Goal: Task Accomplishment & Management: Use online tool/utility

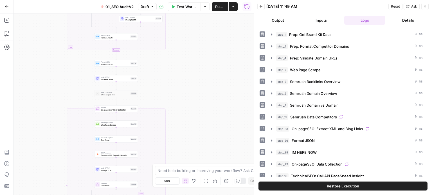
drag, startPoint x: 197, startPoint y: 126, endPoint x: 212, endPoint y: 132, distance: 16.5
click at [203, 136] on div "false false true true Workflow Set Inputs Inputs Workflow Prep: Get Brand Kit D…" at bounding box center [133, 104] width 240 height 182
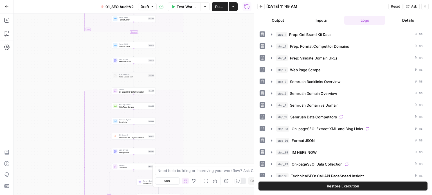
drag, startPoint x: 203, startPoint y: 86, endPoint x: 218, endPoint y: 27, distance: 60.9
click at [215, 35] on div "false false true true Workflow Set Inputs Inputs Workflow Prep: Get Brand Kit D…" at bounding box center [133, 104] width 240 height 182
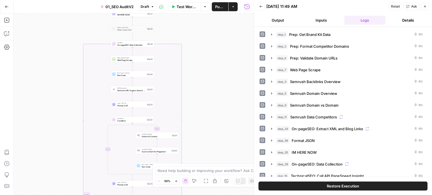
drag, startPoint x: 224, startPoint y: 90, endPoint x: 215, endPoint y: 109, distance: 21.1
click at [222, 44] on div "false false true true Workflow Set Inputs Inputs Workflow Prep: Get Brand Kit D…" at bounding box center [133, 104] width 240 height 182
click at [221, 57] on div "false false true true Workflow Set Inputs Inputs Workflow Prep: Get Brand Kit D…" at bounding box center [133, 104] width 240 height 182
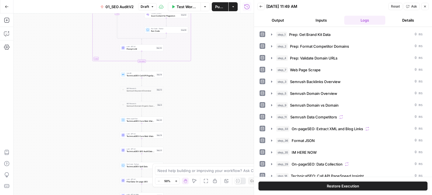
drag, startPoint x: 225, startPoint y: 65, endPoint x: 225, endPoint y: 55, distance: 10.7
click at [225, 54] on div "false false true true Workflow Set Inputs Inputs Workflow Prep: Get Brand Kit D…" at bounding box center [133, 104] width 240 height 182
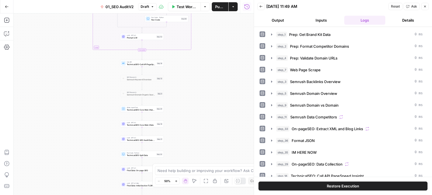
drag, startPoint x: 209, startPoint y: 113, endPoint x: 209, endPoint y: 121, distance: 8.4
click at [206, 137] on div "false false true true Workflow Set Inputs Inputs Workflow Prep: Get Brand Kit D…" at bounding box center [133, 104] width 240 height 182
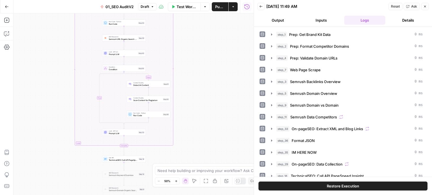
click at [212, 150] on div "false false true true Workflow Set Inputs Inputs Workflow Prep: Get Brand Kit D…" at bounding box center [133, 104] width 240 height 182
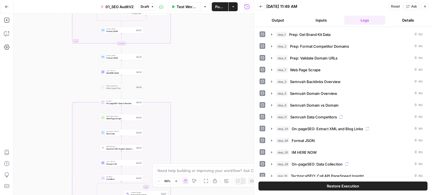
drag, startPoint x: 216, startPoint y: 100, endPoint x: 213, endPoint y: 131, distance: 31.1
click at [213, 134] on div "false false true true Workflow Set Inputs Inputs Workflow Prep: Get Brand Kit D…" at bounding box center [133, 104] width 240 height 182
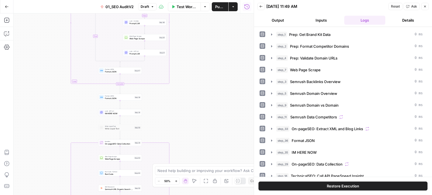
drag, startPoint x: 209, startPoint y: 112, endPoint x: 212, endPoint y: 75, distance: 37.8
click at [212, 70] on div "false false true true Workflow Set Inputs Inputs Workflow Prep: Get Brand Kit D…" at bounding box center [133, 104] width 240 height 182
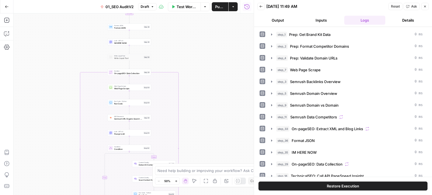
drag, startPoint x: 224, startPoint y: 93, endPoint x: 221, endPoint y: 92, distance: 3.2
click at [225, 85] on div "false false true true Workflow Set Inputs Inputs Workflow Prep: Get Brand Kit D…" at bounding box center [133, 104] width 240 height 182
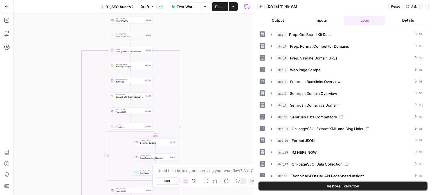
drag, startPoint x: 212, startPoint y: 112, endPoint x: 214, endPoint y: 93, distance: 19.8
click at [214, 93] on div "false false true true Workflow Set Inputs Inputs Workflow Prep: Get Brand Kit D…" at bounding box center [133, 104] width 240 height 182
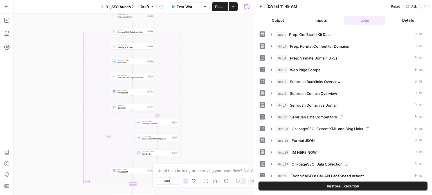
click at [136, 78] on span "Semrush URL Organic Search Keywords" at bounding box center [131, 77] width 28 height 3
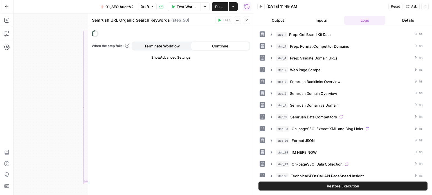
click at [425, 7] on icon "button" at bounding box center [424, 6] width 3 height 3
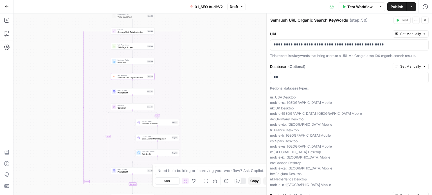
click at [427, 21] on button "Close" at bounding box center [424, 20] width 7 height 7
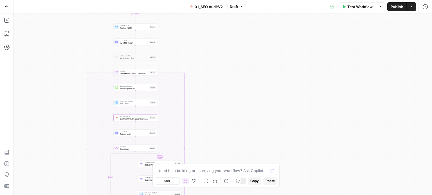
drag, startPoint x: 229, startPoint y: 63, endPoint x: 242, endPoint y: 162, distance: 100.1
click at [242, 164] on div "false false true true Workflow Set Inputs Inputs Workflow Prep: Get Brand Kit D…" at bounding box center [222, 104] width 418 height 182
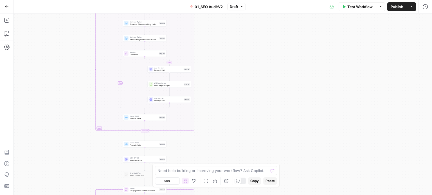
drag, startPoint x: 252, startPoint y: 105, endPoint x: 263, endPoint y: 127, distance: 24.5
click at [252, 143] on div "false false true true Workflow Set Inputs Inputs Workflow Prep: Get Brand Kit D…" at bounding box center [222, 104] width 418 height 182
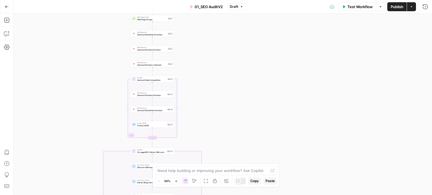
drag, startPoint x: 264, startPoint y: 72, endPoint x: 268, endPoint y: 180, distance: 108.6
click at [268, 180] on body "All About AI New Home Browse Insights Opportunities Your Data Recent Grids Keyw…" at bounding box center [216, 97] width 432 height 195
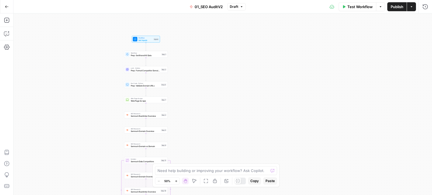
drag, startPoint x: 220, startPoint y: 72, endPoint x: 216, endPoint y: 82, distance: 10.9
click at [216, 82] on div "false false true true Workflow Set Inputs Inputs Workflow Prep: Get Brand Kit D…" at bounding box center [222, 104] width 418 height 182
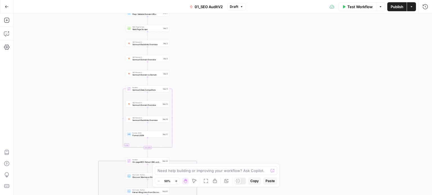
drag, startPoint x: 266, startPoint y: 101, endPoint x: 266, endPoint y: 56, distance: 44.7
click at [266, 56] on div "false false true true Workflow Set Inputs Inputs Workflow Prep: Get Brand Kit D…" at bounding box center [222, 104] width 418 height 182
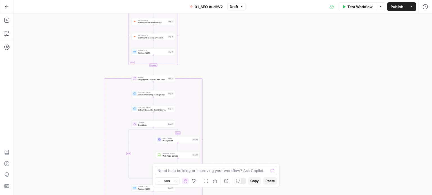
click at [237, 182] on icon at bounding box center [238, 181] width 4 height 4
click at [284, 85] on div "false false true true Workflow Set Inputs Inputs Workflow Prep: Get Brand Kit D…" at bounding box center [222, 104] width 418 height 182
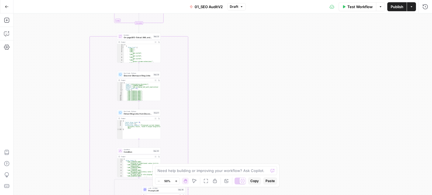
click at [280, 14] on div "**********" at bounding box center [222, 104] width 418 height 182
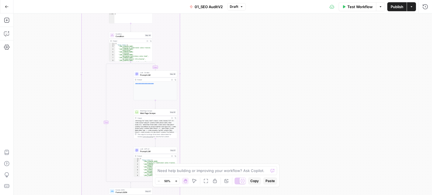
click at [245, 33] on div "**********" at bounding box center [222, 104] width 418 height 182
drag, startPoint x: 242, startPoint y: 47, endPoint x: 246, endPoint y: 46, distance: 4.0
click at [245, 42] on div "**********" at bounding box center [222, 104] width 418 height 182
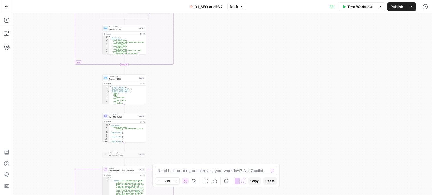
drag, startPoint x: 246, startPoint y: 45, endPoint x: 248, endPoint y: 61, distance: 16.1
click at [248, 44] on div "**********" at bounding box center [222, 104] width 418 height 182
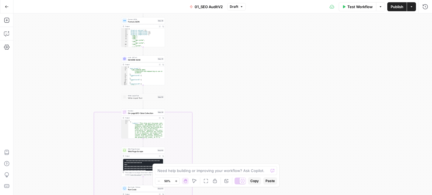
click at [245, 33] on div "**********" at bounding box center [222, 104] width 418 height 182
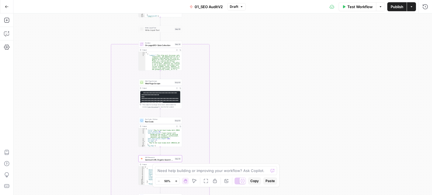
click at [250, 29] on div "**********" at bounding box center [222, 104] width 418 height 182
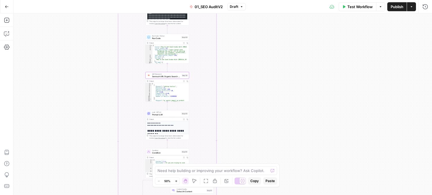
click at [240, 37] on div "**********" at bounding box center [222, 104] width 418 height 182
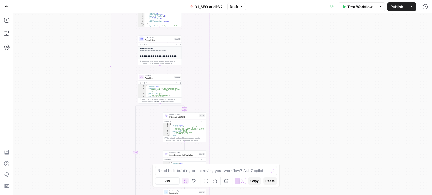
click at [243, 32] on div "**********" at bounding box center [222, 104] width 418 height 182
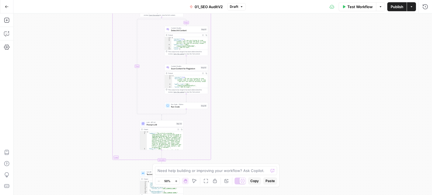
click at [243, 55] on div "**********" at bounding box center [222, 104] width 418 height 182
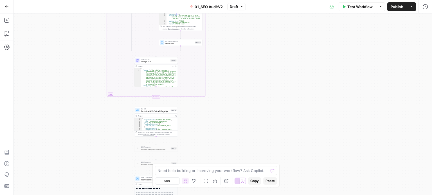
click at [252, 47] on div "**********" at bounding box center [222, 104] width 418 height 182
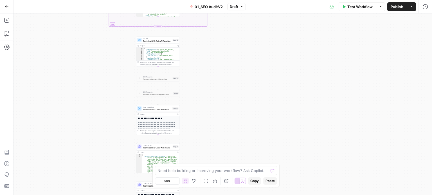
drag, startPoint x: 229, startPoint y: 59, endPoint x: 253, endPoint y: 87, distance: 36.9
click at [251, 87] on div "**********" at bounding box center [222, 104] width 418 height 182
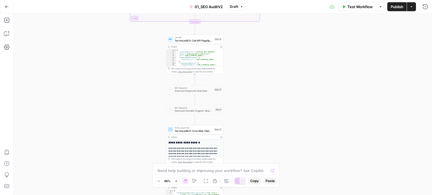
drag, startPoint x: 251, startPoint y: 78, endPoint x: 265, endPoint y: 93, distance: 21.1
click at [265, 93] on div "**********" at bounding box center [222, 104] width 418 height 182
click at [77, 44] on div "**********" at bounding box center [222, 104] width 418 height 182
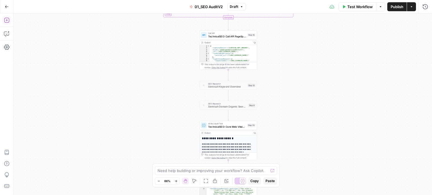
click at [6, 21] on icon "button" at bounding box center [6, 20] width 5 height 5
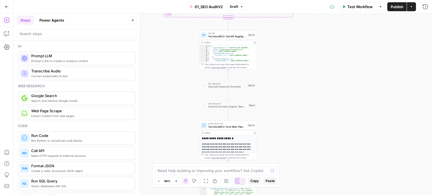
click at [309, 138] on div "**********" at bounding box center [222, 104] width 418 height 182
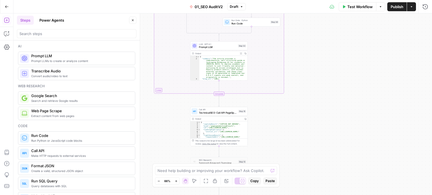
click at [323, 50] on div "**********" at bounding box center [222, 104] width 418 height 182
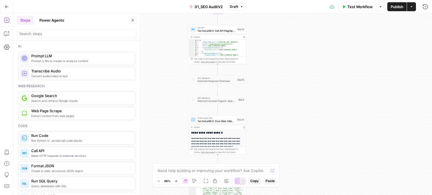
click at [326, 151] on div "**********" at bounding box center [222, 104] width 418 height 182
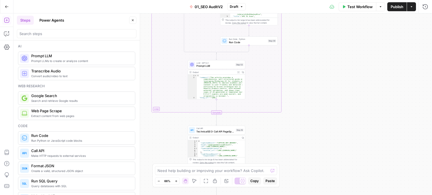
click at [324, 152] on div "**********" at bounding box center [222, 104] width 418 height 182
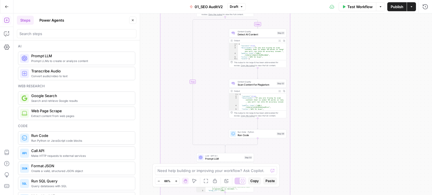
click at [331, 170] on div "**********" at bounding box center [222, 104] width 418 height 182
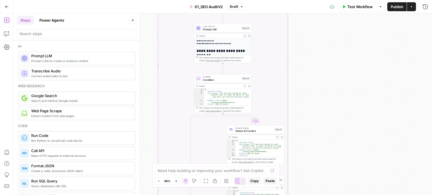
click at [335, 161] on div "**********" at bounding box center [222, 104] width 418 height 182
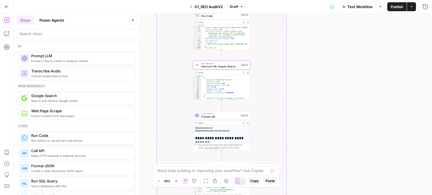
drag, startPoint x: 336, startPoint y: 66, endPoint x: 328, endPoint y: 133, distance: 67.7
click at [325, 151] on div "**********" at bounding box center [222, 104] width 418 height 182
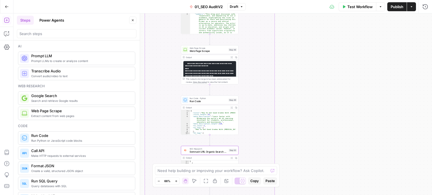
click at [329, 177] on div "**********" at bounding box center [222, 104] width 418 height 182
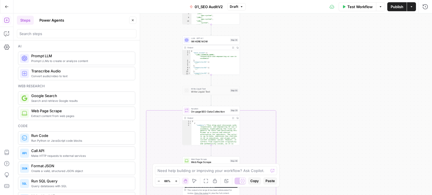
click at [335, 34] on div "**********" at bounding box center [222, 104] width 418 height 182
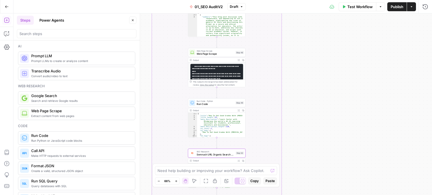
click at [340, 42] on div "**********" at bounding box center [222, 104] width 418 height 182
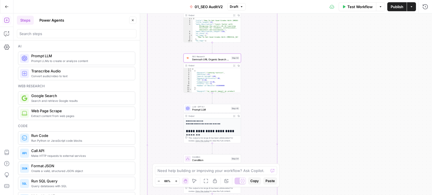
click at [338, 58] on div "**********" at bounding box center [222, 104] width 418 height 182
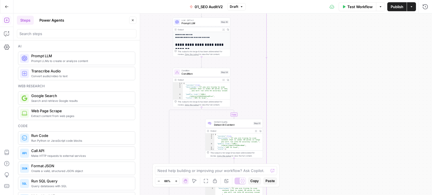
click at [334, 42] on div "**********" at bounding box center [222, 104] width 418 height 182
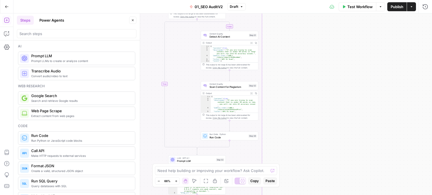
click at [340, 41] on div "**********" at bounding box center [222, 104] width 418 height 182
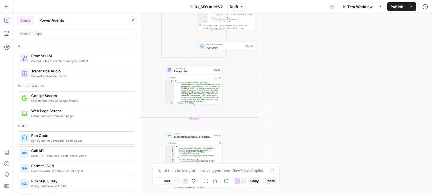
click at [329, 49] on div "**********" at bounding box center [222, 104] width 418 height 182
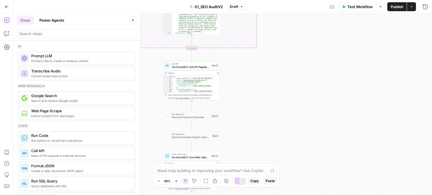
click at [333, 37] on div "**********" at bounding box center [222, 104] width 418 height 182
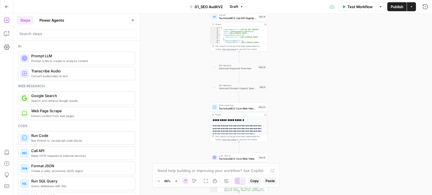
drag, startPoint x: 328, startPoint y: 62, endPoint x: 363, endPoint y: 116, distance: 63.7
click at [363, 116] on div "**********" at bounding box center [222, 104] width 418 height 182
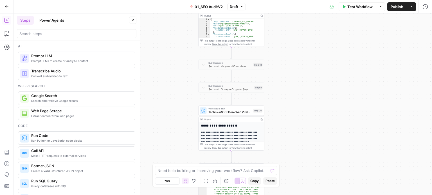
click at [133, 22] on button "Close" at bounding box center [132, 20] width 7 height 7
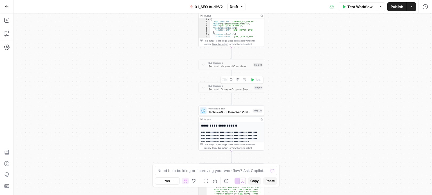
click at [221, 79] on div "Copy step Delete step Add Note Test" at bounding box center [241, 80] width 43 height 8
click at [223, 80] on div at bounding box center [223, 80] width 2 height 2
click at [224, 88] on span "Semrush Domain Organic Search Pages" at bounding box center [230, 89] width 44 height 4
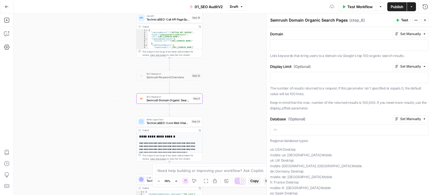
drag, startPoint x: 117, startPoint y: 73, endPoint x: 80, endPoint y: 81, distance: 37.9
click at [80, 81] on div "**********" at bounding box center [222, 104] width 418 height 182
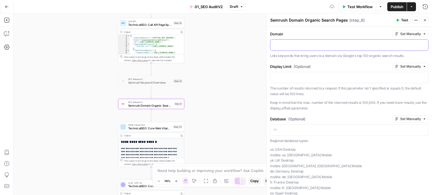
click at [286, 49] on div at bounding box center [349, 45] width 158 height 11
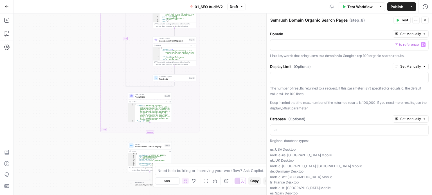
drag, startPoint x: 247, startPoint y: 40, endPoint x: 221, endPoint y: 155, distance: 117.6
click at [215, 175] on body "All About AI New Home Browse Insights Opportunities Your Data Recent Grids Keyw…" at bounding box center [216, 97] width 432 height 195
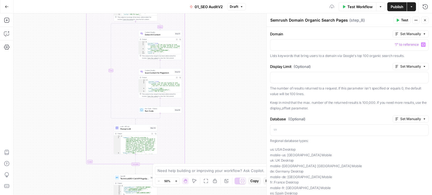
click at [229, 152] on div "**********" at bounding box center [222, 104] width 418 height 182
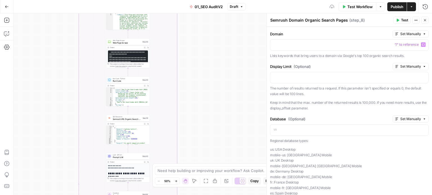
drag, startPoint x: 218, startPoint y: 169, endPoint x: 216, endPoint y: 148, distance: 20.3
click at [218, 176] on body "All About AI New Home Browse Insights Opportunities Your Data Recent Grids Keyw…" at bounding box center [216, 97] width 432 height 195
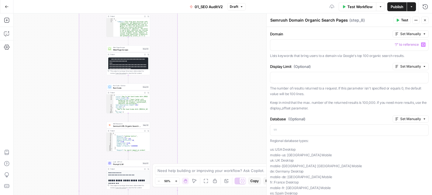
click at [216, 180] on body "All About AI New Home Browse Insights Opportunities Your Data Recent Grids Keyw…" at bounding box center [216, 97] width 432 height 195
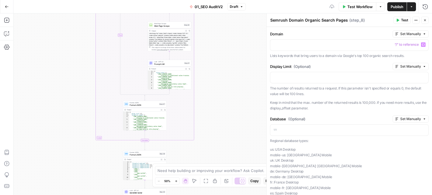
click at [212, 177] on body "All About AI New Home Browse Insights Opportunities Your Data Recent Grids Keyw…" at bounding box center [216, 97] width 432 height 195
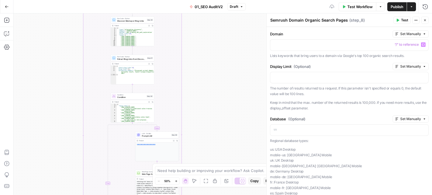
click at [212, 191] on div "**********" at bounding box center [222, 104] width 418 height 182
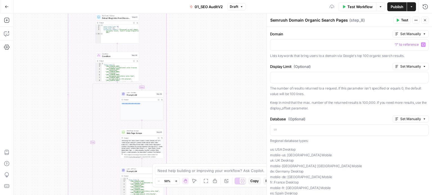
drag, startPoint x: 210, startPoint y: 108, endPoint x: 205, endPoint y: -8, distance: 116.2
click at [205, 0] on html "All About AI New Home Browse Insights Opportunities Your Data Recent Grids Keyw…" at bounding box center [216, 97] width 432 height 195
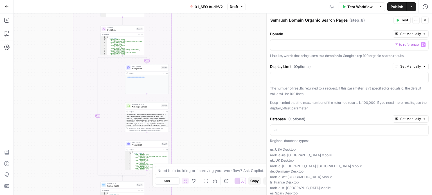
click at [213, 0] on html "All About AI New Home Browse Insights Opportunities Your Data Recent Grids Keyw…" at bounding box center [216, 97] width 432 height 195
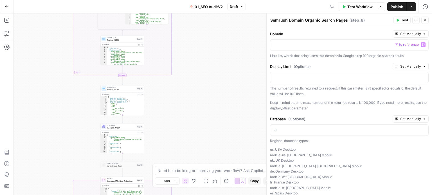
click at [218, 7] on div "Go Back 01_SEO AuditV2 Draft Test Workflow Options Publish Actions Run History …" at bounding box center [216, 97] width 432 height 195
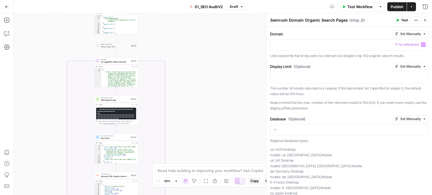
click at [230, 40] on div "**********" at bounding box center [222, 104] width 418 height 182
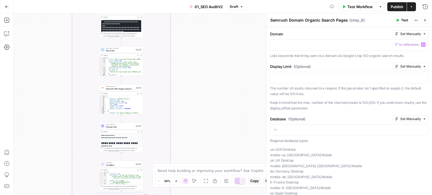
click at [223, 42] on div "**********" at bounding box center [222, 104] width 418 height 182
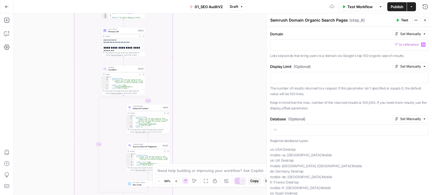
click at [217, 45] on div "**********" at bounding box center [222, 104] width 418 height 182
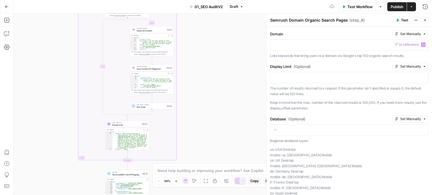
drag, startPoint x: 210, startPoint y: 124, endPoint x: 215, endPoint y: 21, distance: 103.0
click at [216, 16] on div "**********" at bounding box center [222, 104] width 418 height 182
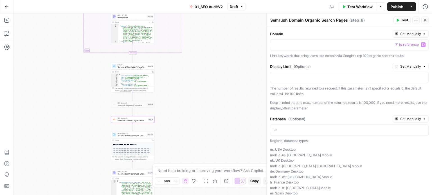
click at [218, 58] on div "**********" at bounding box center [222, 104] width 418 height 182
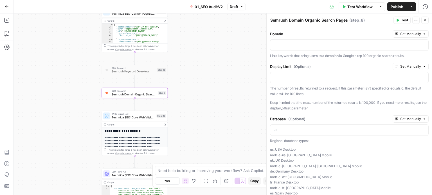
click at [208, 93] on div "**********" at bounding box center [222, 104] width 418 height 182
click at [295, 45] on p at bounding box center [348, 45] width 151 height 6
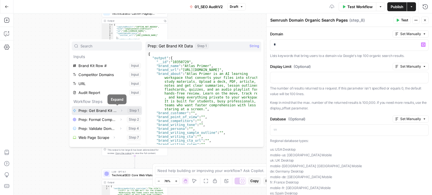
click at [120, 112] on icon "button" at bounding box center [121, 110] width 3 height 3
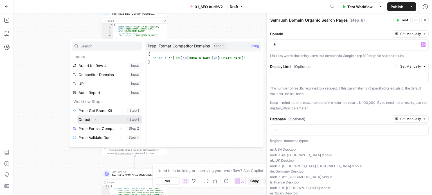
click at [96, 120] on icon "button" at bounding box center [94, 119] width 3 height 3
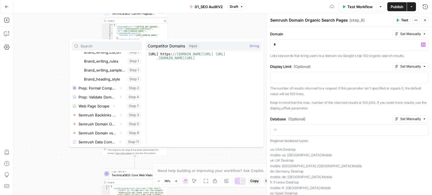
scroll to position [184, 0]
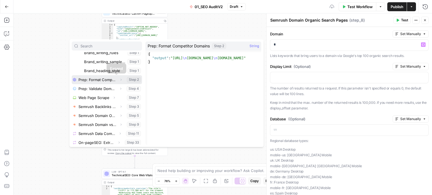
click at [119, 79] on icon "button" at bounding box center [120, 79] width 3 height 3
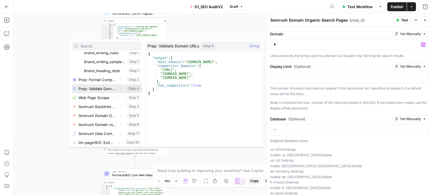
click at [119, 87] on icon "button" at bounding box center [120, 88] width 3 height 3
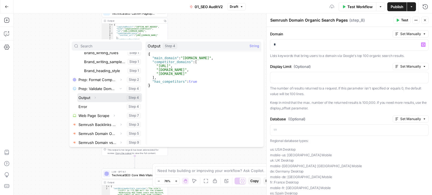
click at [95, 98] on icon "button" at bounding box center [94, 98] width 1 height 2
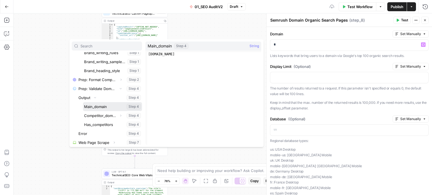
click at [103, 106] on button "Select variable Main_domain" at bounding box center [112, 106] width 59 height 9
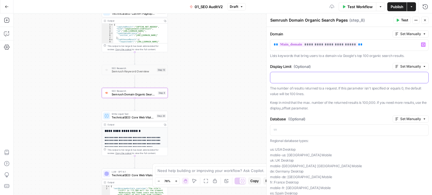
click at [301, 76] on p at bounding box center [348, 77] width 151 height 6
click at [400, 21] on button "Test" at bounding box center [401, 20] width 17 height 7
click at [237, 181] on div at bounding box center [239, 181] width 11 height 7
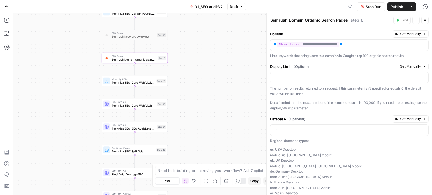
drag, startPoint x: 212, startPoint y: 63, endPoint x: 225, endPoint y: 102, distance: 41.5
click at [225, 102] on div "false false true true Workflow Set Inputs Inputs Workflow Prep: Get Brand Kit D…" at bounding box center [222, 104] width 418 height 182
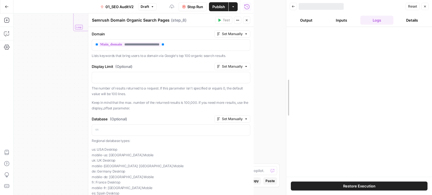
drag, startPoint x: 254, startPoint y: 21, endPoint x: 287, endPoint y: 23, distance: 32.9
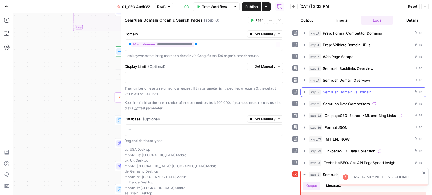
scroll to position [45, 0]
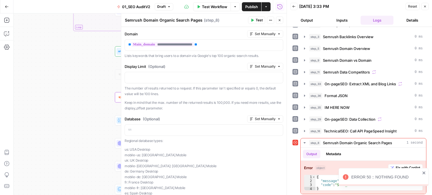
click at [426, 173] on div "ERROR 50 :: NOTHING FOUND" at bounding box center [383, 177] width 90 height 18
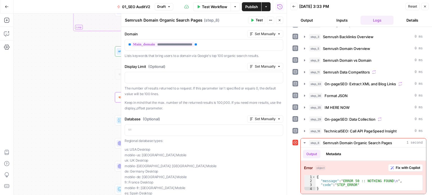
click at [280, 20] on icon "button" at bounding box center [279, 20] width 3 height 3
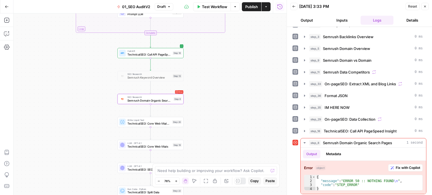
drag, startPoint x: 215, startPoint y: 86, endPoint x: 230, endPoint y: 70, distance: 21.7
click at [230, 70] on div "false false true true Workflow Set Inputs Inputs Workflow Prep: Get Brand Kit D…" at bounding box center [149, 104] width 273 height 182
click at [144, 91] on div at bounding box center [144, 91] width 2 height 2
drag, startPoint x: 241, startPoint y: 76, endPoint x: 232, endPoint y: 119, distance: 43.3
click at [232, 120] on div "false false true true Workflow Set Inputs Inputs Workflow Prep: Get Brand Kit D…" at bounding box center [149, 104] width 273 height 182
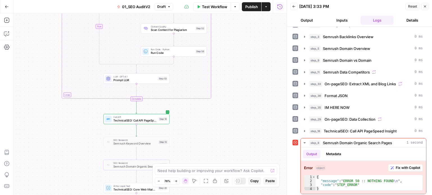
click at [242, 137] on div "false false true true Workflow Set Inputs Inputs Workflow Prep: Get Brand Kit D…" at bounding box center [149, 104] width 273 height 182
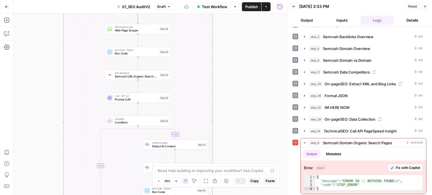
click at [228, 111] on div "false false true true Workflow Set Inputs Inputs Workflow Prep: Get Brand Kit D…" at bounding box center [149, 104] width 273 height 182
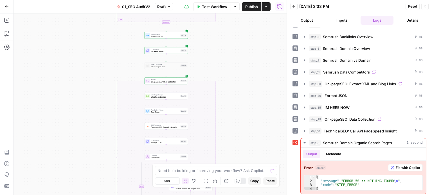
click at [246, 109] on div "false false true true Workflow Set Inputs Inputs Workflow Prep: Get Brand Kit D…" at bounding box center [149, 104] width 273 height 182
drag, startPoint x: 259, startPoint y: 130, endPoint x: 247, endPoint y: 68, distance: 63.8
click at [244, 56] on div "false false true true Workflow Set Inputs Inputs Workflow Prep: Get Brand Kit D…" at bounding box center [149, 104] width 273 height 182
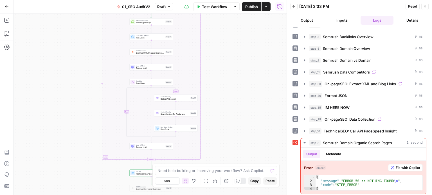
click at [249, 70] on div "false false true true Workflow Set Inputs Inputs Workflow Prep: Get Brand Kit D…" at bounding box center [149, 104] width 273 height 182
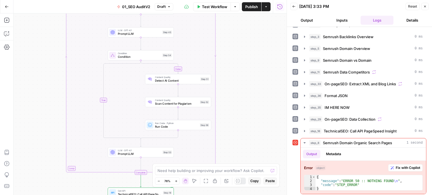
click at [235, 69] on div "false false true true Workflow Set Inputs Inputs Workflow Prep: Get Brand Kit D…" at bounding box center [149, 104] width 273 height 182
click at [133, 47] on div at bounding box center [133, 47] width 5 height 3
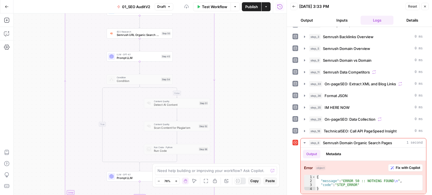
drag, startPoint x: 248, startPoint y: 51, endPoint x: 251, endPoint y: 40, distance: 11.1
click at [250, 42] on div "false false true true Workflow Set Inputs Inputs Workflow Prep: Get Brand Kit D…" at bounding box center [149, 104] width 273 height 182
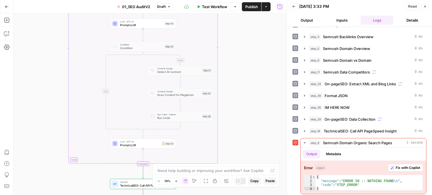
drag, startPoint x: 252, startPoint y: 94, endPoint x: 257, endPoint y: 63, distance: 31.6
click at [257, 63] on div "false false true true Workflow Set Inputs Inputs Workflow Prep: Get Brand Kit D…" at bounding box center [149, 104] width 273 height 182
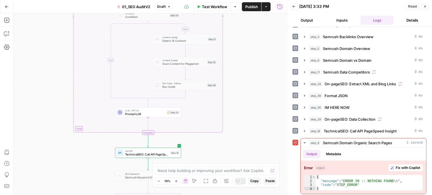
click at [156, 115] on span "Prompt LLM" at bounding box center [145, 114] width 40 height 4
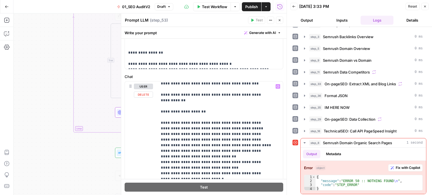
scroll to position [56, 0]
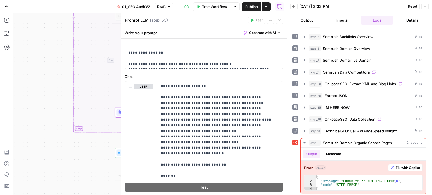
click at [280, 21] on icon "button" at bounding box center [279, 20] width 3 height 3
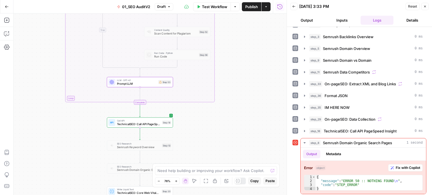
drag, startPoint x: 256, startPoint y: 111, endPoint x: 248, endPoint y: 77, distance: 34.6
click at [248, 78] on div "false false true true Workflow Set Inputs Inputs Workflow Prep: Get Brand Kit D…" at bounding box center [149, 104] width 273 height 182
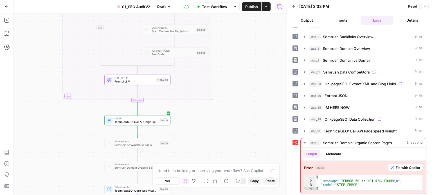
drag, startPoint x: 252, startPoint y: 69, endPoint x: 251, endPoint y: 40, distance: 29.8
click at [251, 40] on div "false false true true Workflow Set Inputs Inputs Workflow Prep: Get Brand Kit D…" at bounding box center [149, 104] width 273 height 182
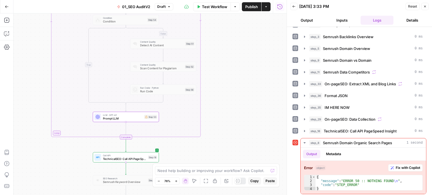
drag, startPoint x: 243, startPoint y: 73, endPoint x: 235, endPoint y: 100, distance: 28.0
click at [236, 101] on div "false false true true Workflow Set Inputs Inputs Workflow Prep: Get Brand Kit D…" at bounding box center [149, 104] width 273 height 182
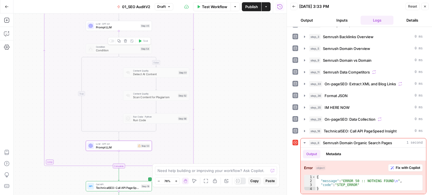
click at [111, 41] on div at bounding box center [110, 41] width 2 height 2
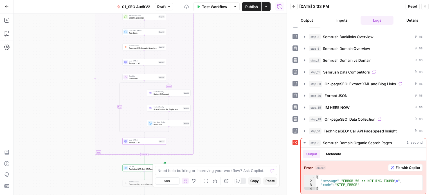
drag, startPoint x: 225, startPoint y: 64, endPoint x: 222, endPoint y: 75, distance: 11.7
click at [222, 75] on div "false false true true Workflow Set Inputs Inputs Workflow Prep: Get Brand Kit D…" at bounding box center [149, 104] width 273 height 182
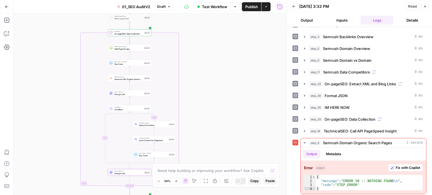
drag, startPoint x: 236, startPoint y: 78, endPoint x: 225, endPoint y: 102, distance: 26.4
click at [225, 102] on div "false false true true Workflow Set Inputs Inputs Workflow Prep: Get Brand Kit D…" at bounding box center [149, 104] width 273 height 182
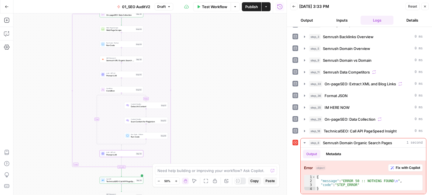
drag, startPoint x: 231, startPoint y: 126, endPoint x: 223, endPoint y: 107, distance: 20.5
click at [223, 107] on div "false false true true Workflow Set Inputs Inputs Workflow Prep: Get Brand Kit D…" at bounding box center [149, 104] width 273 height 182
click at [126, 182] on span "TechnicalSEO: Call API PageSpeed Insight" at bounding box center [120, 181] width 29 height 3
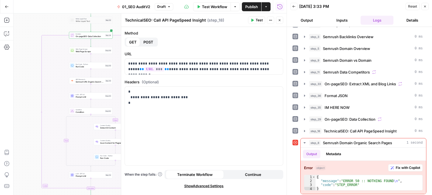
drag, startPoint x: 50, startPoint y: 74, endPoint x: 17, endPoint y: 100, distance: 41.3
click at [16, 100] on div "false false true true Workflow Set Inputs Inputs Workflow Prep: Get Brand Kit D…" at bounding box center [149, 104] width 273 height 182
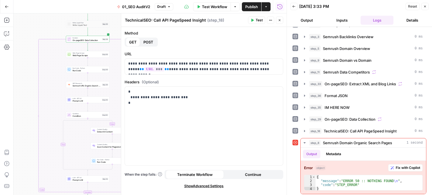
click at [279, 18] on button "Close" at bounding box center [279, 20] width 7 height 7
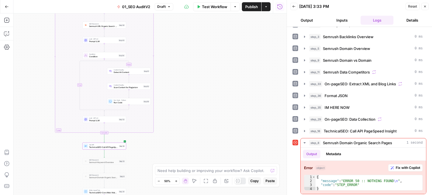
click at [217, 78] on div "false false true true Workflow Set Inputs Inputs Workflow Prep: Get Brand Kit D…" at bounding box center [149, 104] width 273 height 182
drag, startPoint x: 186, startPoint y: 119, endPoint x: 200, endPoint y: 106, distance: 18.9
click at [200, 106] on div "false false true true Workflow Set Inputs Inputs Workflow Prep: Get Brand Kit D…" at bounding box center [149, 104] width 273 height 182
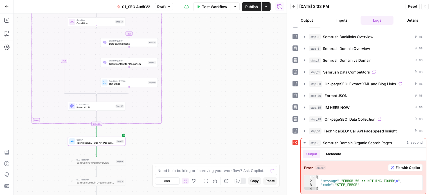
drag, startPoint x: 199, startPoint y: 112, endPoint x: 260, endPoint y: 86, distance: 66.2
click at [262, 88] on div "false false true true Workflow Set Inputs Inputs Workflow Prep: Get Brand Kit D…" at bounding box center [149, 104] width 273 height 182
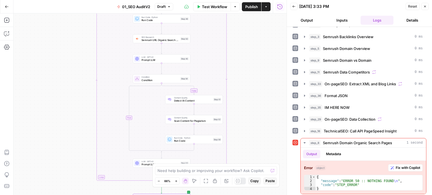
drag, startPoint x: 61, startPoint y: 73, endPoint x: 64, endPoint y: 61, distance: 12.1
click at [64, 61] on div "false false true true Workflow Set Inputs Inputs Workflow Prep: Get Brand Kit D…" at bounding box center [149, 104] width 273 height 182
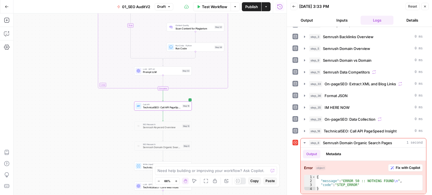
drag, startPoint x: 73, startPoint y: 94, endPoint x: 64, endPoint y: 128, distance: 35.4
click at [66, 132] on div "false false true true Workflow Set Inputs Inputs Workflow Prep: Get Brand Kit D…" at bounding box center [149, 104] width 273 height 182
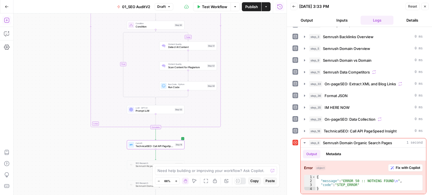
click at [6, 21] on icon "button" at bounding box center [7, 20] width 6 height 6
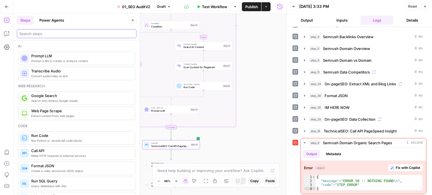
click at [32, 34] on input "search" at bounding box center [76, 34] width 114 height 6
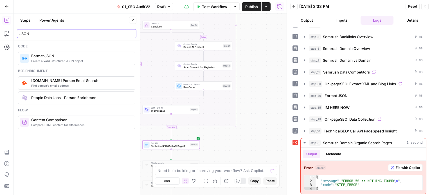
type input "JSON"
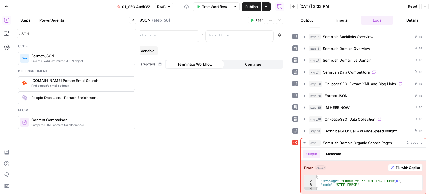
click at [135, 20] on button "Close" at bounding box center [132, 20] width 7 height 7
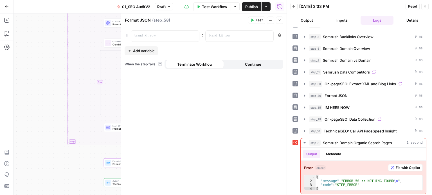
drag, startPoint x: 89, startPoint y: 48, endPoint x: 62, endPoint y: 56, distance: 28.1
click at [30, 64] on div "false false true true Workflow Set Inputs Inputs Workflow Prep: Get Brand Kit D…" at bounding box center [149, 104] width 273 height 182
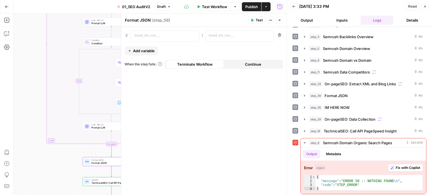
click at [426, 6] on icon "button" at bounding box center [424, 6] width 3 height 3
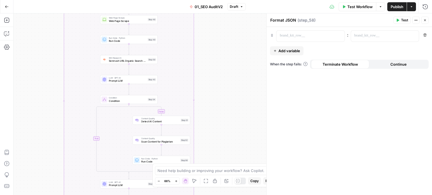
drag, startPoint x: 228, startPoint y: 124, endPoint x: 229, endPoint y: 113, distance: 10.4
click at [232, 132] on div "false false true true Workflow Set Inputs Inputs Workflow Prep: Get Brand Kit D…" at bounding box center [222, 104] width 418 height 182
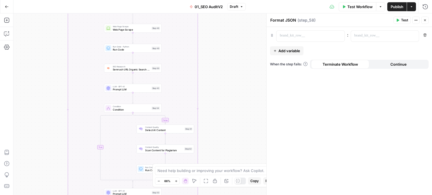
click at [218, 86] on div "false false true true Workflow Set Inputs Inputs Workflow Prep: Get Brand Kit D…" at bounding box center [222, 104] width 418 height 182
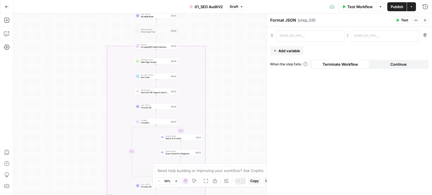
drag, startPoint x: 237, startPoint y: 101, endPoint x: 228, endPoint y: 72, distance: 30.7
click at [225, 78] on div "false false true true Workflow Set Inputs Inputs Workflow Prep: Get Brand Kit D…" at bounding box center [222, 104] width 418 height 182
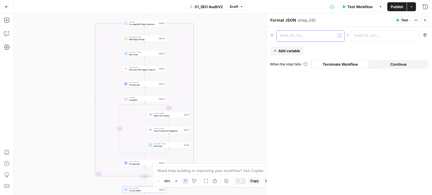
click at [300, 38] on p at bounding box center [306, 36] width 52 height 6
click at [362, 35] on p at bounding box center [380, 36] width 52 height 6
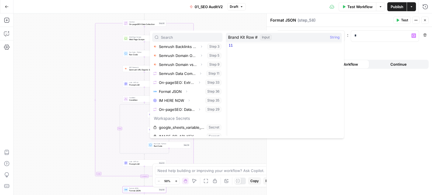
scroll to position [96, 0]
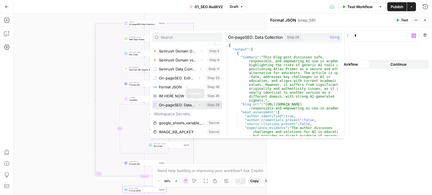
click at [199, 105] on icon "button" at bounding box center [199, 105] width 1 height 2
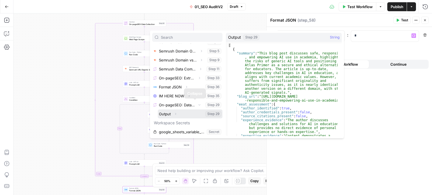
click at [177, 112] on icon "button" at bounding box center [175, 113] width 3 height 3
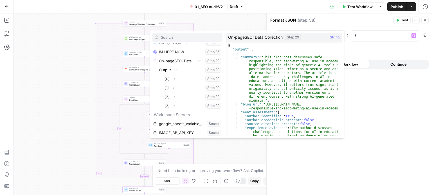
scroll to position [141, 0]
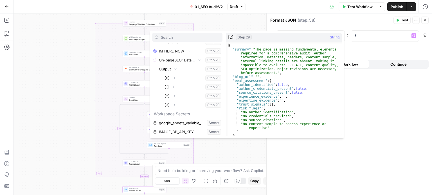
drag, startPoint x: 26, startPoint y: 92, endPoint x: 27, endPoint y: 83, distance: 8.2
click at [27, 83] on div "false false true true Workflow Set Inputs Inputs Workflow Prep: Get Brand Kit D…" at bounding box center [222, 104] width 418 height 182
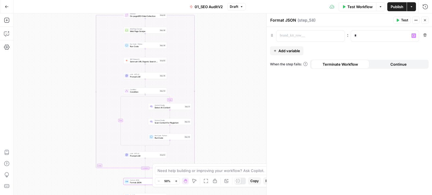
click at [426, 19] on icon "button" at bounding box center [424, 20] width 3 height 3
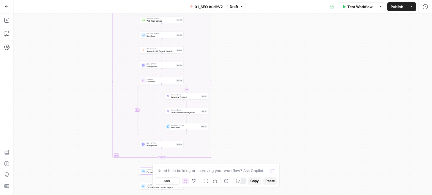
drag, startPoint x: 259, startPoint y: 116, endPoint x: 320, endPoint y: 71, distance: 75.8
click at [319, 71] on div "false false true true Workflow Set Inputs Inputs Workflow Prep: Get Brand Kit D…" at bounding box center [222, 104] width 418 height 182
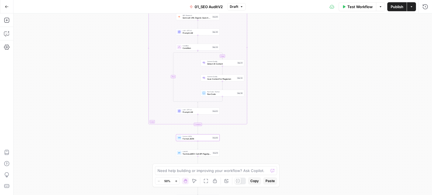
drag, startPoint x: 301, startPoint y: 78, endPoint x: 279, endPoint y: 83, distance: 22.6
click at [279, 82] on div "false false true true Workflow Set Inputs Inputs Workflow Prep: Get Brand Kit D…" at bounding box center [222, 104] width 418 height 182
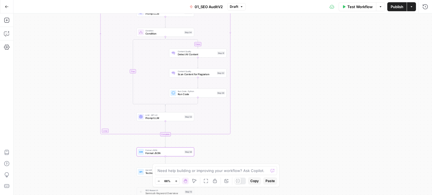
drag, startPoint x: 274, startPoint y: 118, endPoint x: 308, endPoint y: 93, distance: 42.2
click at [309, 95] on div "false false true true Workflow Set Inputs Inputs Workflow Prep: Get Brand Kit D…" at bounding box center [222, 104] width 418 height 182
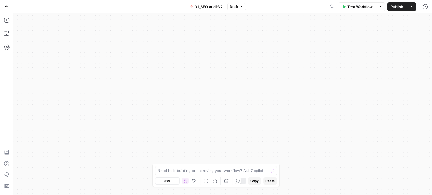
drag, startPoint x: 271, startPoint y: 137, endPoint x: 273, endPoint y: 179, distance: 41.4
click at [270, 184] on body "All About AI New Home Browse Insights Opportunities Your Data Recent Grids Keyw…" at bounding box center [216, 97] width 432 height 195
drag, startPoint x: 279, startPoint y: 92, endPoint x: 284, endPoint y: 108, distance: 17.3
click at [270, 167] on body "All About AI New Home Browse Insights Opportunities Your Data Recent Grids Keyw…" at bounding box center [216, 97] width 432 height 195
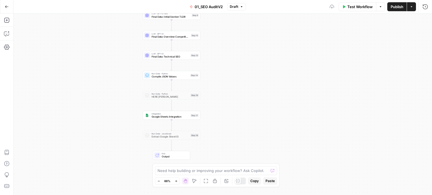
drag, startPoint x: 289, startPoint y: 113, endPoint x: 271, endPoint y: 73, distance: 43.9
click at [290, 137] on div "false false true true Workflow Set Inputs Inputs Workflow Prep: Get Brand Kit D…" at bounding box center [222, 104] width 418 height 182
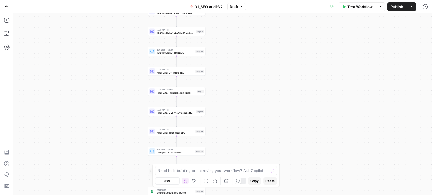
drag, startPoint x: 271, startPoint y: 73, endPoint x: 273, endPoint y: 151, distance: 78.7
click at [273, 152] on div "false false true true Workflow Set Inputs Inputs Workflow Prep: Get Brand Kit D…" at bounding box center [222, 104] width 418 height 182
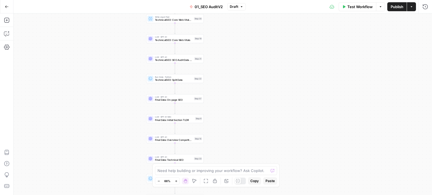
drag, startPoint x: 266, startPoint y: 105, endPoint x: 268, endPoint y: 124, distance: 19.2
click at [268, 171] on body "All About AI New Home Browse Insights Opportunities Your Data Recent Grids Keyw…" at bounding box center [216, 97] width 432 height 195
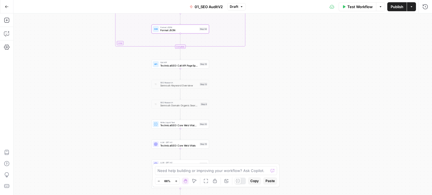
click at [263, 134] on div "false false true true Workflow Set Inputs Inputs Workflow Prep: Get Brand Kit D…" at bounding box center [222, 104] width 418 height 182
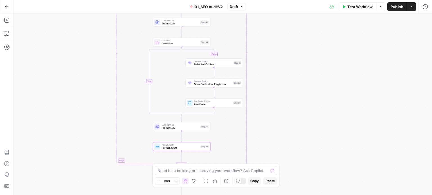
drag, startPoint x: 277, startPoint y: 93, endPoint x: 267, endPoint y: 113, distance: 22.5
click at [270, 112] on div "false false true true Workflow Set Inputs Inputs Workflow Prep: Get Brand Kit D…" at bounding box center [222, 104] width 418 height 182
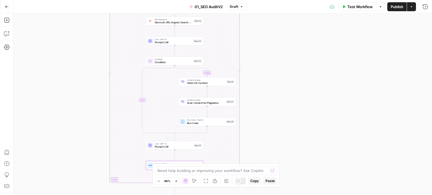
drag, startPoint x: 265, startPoint y: 111, endPoint x: 237, endPoint y: 114, distance: 28.1
click at [253, 100] on div "false false true true Workflow Set Inputs Inputs Workflow Prep: Get Brand Kit D…" at bounding box center [222, 104] width 418 height 182
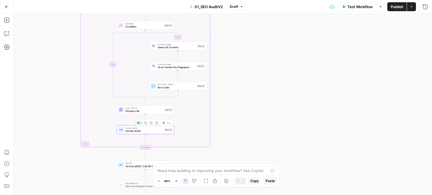
click at [150, 111] on span "Prompt LLM" at bounding box center [143, 111] width 37 height 4
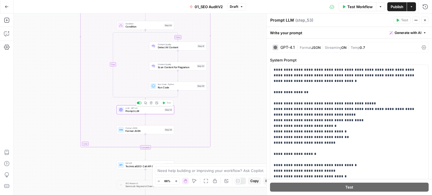
drag, startPoint x: 35, startPoint y: 93, endPoint x: 29, endPoint y: 89, distance: 7.4
click at [28, 89] on div "false false true true Workflow Set Inputs Inputs Workflow Prep: Get Brand Kit D…" at bounding box center [222, 104] width 418 height 182
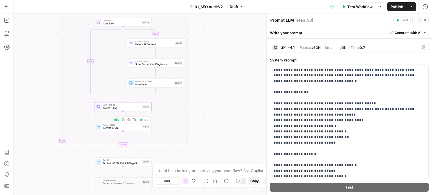
click at [132, 127] on span "Format JSON" at bounding box center [121, 128] width 37 height 4
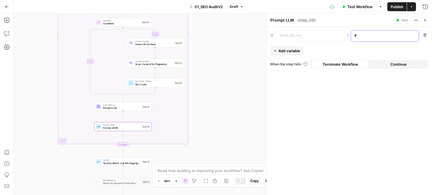
click at [367, 37] on p "*" at bounding box center [384, 36] width 61 height 6
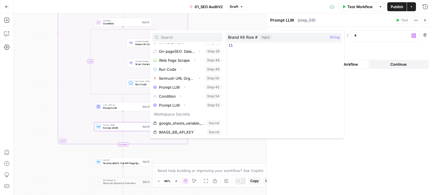
scroll to position [150, 0]
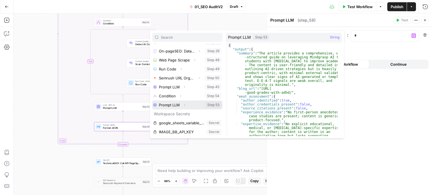
click at [185, 105] on icon "button" at bounding box center [184, 104] width 3 height 3
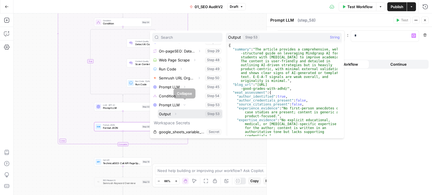
click at [176, 113] on icon "button" at bounding box center [175, 113] width 3 height 3
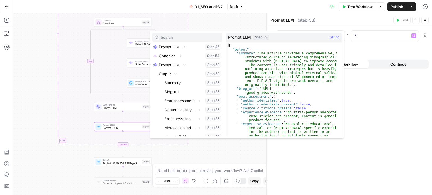
scroll to position [187, 0]
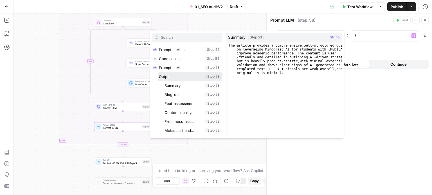
click at [174, 76] on icon "button" at bounding box center [175, 76] width 3 height 3
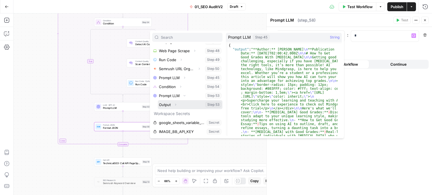
scroll to position [159, 0]
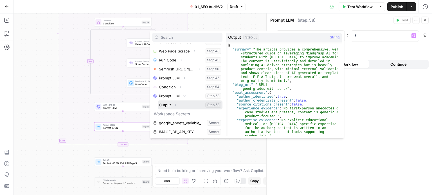
click at [166, 104] on button "Select variable Output" at bounding box center [190, 105] width 65 height 9
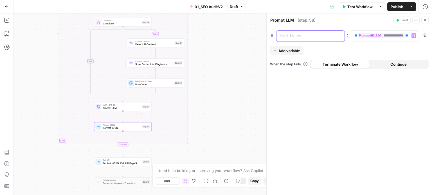
click at [291, 38] on p at bounding box center [306, 36] width 52 height 6
click at [354, 170] on div "**********" at bounding box center [348, 111] width 165 height 168
click at [331, 35] on p at bounding box center [306, 36] width 52 height 6
click at [139, 112] on div "false false true true Workflow Set Inputs Inputs Workflow Prep: Get Brand Kit D…" at bounding box center [222, 104] width 418 height 182
click at [139, 110] on span "Prompt LLM" at bounding box center [121, 108] width 37 height 4
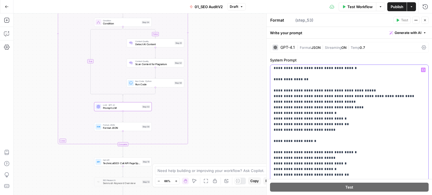
drag, startPoint x: 339, startPoint y: 77, endPoint x: 344, endPoint y: 98, distance: 21.0
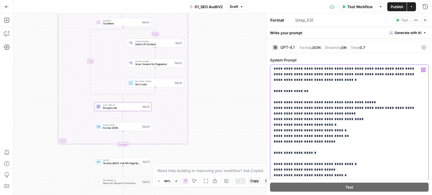
scroll to position [0, 0]
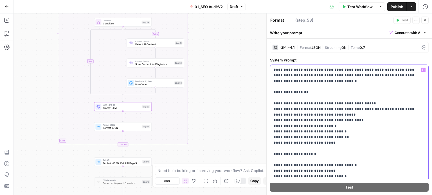
drag, startPoint x: 352, startPoint y: 117, endPoint x: 352, endPoint y: 95, distance: 22.2
drag, startPoint x: 364, startPoint y: 143, endPoint x: 364, endPoint y: 113, distance: 29.8
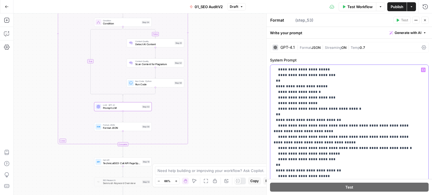
drag, startPoint x: 363, startPoint y: 110, endPoint x: 361, endPoint y: 176, distance: 65.5
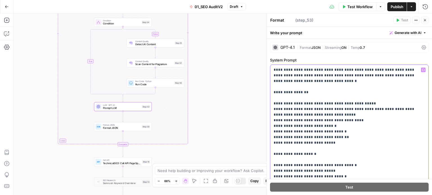
drag, startPoint x: 365, startPoint y: 108, endPoint x: 368, endPoint y: 78, distance: 30.0
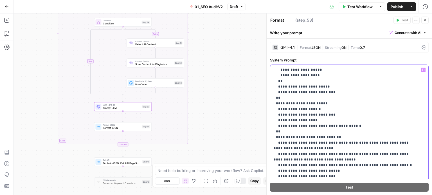
drag, startPoint x: 353, startPoint y: 120, endPoint x: 354, endPoint y: 171, distance: 51.2
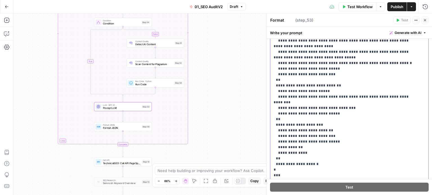
drag, startPoint x: 361, startPoint y: 122, endPoint x: 360, endPoint y: 155, distance: 32.3
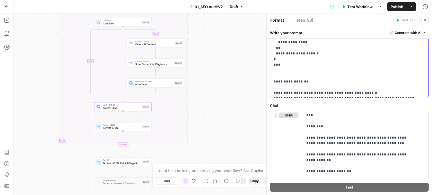
drag, startPoint x: 372, startPoint y: 94, endPoint x: 365, endPoint y: 145, distance: 51.4
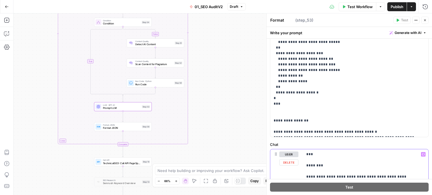
scroll to position [0, 0]
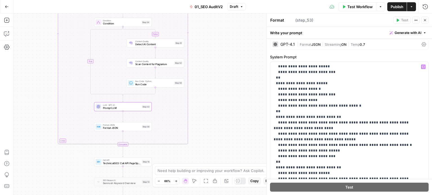
drag, startPoint x: 355, startPoint y: 89, endPoint x: 362, endPoint y: 33, distance: 55.7
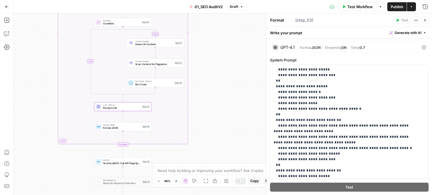
click at [424, 22] on button "Close" at bounding box center [424, 20] width 7 height 7
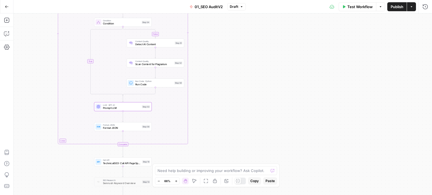
drag, startPoint x: 230, startPoint y: 134, endPoint x: 241, endPoint y: 155, distance: 23.8
click at [236, 158] on div "false false true true Workflow Set Inputs Inputs Workflow Prep: Get Brand Kit D…" at bounding box center [222, 104] width 418 height 182
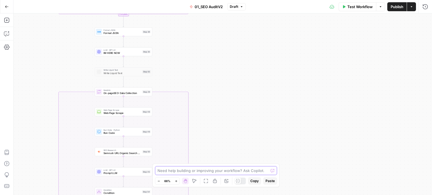
drag, startPoint x: 247, startPoint y: 139, endPoint x: 251, endPoint y: 152, distance: 14.2
click at [247, 168] on body "All About AI New Home Browse Insights Opportunities Your Data Recent Grids Keyw…" at bounding box center [216, 97] width 432 height 195
drag, startPoint x: 252, startPoint y: 143, endPoint x: 252, endPoint y: 97, distance: 45.8
click at [251, 101] on div "false false true true Workflow Set Inputs Inputs Workflow Prep: Get Brand Kit D…" at bounding box center [222, 104] width 418 height 182
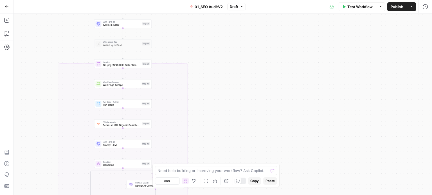
drag, startPoint x: 249, startPoint y: 111, endPoint x: 251, endPoint y: 49, distance: 62.4
click at [249, 59] on div "false false true true Workflow Set Inputs Inputs Workflow Prep: Get Brand Kit D…" at bounding box center [222, 104] width 418 height 182
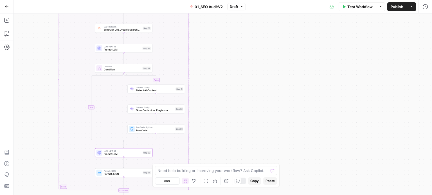
drag, startPoint x: 238, startPoint y: 93, endPoint x: 241, endPoint y: 67, distance: 26.4
click at [241, 67] on div "false false true true Workflow Set Inputs Inputs Workflow Prep: Get Brand Kit D…" at bounding box center [222, 104] width 418 height 182
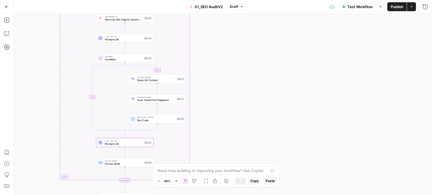
click at [129, 144] on span "Prompt LLM" at bounding box center [123, 144] width 37 height 4
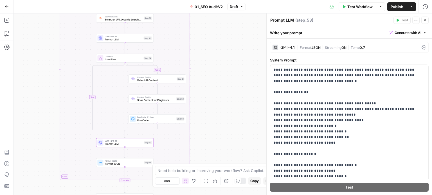
click at [282, 20] on textarea "Prompt LLM" at bounding box center [282, 20] width 24 height 6
type textarea "On-page data"
click at [255, 62] on div "false false true true Workflow Set Inputs Inputs Workflow Prep: Get Brand Kit D…" at bounding box center [222, 104] width 418 height 182
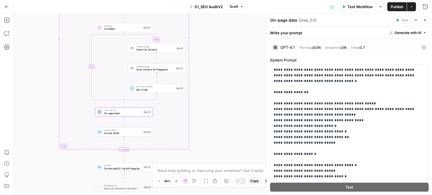
click at [143, 132] on div "Step 58" at bounding box center [147, 131] width 8 height 3
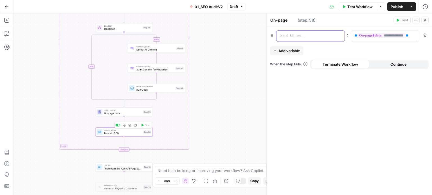
click at [296, 38] on p at bounding box center [306, 36] width 52 height 6
click at [373, 115] on div "**********" at bounding box center [348, 111] width 165 height 168
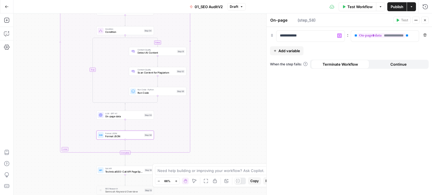
drag, startPoint x: 213, startPoint y: 72, endPoint x: 216, endPoint y: 108, distance: 35.9
click at [216, 108] on div "false false true true Workflow Set Inputs Inputs Workflow Prep: Get Brand Kit D…" at bounding box center [222, 104] width 418 height 182
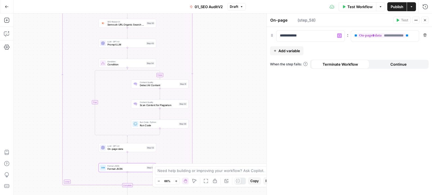
click at [226, 86] on div "false false true true Workflow Set Inputs Inputs Workflow Prep: Get Brand Kit D…" at bounding box center [222, 104] width 418 height 182
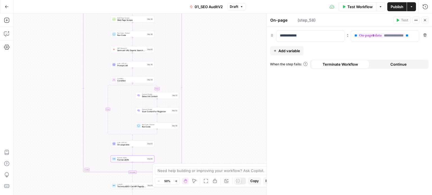
drag, startPoint x: 227, startPoint y: 52, endPoint x: 222, endPoint y: 56, distance: 6.6
click at [208, 58] on div "false false true true Workflow Set Inputs Inputs Workflow Prep: Get Brand Kit D…" at bounding box center [222, 104] width 418 height 182
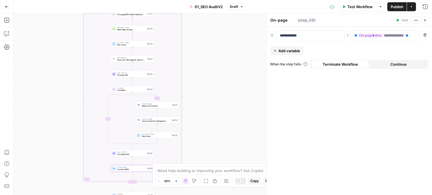
click at [290, 49] on span "Add variable" at bounding box center [289, 51] width 22 height 6
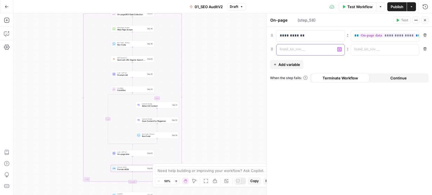
click at [313, 48] on p at bounding box center [306, 50] width 52 height 6
click at [359, 44] on div at bounding box center [380, 49] width 59 height 11
click at [365, 49] on p at bounding box center [380, 50] width 52 height 6
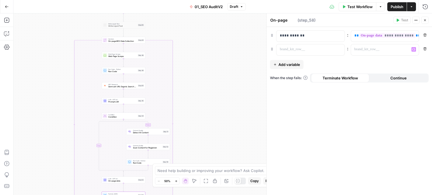
drag, startPoint x: 211, startPoint y: 66, endPoint x: 285, endPoint y: 61, distance: 74.1
click at [211, 69] on div "false false true true Workflow Set Inputs Inputs Workflow Prep: Get Brand Kit D…" at bounding box center [222, 104] width 418 height 182
click at [295, 49] on p at bounding box center [306, 50] width 52 height 6
click at [365, 48] on p at bounding box center [380, 50] width 52 height 6
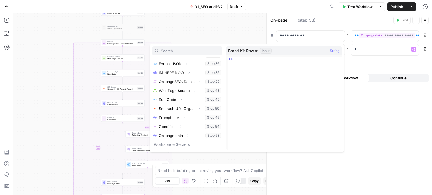
scroll to position [150, 0]
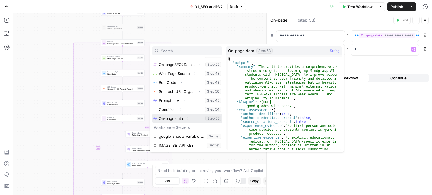
click at [187, 118] on icon "button" at bounding box center [187, 119] width 1 height 2
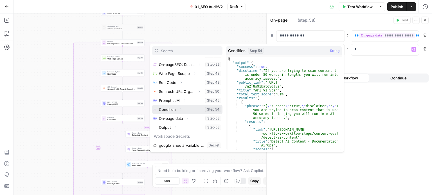
click at [179, 107] on button "Expand" at bounding box center [180, 109] width 7 height 7
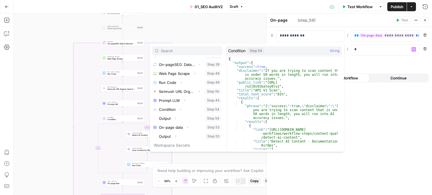
scroll to position [168, 0]
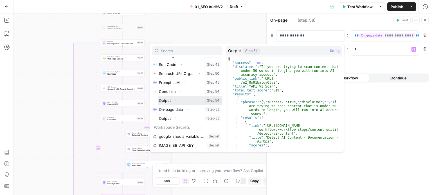
click at [176, 100] on icon "button" at bounding box center [175, 100] width 3 height 3
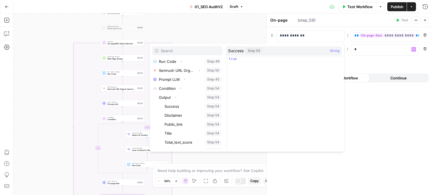
scroll to position [166, 0]
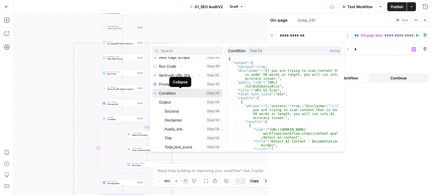
click at [181, 92] on icon "button" at bounding box center [180, 93] width 3 height 3
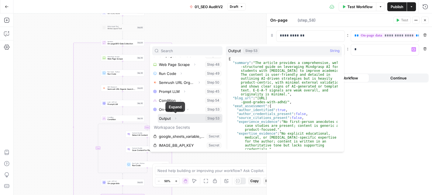
click at [176, 117] on icon "button" at bounding box center [175, 118] width 3 height 3
click at [175, 118] on icon "button" at bounding box center [175, 118] width 3 height 3
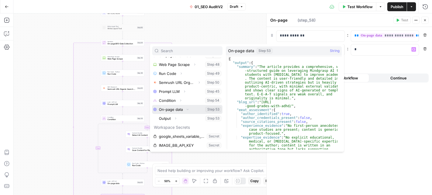
click at [186, 109] on icon "button" at bounding box center [187, 109] width 3 height 3
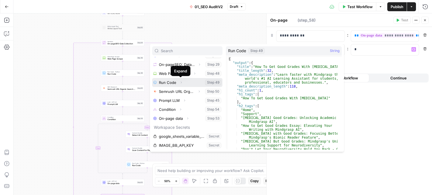
click at [179, 82] on icon "button" at bounding box center [180, 82] width 3 height 3
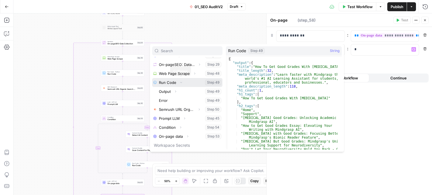
click at [180, 82] on icon "button" at bounding box center [180, 82] width 3 height 3
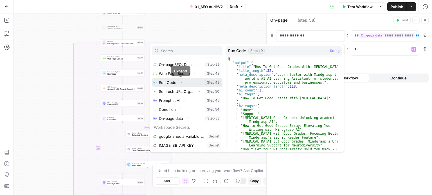
click at [182, 81] on icon "button" at bounding box center [180, 82] width 3 height 3
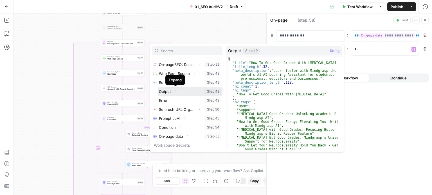
click at [175, 92] on icon "button" at bounding box center [175, 91] width 3 height 3
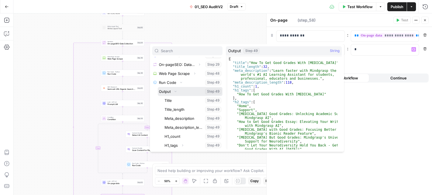
click at [176, 90] on icon "button" at bounding box center [175, 91] width 3 height 3
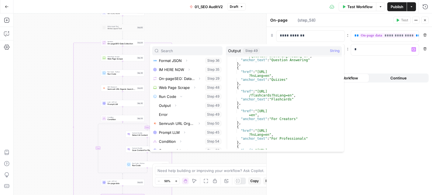
scroll to position [0, 0]
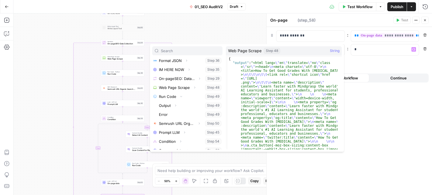
drag, startPoint x: 212, startPoint y: 30, endPoint x: 205, endPoint y: 25, distance: 8.8
click at [200, 23] on div "false false true true Workflow Set Inputs Inputs Workflow Prep: Get Brand Kit D…" at bounding box center [222, 104] width 418 height 182
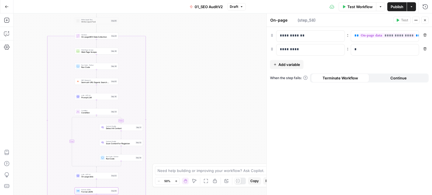
drag, startPoint x: 205, startPoint y: 25, endPoint x: 199, endPoint y: 26, distance: 6.6
click at [199, 26] on div "false false true true Workflow Set Inputs Inputs Workflow Prep: Get Brand Kit D…" at bounding box center [222, 104] width 418 height 182
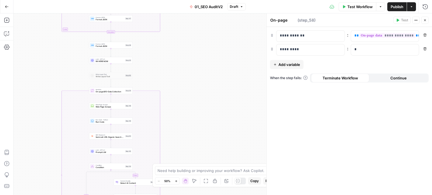
drag, startPoint x: 190, startPoint y: 47, endPoint x: 205, endPoint y: 105, distance: 60.5
click at [205, 105] on div "false false true true Workflow Set Inputs Inputs Workflow Prep: Get Brand Kit D…" at bounding box center [222, 104] width 418 height 182
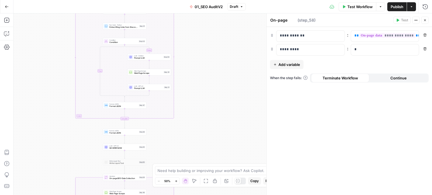
drag, startPoint x: 212, startPoint y: 120, endPoint x: 210, endPoint y: 84, distance: 36.0
click at [212, 122] on div "false false true true Workflow Set Inputs Inputs Workflow Prep: Get Brand Kit D…" at bounding box center [222, 104] width 418 height 182
drag, startPoint x: 215, startPoint y: 98, endPoint x: 218, endPoint y: 124, distance: 26.6
click at [218, 124] on div "false false true true Workflow Set Inputs Inputs Workflow Prep: Get Brand Kit D…" at bounding box center [222, 104] width 418 height 182
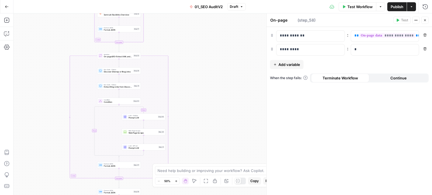
drag, startPoint x: 237, startPoint y: 74, endPoint x: 227, endPoint y: 73, distance: 10.2
click at [227, 73] on div "false false true true Workflow Set Inputs Inputs Workflow Prep: Get Brand Kit D…" at bounding box center [222, 104] width 418 height 182
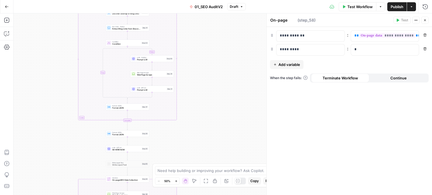
drag, startPoint x: 219, startPoint y: 110, endPoint x: 220, endPoint y: 85, distance: 25.3
click at [220, 85] on div "false false true true Workflow Set Inputs Inputs Workflow Prep: Get Brand Kit D…" at bounding box center [222, 104] width 418 height 182
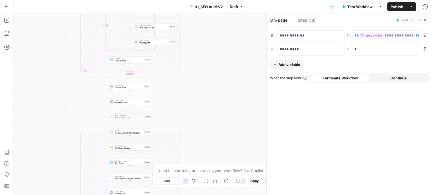
drag, startPoint x: 212, startPoint y: 92, endPoint x: 217, endPoint y: 66, distance: 26.7
click at [215, 41] on div "false false true true Workflow Set Inputs Inputs Workflow Prep: Get Brand Kit D…" at bounding box center [222, 104] width 418 height 182
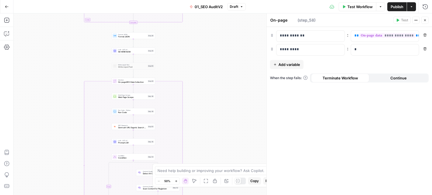
drag, startPoint x: 218, startPoint y: 78, endPoint x: 217, endPoint y: 26, distance: 52.3
click at [217, 26] on div "false false true true Workflow Set Inputs Inputs Workflow Prep: Get Brand Kit D…" at bounding box center [222, 104] width 418 height 182
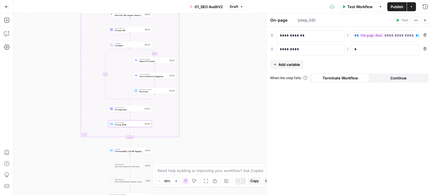
click at [219, 74] on div "false false true true Workflow Set Inputs Inputs Workflow Prep: Get Brand Kit D…" at bounding box center [222, 104] width 418 height 182
click at [126, 130] on div "false false true true Workflow Set Inputs Inputs Workflow Prep: Get Brand Kit D…" at bounding box center [222, 104] width 418 height 182
click at [125, 130] on div at bounding box center [125, 129] width 1 height 1
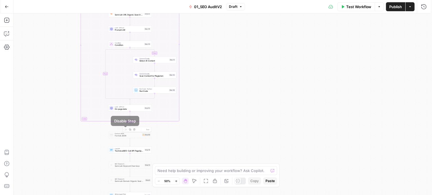
click at [200, 125] on div "false false true true Workflow Set Inputs Inputs Workflow Prep: Get Brand Kit D…" at bounding box center [222, 104] width 418 height 182
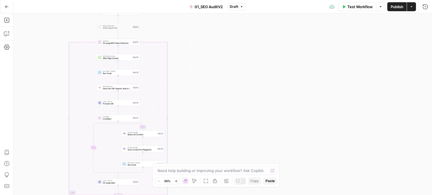
drag, startPoint x: 212, startPoint y: 131, endPoint x: 216, endPoint y: 115, distance: 17.0
click at [214, 140] on div "false false true true Workflow Set Inputs Inputs Workflow Prep: Get Brand Kit D…" at bounding box center [222, 104] width 418 height 182
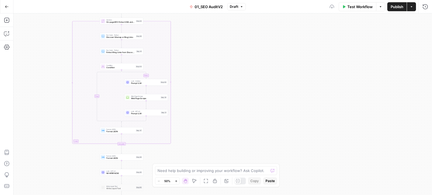
drag, startPoint x: 214, startPoint y: 96, endPoint x: 158, endPoint y: 137, distance: 69.9
click at [206, 126] on div "false false true true Workflow Set Inputs Inputs Workflow Prep: Get Brand Kit D…" at bounding box center [222, 104] width 418 height 182
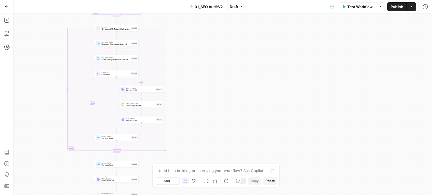
click at [126, 141] on div "Format JSON Format JSON Step 47 Copy step Delete step Add Note Test" at bounding box center [117, 137] width 44 height 7
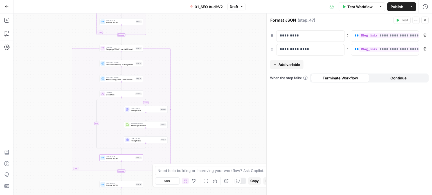
drag, startPoint x: 46, startPoint y: 67, endPoint x: 49, endPoint y: 74, distance: 8.2
click at [48, 76] on div "false false true true Workflow Set Inputs Inputs Workflow Prep: Get Brand Kit D…" at bounding box center [222, 104] width 418 height 182
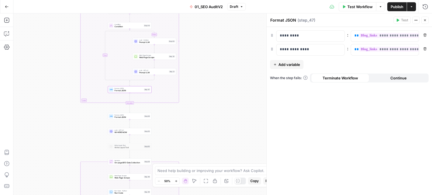
drag, startPoint x: 231, startPoint y: 41, endPoint x: 209, endPoint y: 72, distance: 37.7
click at [232, 37] on div "false false true true Workflow Set Inputs Inputs Workflow Prep: Get Brand Kit D…" at bounding box center [222, 104] width 418 height 182
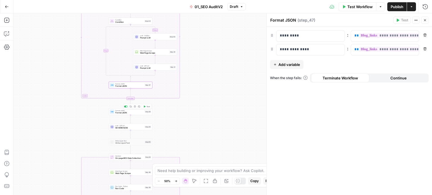
click at [147, 105] on button "Test" at bounding box center [146, 107] width 9 height 4
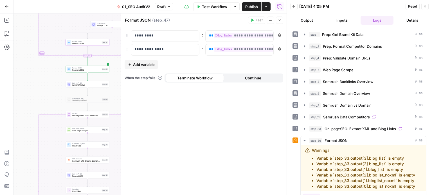
drag, startPoint x: 65, startPoint y: 118, endPoint x: 35, endPoint y: 79, distance: 49.2
click at [34, 78] on div "false false true true Workflow Set Inputs Inputs Workflow Prep: Get Brand Kit D…" at bounding box center [149, 104] width 273 height 182
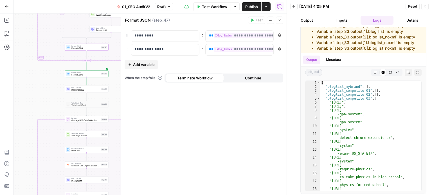
click at [279, 22] on button "Close" at bounding box center [279, 20] width 7 height 7
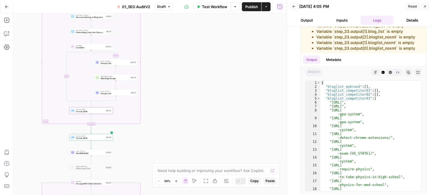
drag, startPoint x: 186, startPoint y: 62, endPoint x: 196, endPoint y: 153, distance: 91.7
click at [196, 153] on div "false false true true Workflow Set Inputs Inputs Workflow Prep: Get Brand Kit D…" at bounding box center [149, 104] width 273 height 182
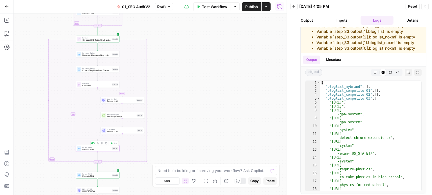
click at [109, 150] on span "Format JSON" at bounding box center [96, 149] width 28 height 3
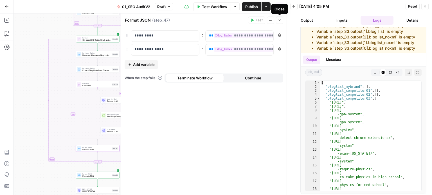
click at [279, 19] on icon "button" at bounding box center [279, 20] width 3 height 3
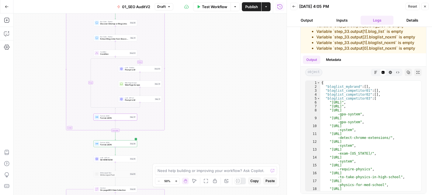
drag, startPoint x: 212, startPoint y: 99, endPoint x: 225, endPoint y: 42, distance: 58.0
click at [225, 42] on div "false false true true Workflow Set Inputs Inputs Workflow Prep: Get Brand Kit D…" at bounding box center [149, 104] width 273 height 182
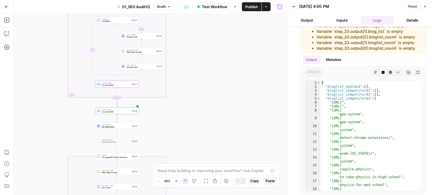
drag, startPoint x: 216, startPoint y: 89, endPoint x: 216, endPoint y: 69, distance: 19.7
click at [216, 69] on div "false false true true Workflow Set Inputs Inputs Workflow Prep: Get Brand Kit D…" at bounding box center [149, 104] width 273 height 182
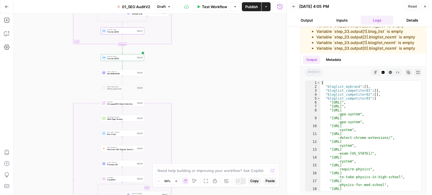
drag, startPoint x: 225, startPoint y: 107, endPoint x: 231, endPoint y: 73, distance: 34.1
click at [231, 73] on div "false false true true Workflow Set Inputs Inputs Workflow Prep: Get Brand Kit D…" at bounding box center [149, 104] width 273 height 182
click at [128, 77] on div "false false true true Workflow Set Inputs Inputs Workflow Prep: Get Brand Kit D…" at bounding box center [149, 104] width 273 height 182
click at [129, 74] on span "IM HERE NOW" at bounding box center [121, 74] width 28 height 3
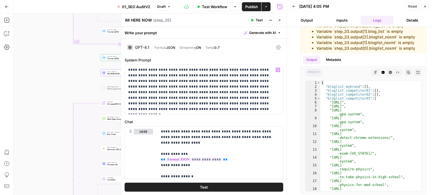
click at [38, 88] on div "false false true true Workflow Set Inputs Inputs Workflow Prep: Get Brand Kit D…" at bounding box center [149, 104] width 273 height 182
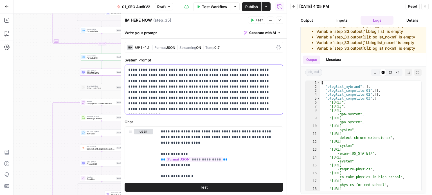
click at [168, 89] on p "**********" at bounding box center [201, 89] width 147 height 45
click at [277, 21] on button "Close" at bounding box center [279, 20] width 7 height 7
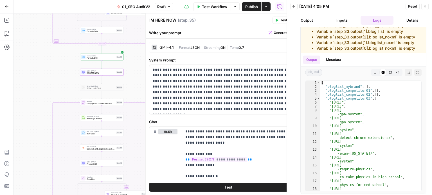
click at [217, 112] on div "false false true true Workflow Set Inputs Inputs Workflow Prep: Get Brand Kit D…" at bounding box center [149, 104] width 273 height 182
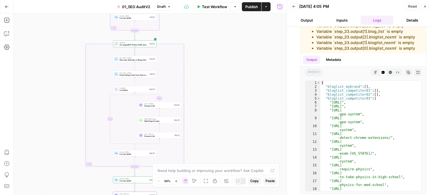
click at [223, 125] on div "false false true true Workflow Set Inputs Inputs Workflow Prep: Get Brand Kit D…" at bounding box center [149, 104] width 273 height 182
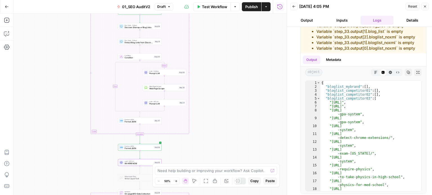
click at [238, 66] on div "false false true true Workflow Set Inputs Inputs Workflow Prep: Get Brand Kit D…" at bounding box center [149, 104] width 273 height 182
drag, startPoint x: 225, startPoint y: 81, endPoint x: 227, endPoint y: 110, distance: 28.7
click at [227, 110] on div "false false true true Workflow Set Inputs Inputs Workflow Prep: Get Brand Kit D…" at bounding box center [149, 104] width 273 height 182
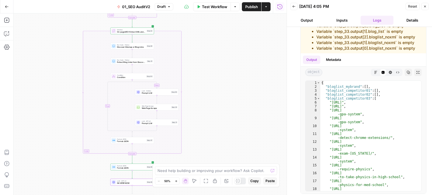
drag, startPoint x: 229, startPoint y: 74, endPoint x: 218, endPoint y: 53, distance: 24.1
click at [218, 53] on div "false false true true Workflow Set Inputs Inputs Workflow Prep: Get Brand Kit D…" at bounding box center [149, 104] width 273 height 182
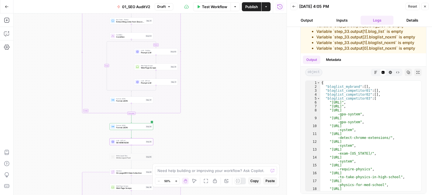
click at [220, 84] on div "false false true true Workflow Set Inputs Inputs Workflow Prep: Get Brand Kit D…" at bounding box center [149, 104] width 273 height 182
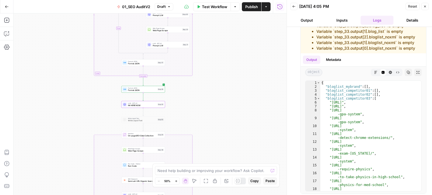
drag, startPoint x: 224, startPoint y: 126, endPoint x: 236, endPoint y: 90, distance: 37.4
click at [236, 90] on div "false false true true Workflow Set Inputs Inputs Workflow Prep: Get Brand Kit D…" at bounding box center [149, 104] width 273 height 182
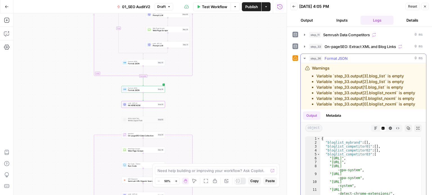
scroll to position [82, 0]
click at [323, 54] on button "step_36 Format JSON 0 ms" at bounding box center [362, 58] width 125 height 9
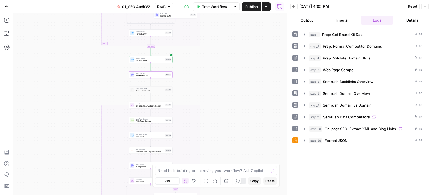
drag, startPoint x: 232, startPoint y: 88, endPoint x: 242, endPoint y: 41, distance: 47.6
click at [242, 41] on div "false false true true Workflow Set Inputs Inputs Workflow Prep: Get Brand Kit D…" at bounding box center [149, 104] width 273 height 182
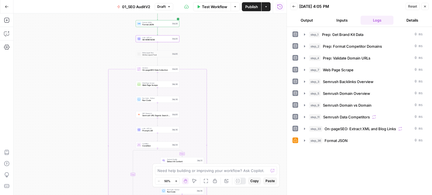
drag, startPoint x: 247, startPoint y: 105, endPoint x: 242, endPoint y: 53, distance: 52.2
click at [242, 53] on div "false false true true Workflow Set Inputs Inputs Workflow Prep: Get Brand Kit D…" at bounding box center [149, 104] width 273 height 182
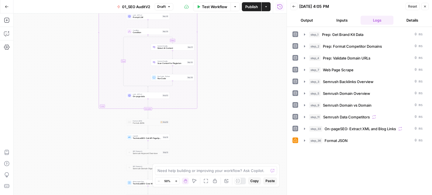
click at [246, 46] on div "false false true true Workflow Set Inputs Inputs Workflow Prep: Get Brand Kit D…" at bounding box center [149, 104] width 273 height 182
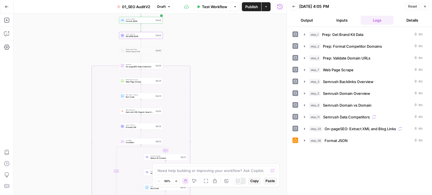
drag, startPoint x: 244, startPoint y: 31, endPoint x: 237, endPoint y: 144, distance: 113.0
click at [237, 144] on div "false false true true Workflow Set Inputs Inputs Workflow Prep: Get Brand Kit D…" at bounding box center [149, 104] width 273 height 182
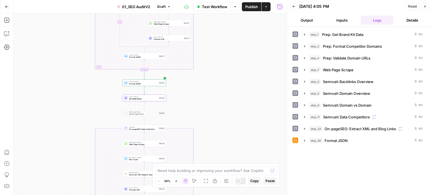
click at [243, 122] on div "false false true true Workflow Set Inputs Inputs Workflow Prep: Get Brand Kit D…" at bounding box center [149, 104] width 273 height 182
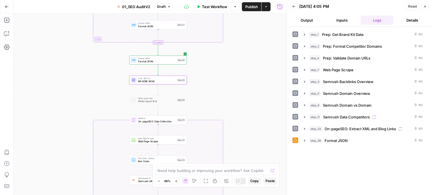
drag, startPoint x: 202, startPoint y: 101, endPoint x: 270, endPoint y: 83, distance: 69.8
click at [269, 83] on div "false false true true Workflow Set Inputs Inputs Workflow Prep: Get Brand Kit D…" at bounding box center [149, 104] width 273 height 182
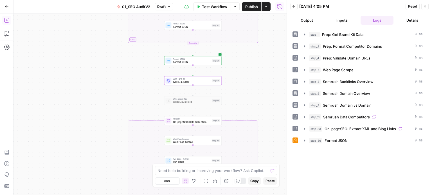
click at [6, 22] on icon "button" at bounding box center [7, 20] width 6 height 6
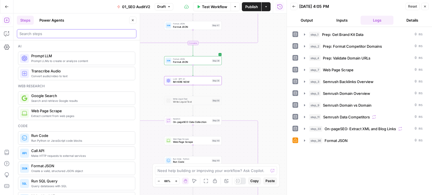
click at [39, 32] on input "search" at bounding box center [76, 34] width 114 height 6
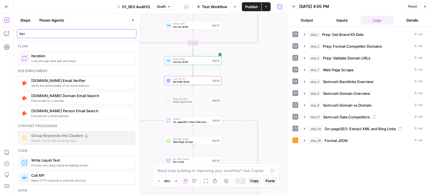
type input "iter"
click at [131, 21] on icon "button" at bounding box center [132, 20] width 3 height 3
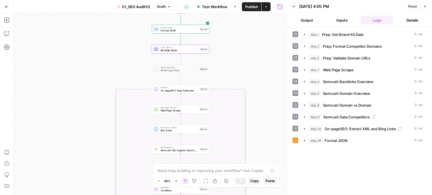
drag, startPoint x: 114, startPoint y: 67, endPoint x: 103, endPoint y: 26, distance: 42.3
click at [103, 29] on div "false false true true Workflow Set Inputs Inputs Workflow Prep: Get Brand Kit D…" at bounding box center [149, 104] width 273 height 182
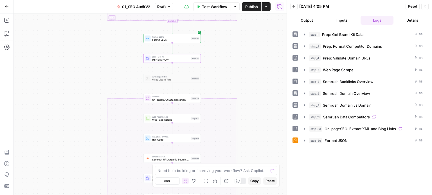
drag, startPoint x: 85, startPoint y: 36, endPoint x: 83, endPoint y: 122, distance: 85.8
click at [83, 122] on div "false false true true Workflow Set Inputs Inputs Workflow Prep: Get Brand Kit D…" at bounding box center [149, 104] width 273 height 182
drag, startPoint x: 90, startPoint y: 67, endPoint x: 90, endPoint y: 76, distance: 8.2
click at [90, 76] on div "false false true true Workflow Set Inputs Inputs Workflow Prep: Get Brand Kit D…" at bounding box center [149, 104] width 273 height 182
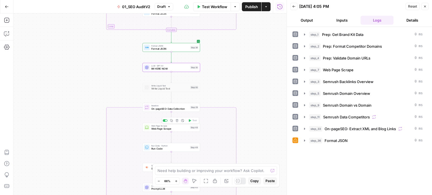
click at [160, 131] on div "Web Page Scrape Web Page Scrape Step 48 Copy step Delete step Add Note Test" at bounding box center [172, 127] width 58 height 9
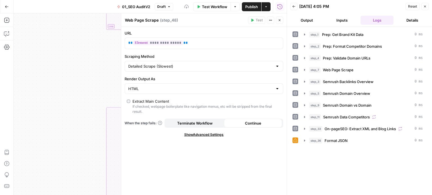
drag, startPoint x: 79, startPoint y: 83, endPoint x: 54, endPoint y: 91, distance: 26.4
click at [54, 91] on div "false false true true Workflow Set Inputs Inputs Workflow Prep: Get Brand Kit D…" at bounding box center [149, 104] width 273 height 182
click at [279, 18] on button "Close" at bounding box center [279, 20] width 7 height 7
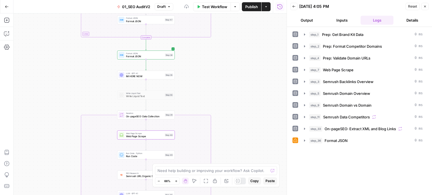
drag, startPoint x: 238, startPoint y: 45, endPoint x: 240, endPoint y: 126, distance: 81.5
click at [240, 126] on div "false false true true Workflow Set Inputs Inputs Workflow Prep: Get Brand Kit D…" at bounding box center [149, 104] width 273 height 182
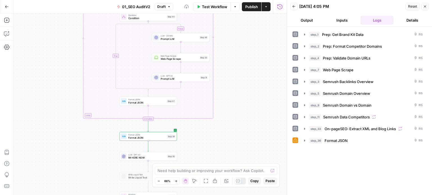
drag, startPoint x: 247, startPoint y: 60, endPoint x: 243, endPoint y: 138, distance: 77.7
click at [243, 138] on div "false false true true Workflow Set Inputs Inputs Workflow Prep: Get Brand Kit D…" at bounding box center [149, 104] width 273 height 182
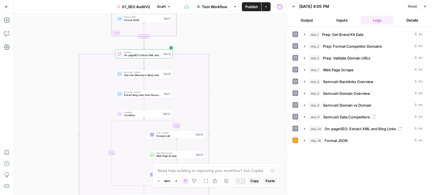
drag, startPoint x: 246, startPoint y: 76, endPoint x: 247, endPoint y: 12, distance: 63.8
click at [246, 19] on div "false false true true Workflow Set Inputs Inputs Workflow Prep: Get Brand Kit D…" at bounding box center [149, 104] width 273 height 182
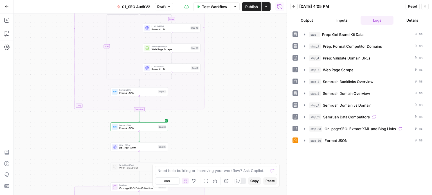
drag, startPoint x: 267, startPoint y: 110, endPoint x: 258, endPoint y: 97, distance: 15.8
click at [270, 77] on div "false false true true Workflow Set Inputs Inputs Workflow Prep: Get Brand Kit D…" at bounding box center [149, 104] width 273 height 182
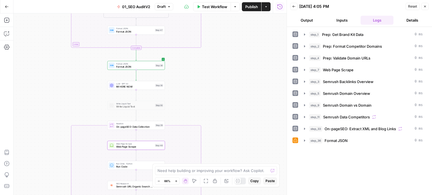
drag, startPoint x: 237, startPoint y: 138, endPoint x: 230, endPoint y: 110, distance: 29.1
click at [230, 110] on div "false false true true Workflow Set Inputs Inputs Workflow Prep: Get Brand Kit D…" at bounding box center [149, 104] width 273 height 182
click at [125, 84] on span "LLM · GPT-4.1" at bounding box center [134, 83] width 37 height 3
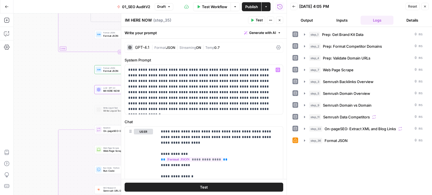
drag, startPoint x: 78, startPoint y: 92, endPoint x: 77, endPoint y: 78, distance: 13.8
click at [50, 92] on div "false false true true Workflow Set Inputs Inputs Workflow Prep: Get Brand Kit D…" at bounding box center [149, 104] width 273 height 182
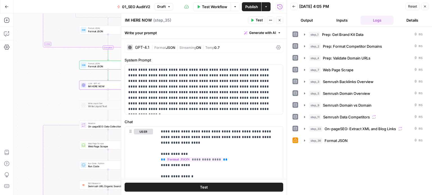
click at [279, 19] on icon "button" at bounding box center [279, 20] width 3 height 3
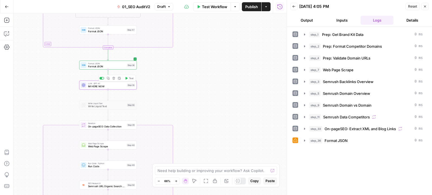
click at [101, 80] on div "false false true true Workflow Set Inputs Inputs Workflow Prep: Get Brand Kit D…" at bounding box center [149, 104] width 273 height 182
click at [101, 79] on div at bounding box center [102, 78] width 5 height 3
click at [97, 69] on div "Format JSON Format JSON Step 36 Copy step Delete step Add Note Test" at bounding box center [108, 65] width 58 height 9
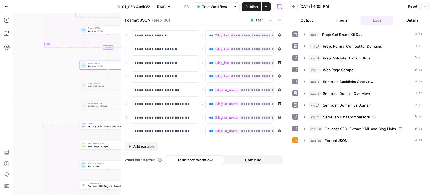
click at [278, 19] on icon "button" at bounding box center [279, 20] width 3 height 3
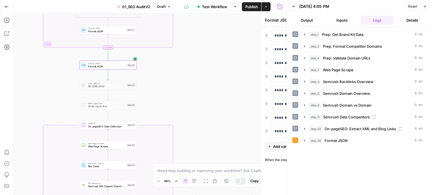
click at [232, 20] on div "false false true true Workflow Set Inputs Inputs Workflow Prep: Get Brand Kit D…" at bounding box center [149, 104] width 273 height 182
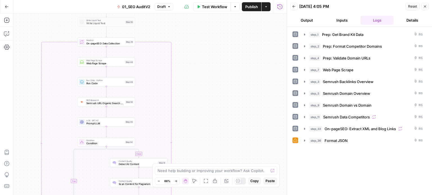
drag, startPoint x: 211, startPoint y: 106, endPoint x: 212, endPoint y: 40, distance: 65.2
click at [211, 44] on div "false false true true Workflow Set Inputs Inputs Workflow Prep: Get Brand Kit D…" at bounding box center [149, 104] width 273 height 182
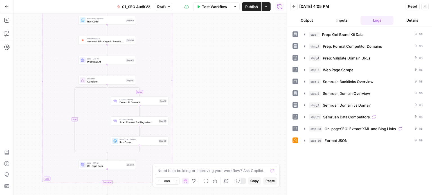
click at [207, 47] on div "false false true true Workflow Set Inputs Inputs Workflow Prep: Get Brand Kit D…" at bounding box center [149, 104] width 273 height 182
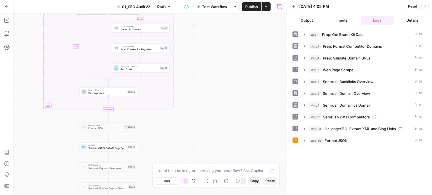
click at [214, 69] on div "false false true true Workflow Set Inputs Inputs Workflow Prep: Get Brand Kit D…" at bounding box center [149, 104] width 273 height 182
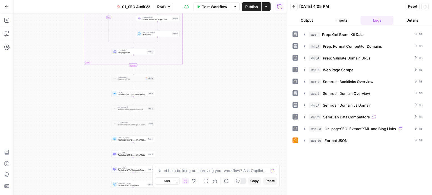
click at [231, 84] on div "false false true true Workflow Set Inputs Inputs Workflow Prep: Get Brand Kit D…" at bounding box center [149, 104] width 273 height 182
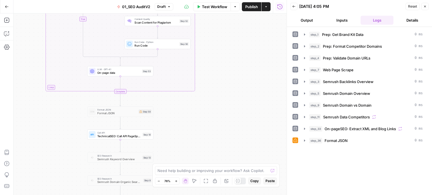
drag, startPoint x: 221, startPoint y: 117, endPoint x: 255, endPoint y: 96, distance: 40.0
click at [255, 96] on div "false false true true Workflow Set Inputs Inputs Workflow Prep: Get Brand Kit D…" at bounding box center [149, 104] width 273 height 182
click at [254, 102] on div "false false true true Workflow Set Inputs Inputs Workflow Prep: Get Brand Kit D…" at bounding box center [149, 104] width 273 height 182
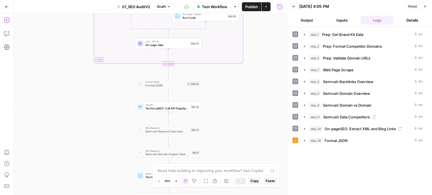
click at [3, 18] on button "Add Steps" at bounding box center [6, 20] width 9 height 9
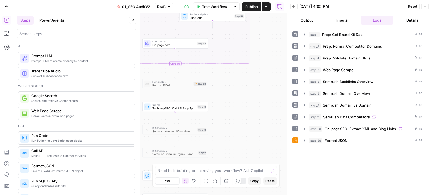
click at [31, 37] on div at bounding box center [76, 33] width 119 height 9
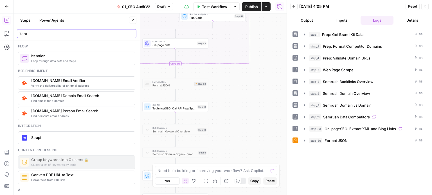
type input "itera"
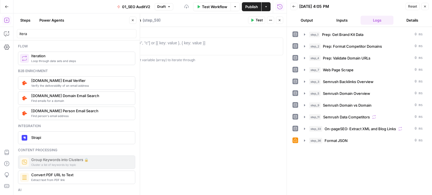
click at [106, 17] on div "Steps Power Agents" at bounding box center [72, 20] width 110 height 9
click at [131, 20] on icon "button" at bounding box center [132, 20] width 3 height 3
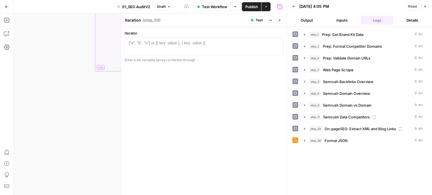
drag, startPoint x: 92, startPoint y: 57, endPoint x: 86, endPoint y: 81, distance: 24.2
click at [53, 85] on div "false false true true Workflow Set Inputs Inputs Workflow Prep: Get Brand Kit D…" at bounding box center [149, 104] width 273 height 182
click at [426, 9] on button "Close" at bounding box center [424, 6] width 7 height 7
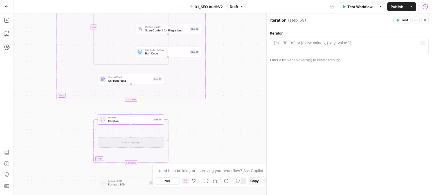
click at [283, 46] on div "["a", "b", "c"] or [{ key: value }, { key: value }]" at bounding box center [312, 43] width 76 height 6
type textarea "*"
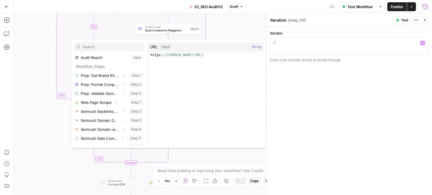
scroll to position [33, 0]
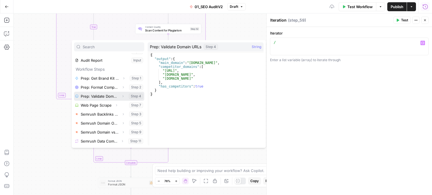
click at [119, 94] on button "Expand" at bounding box center [122, 96] width 7 height 7
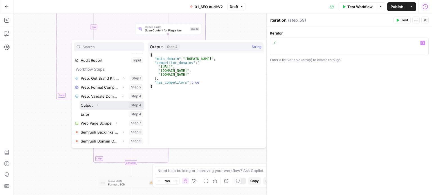
click at [98, 105] on icon "button" at bounding box center [97, 105] width 3 height 3
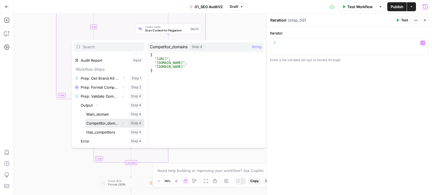
click at [100, 122] on button "Select variable Competitor_domains" at bounding box center [114, 123] width 59 height 9
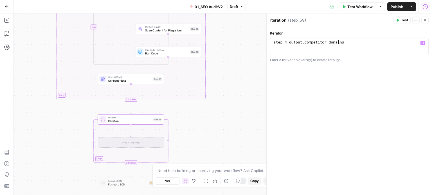
click at [354, 46] on div "step_4 . output . competitor_domains" at bounding box center [349, 50] width 154 height 21
click at [426, 20] on span "Close" at bounding box center [426, 20] width 0 height 0
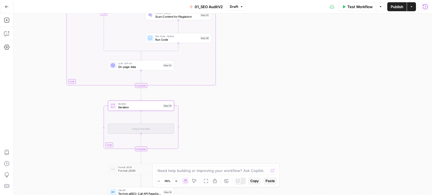
drag, startPoint x: 245, startPoint y: 105, endPoint x: 269, endPoint y: 65, distance: 46.9
click at [269, 65] on div "false false true true Workflow Set Inputs Inputs Workflow Prep: Get Brand Kit D…" at bounding box center [222, 104] width 418 height 182
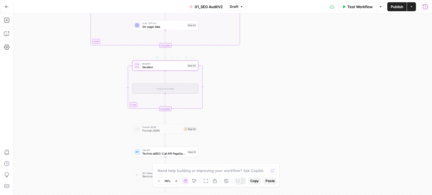
click at [265, 82] on div "false false true true Workflow Set Inputs Inputs Workflow Prep: Get Brand Kit D…" at bounding box center [222, 104] width 418 height 182
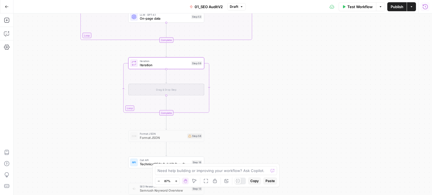
drag, startPoint x: 261, startPoint y: 94, endPoint x: 258, endPoint y: 84, distance: 10.2
click at [277, 90] on div "false false true true Workflow Set Inputs Inputs Workflow Prep: Get Brand Kit D…" at bounding box center [222, 104] width 418 height 182
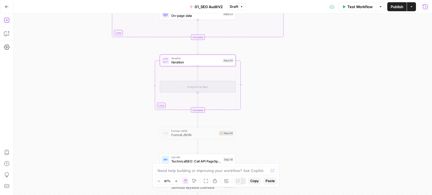
click at [6, 19] on icon "button" at bounding box center [6, 20] width 5 height 5
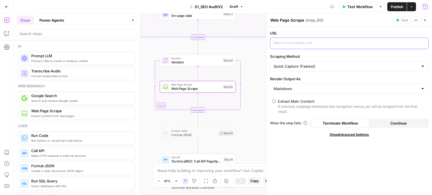
click at [297, 48] on div at bounding box center [344, 43] width 149 height 11
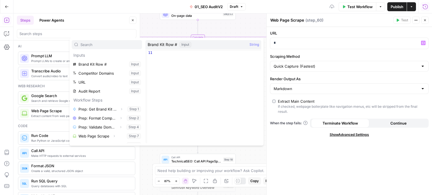
scroll to position [96, 0]
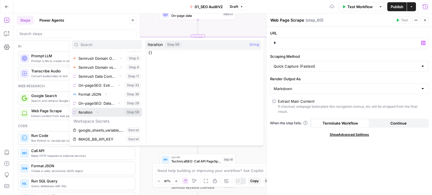
click at [100, 110] on button "Expand" at bounding box center [97, 112] width 7 height 7
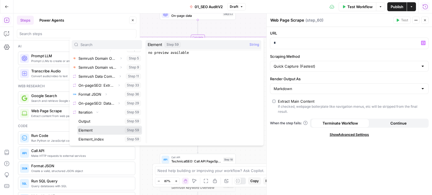
click at [103, 131] on button "Select variable Element" at bounding box center [109, 130] width 65 height 9
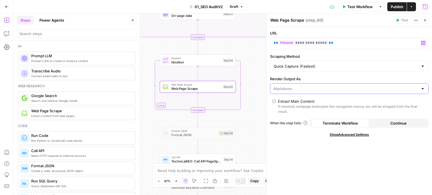
click at [303, 89] on input "Render Output As" at bounding box center [345, 89] width 144 height 6
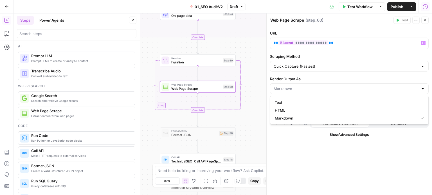
type input "Markdown"
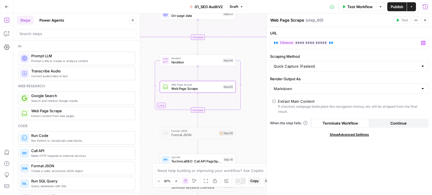
click at [301, 153] on div "**********" at bounding box center [348, 111] width 165 height 168
click at [132, 22] on button "Close" at bounding box center [132, 20] width 7 height 7
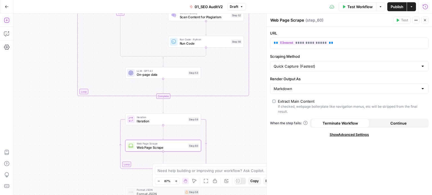
drag, startPoint x: 108, startPoint y: 133, endPoint x: 81, endPoint y: 111, distance: 34.7
click at [103, 144] on div "false false true true Workflow Set Inputs Inputs Workflow Prep: Get Brand Kit D…" at bounding box center [222, 104] width 418 height 182
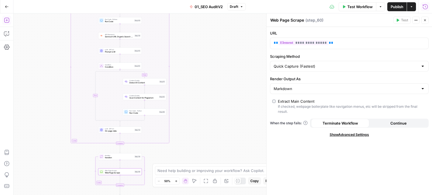
drag, startPoint x: 57, startPoint y: 47, endPoint x: 50, endPoint y: 127, distance: 79.9
click at [50, 127] on div "false false true true Workflow Set Inputs Inputs Workflow Prep: Get Brand Kit D…" at bounding box center [222, 104] width 418 height 182
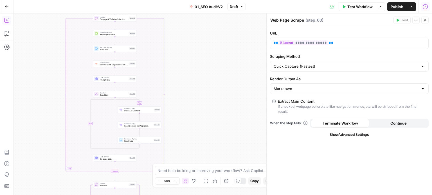
drag, startPoint x: 53, startPoint y: 67, endPoint x: 57, endPoint y: 125, distance: 57.2
click at [57, 125] on div "false false true true Workflow Set Inputs Inputs Workflow Prep: Get Brand Kit D…" at bounding box center [222, 104] width 418 height 182
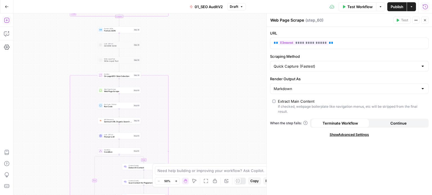
drag, startPoint x: 58, startPoint y: 78, endPoint x: 63, endPoint y: 141, distance: 63.1
click at [63, 142] on div "false false true true Workflow Set Inputs Inputs Workflow Prep: Get Brand Kit D…" at bounding box center [222, 104] width 418 height 182
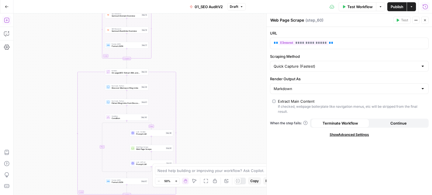
drag, startPoint x: 58, startPoint y: 70, endPoint x: 54, endPoint y: 144, distance: 74.9
click at [54, 144] on div "false false true true Workflow Set Inputs Inputs Workflow Prep: Get Brand Kit D…" at bounding box center [222, 104] width 418 height 182
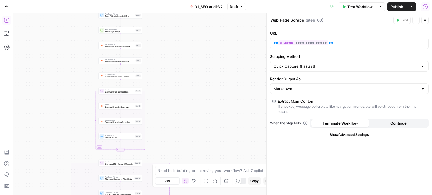
drag, startPoint x: 49, startPoint y: 107, endPoint x: 48, endPoint y: 129, distance: 21.7
click at [48, 143] on div "false false true true Workflow Set Inputs Inputs Workflow Prep: Get Brand Kit D…" at bounding box center [222, 104] width 418 height 182
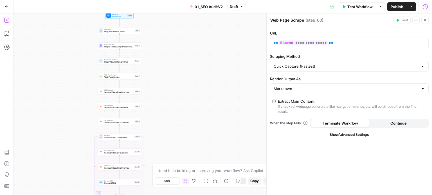
drag, startPoint x: 48, startPoint y: 59, endPoint x: 47, endPoint y: 105, distance: 45.3
click at [47, 105] on div "false false true true Workflow Set Inputs Inputs Workflow Prep: Get Brand Kit D…" at bounding box center [222, 104] width 418 height 182
click at [131, 77] on span "Web Page Scrape" at bounding box center [118, 77] width 29 height 3
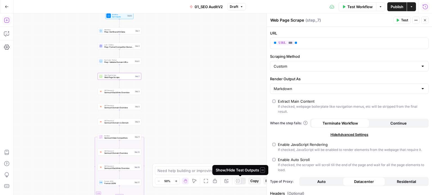
click at [240, 182] on div at bounding box center [238, 181] width 6 height 6
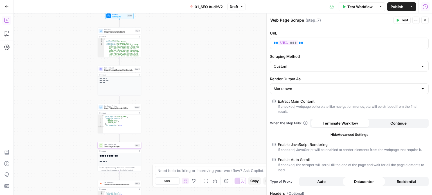
drag, startPoint x: 183, startPoint y: 76, endPoint x: 217, endPoint y: 67, distance: 35.4
click at [217, 67] on div "**********" at bounding box center [222, 104] width 418 height 182
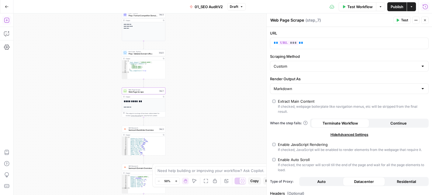
drag, startPoint x: 218, startPoint y: 136, endPoint x: 208, endPoint y: 91, distance: 46.9
click at [208, 91] on div "**********" at bounding box center [222, 104] width 418 height 182
click at [239, 180] on div at bounding box center [239, 181] width 11 height 7
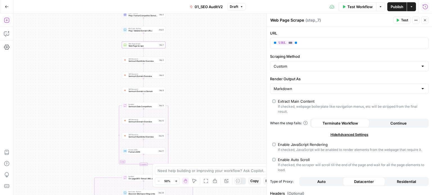
drag, startPoint x: 226, startPoint y: 125, endPoint x: 217, endPoint y: 46, distance: 79.2
click at [218, 47] on div "false false true true Workflow Set Inputs Inputs Workflow Prep: Get Brand Kit D…" at bounding box center [222, 104] width 418 height 182
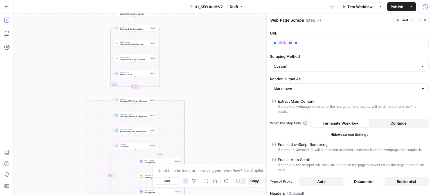
drag, startPoint x: 207, startPoint y: 67, endPoint x: 203, endPoint y: 26, distance: 41.3
click at [203, 28] on div "false false true true Workflow Set Inputs Inputs Workflow Prep: Get Brand Kit D…" at bounding box center [222, 104] width 418 height 182
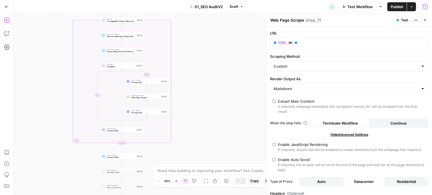
click at [206, 11] on div "Go Back 01_SEO AuditV2 Draft Test Workflow Options Publish Actions Run History …" at bounding box center [216, 97] width 432 height 195
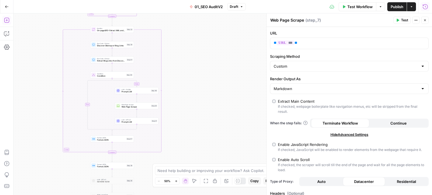
drag, startPoint x: 204, startPoint y: 53, endPoint x: 198, endPoint y: 155, distance: 102.8
click at [197, 155] on div "false false true true Workflow Set Inputs Inputs Workflow Prep: Get Brand Kit D…" at bounding box center [222, 104] width 418 height 182
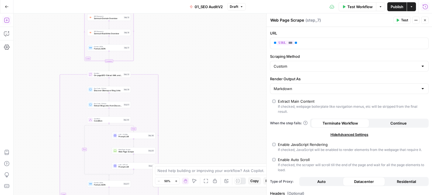
drag, startPoint x: 212, startPoint y: 49, endPoint x: 203, endPoint y: 150, distance: 101.6
click at [203, 151] on div "false false true true Workflow Set Inputs Inputs Workflow Prep: Get Brand Kit D…" at bounding box center [222, 104] width 418 height 182
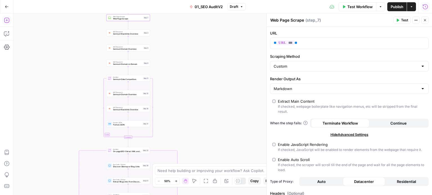
drag, startPoint x: 200, startPoint y: 82, endPoint x: 221, endPoint y: 60, distance: 30.4
click at [221, 60] on div "false false true true Workflow Set Inputs Inputs Workflow Prep: Get Brand Kit D…" at bounding box center [222, 104] width 418 height 182
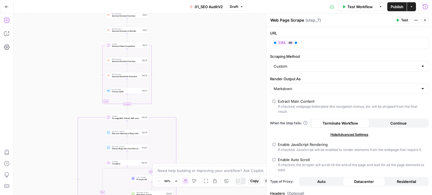
drag, startPoint x: 217, startPoint y: 116, endPoint x: 217, endPoint y: 112, distance: 3.9
click at [217, 112] on div "false false true true Workflow Set Inputs Inputs Workflow Prep: Get Brand Kit D…" at bounding box center [222, 104] width 418 height 182
click at [225, 48] on div "false false true true Workflow Set Inputs Inputs Workflow Prep: Get Brand Kit D…" at bounding box center [222, 104] width 418 height 182
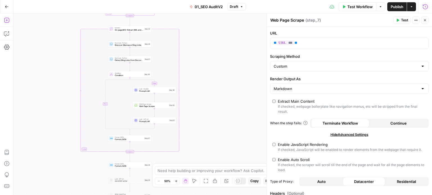
click at [227, 55] on div "false false true true Workflow Set Inputs Inputs Workflow Prep: Get Brand Kit D…" at bounding box center [222, 104] width 418 height 182
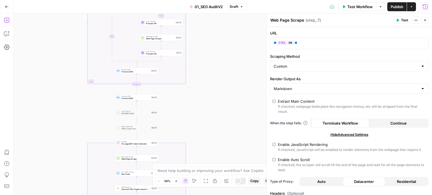
drag, startPoint x: 224, startPoint y: 109, endPoint x: 231, endPoint y: 68, distance: 41.7
click at [231, 69] on div "false false true true Workflow Set Inputs Inputs Workflow Prep: Get Brand Kit D…" at bounding box center [222, 104] width 418 height 182
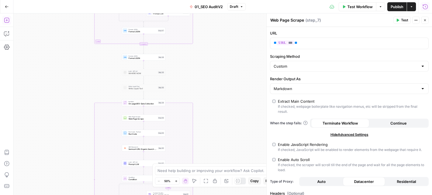
drag, startPoint x: 229, startPoint y: 121, endPoint x: 223, endPoint y: 1, distance: 120.2
click at [223, 6] on div "Go Back 01_SEO AuditV2 Draft Test Workflow Options Publish Actions Run History …" at bounding box center [216, 97] width 432 height 195
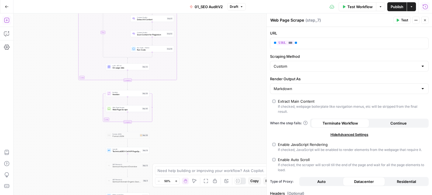
drag, startPoint x: 229, startPoint y: 64, endPoint x: 221, endPoint y: 59, distance: 9.3
click at [221, 21] on div "false false true true Workflow Set Inputs Inputs Workflow Prep: Get Brand Kit D…" at bounding box center [222, 104] width 418 height 182
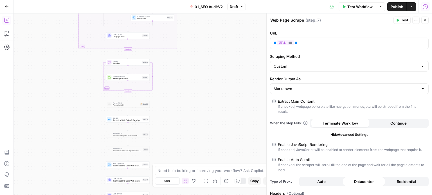
drag, startPoint x: 226, startPoint y: 58, endPoint x: 209, endPoint y: 74, distance: 23.7
click at [227, 48] on div "false false true true Workflow Set Inputs Inputs Workflow Prep: Get Brand Kit D…" at bounding box center [222, 104] width 418 height 182
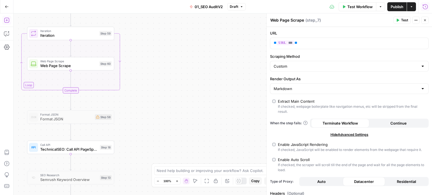
drag, startPoint x: 167, startPoint y: 76, endPoint x: 221, endPoint y: 84, distance: 55.1
click at [219, 84] on div "false false true true Workflow Set Inputs Inputs Workflow Prep: Get Brand Kit D…" at bounding box center [222, 104] width 418 height 182
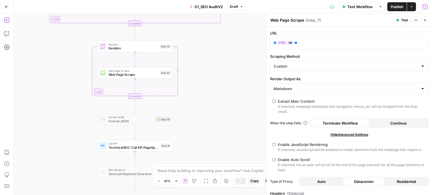
click at [238, 87] on div "false false true true Workflow Set Inputs Inputs Workflow Prep: Get Brand Kit D…" at bounding box center [222, 104] width 418 height 182
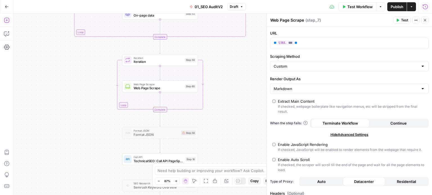
click at [161, 85] on span "Web Page Scrape" at bounding box center [158, 84] width 49 height 4
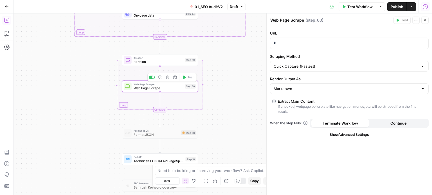
click at [58, 75] on div "false false true true Workflow Set Inputs Inputs Workflow Prep: Get Brand Kit D…" at bounding box center [222, 104] width 418 height 182
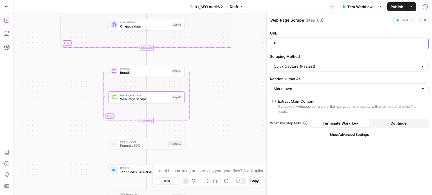
click at [289, 39] on div "*" at bounding box center [344, 43] width 149 height 11
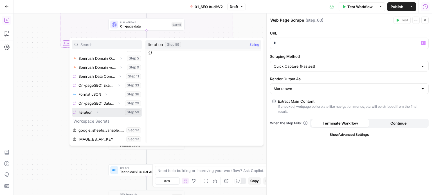
click at [95, 114] on button "Expand" at bounding box center [97, 112] width 7 height 7
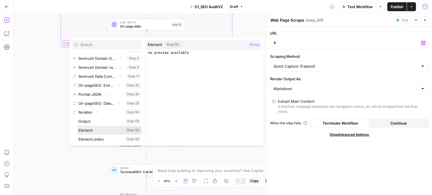
click at [90, 129] on button "Select variable Element" at bounding box center [109, 130] width 65 height 9
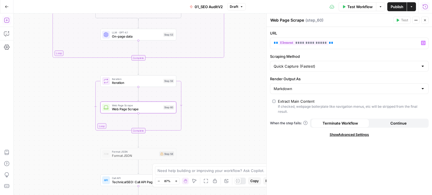
drag, startPoint x: 39, startPoint y: 109, endPoint x: 161, endPoint y: 108, distance: 122.3
click at [30, 116] on div "false false true true Workflow Set Inputs Inputs Workflow Prep: Get Brand Kit D…" at bounding box center [222, 104] width 418 height 182
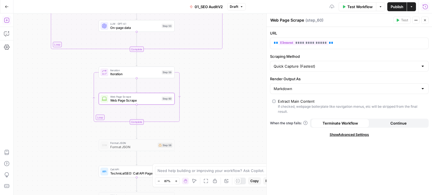
drag, startPoint x: 211, startPoint y: 85, endPoint x: 205, endPoint y: 100, distance: 16.5
click at [212, 83] on div "false false true true Workflow Set Inputs Inputs Workflow Prep: Get Brand Kit D…" at bounding box center [222, 104] width 418 height 182
click at [228, 104] on div "false false true true Workflow Set Inputs Inputs Workflow Prep: Get Brand Kit D…" at bounding box center [222, 104] width 418 height 182
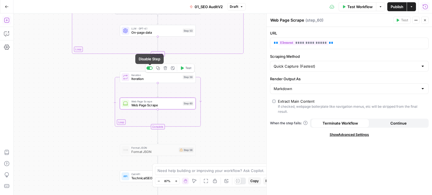
click at [148, 69] on div at bounding box center [149, 68] width 6 height 3
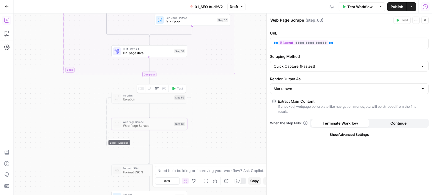
drag, startPoint x: 246, startPoint y: 110, endPoint x: 241, endPoint y: 125, distance: 15.4
click at [241, 125] on div "false false true true Workflow Set Inputs Inputs Workflow Prep: Get Brand Kit D…" at bounding box center [222, 104] width 418 height 182
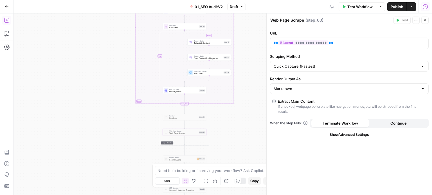
drag, startPoint x: 251, startPoint y: 111, endPoint x: 233, endPoint y: 93, distance: 25.6
click at [235, 167] on body "All About AI New Home Browse Insights Opportunities Your Data Recent Grids Keyw…" at bounding box center [216, 97] width 432 height 195
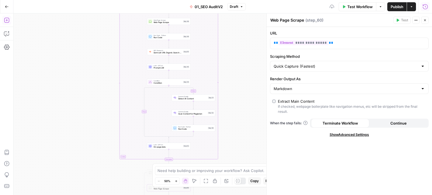
click at [224, 149] on div "false false true true Workflow Set Inputs Inputs Workflow Prep: Get Brand Kit D…" at bounding box center [222, 104] width 418 height 182
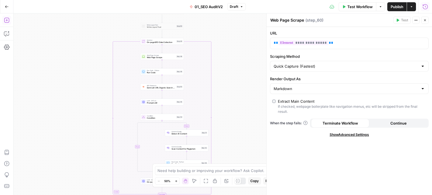
drag, startPoint x: 232, startPoint y: 96, endPoint x: 229, endPoint y: 13, distance: 83.0
click at [229, 17] on div "false false true true Workflow Set Inputs Inputs Workflow Prep: Get Brand Kit D…" at bounding box center [222, 104] width 418 height 182
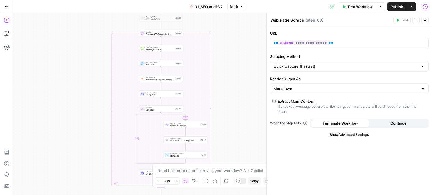
click at [245, 42] on div "false false true true Workflow Set Inputs Inputs Workflow Prep: Get Brand Kit D…" at bounding box center [222, 104] width 418 height 182
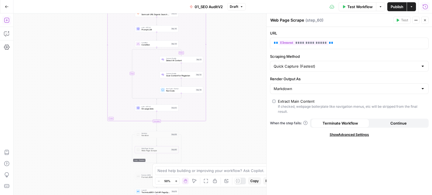
click at [247, 73] on div "false false true true Workflow Set Inputs Inputs Workflow Prep: Get Brand Kit D…" at bounding box center [222, 104] width 418 height 182
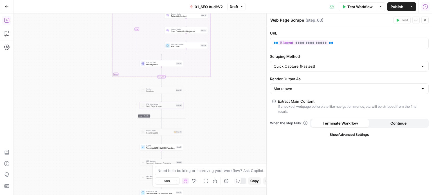
drag, startPoint x: 218, startPoint y: 117, endPoint x: 227, endPoint y: 104, distance: 15.3
click at [227, 104] on div "false false true true Workflow Set Inputs Inputs Workflow Prep: Get Brand Kit D…" at bounding box center [222, 104] width 418 height 182
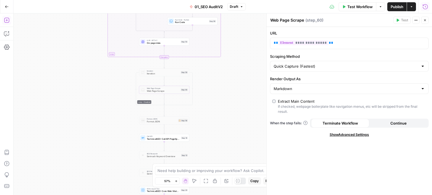
drag, startPoint x: 221, startPoint y: 87, endPoint x: 230, endPoint y: 104, distance: 19.4
click at [230, 104] on div "false false true true Workflow Set Inputs Inputs Workflow Prep: Get Brand Kit D…" at bounding box center [222, 104] width 418 height 182
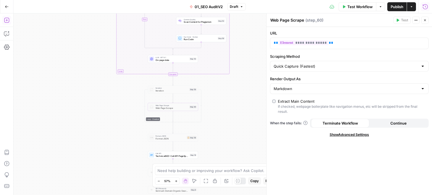
click at [8, 19] on icon "button" at bounding box center [7, 20] width 6 height 6
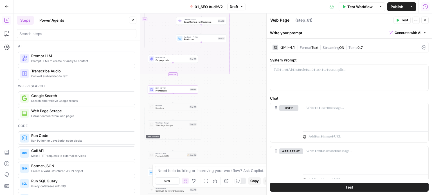
click at [135, 21] on button "Close" at bounding box center [132, 20] width 7 height 7
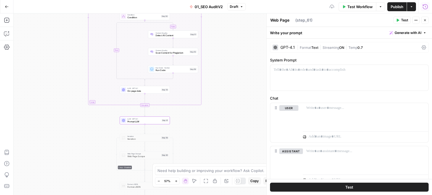
drag, startPoint x: 89, startPoint y: 129, endPoint x: 70, endPoint y: 131, distance: 19.2
click at [77, 143] on div "false false true true Workflow Set Inputs Inputs Workflow Prep: Get Brand Kit D…" at bounding box center [222, 104] width 418 height 182
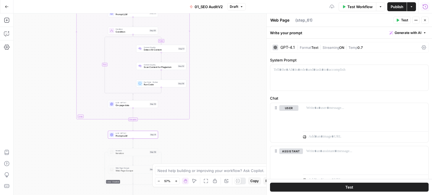
drag, startPoint x: 62, startPoint y: 122, endPoint x: 58, endPoint y: 119, distance: 5.2
click at [66, 146] on div "false false true true Workflow Set Inputs Inputs Workflow Prep: Get Brand Kit D…" at bounding box center [222, 104] width 418 height 182
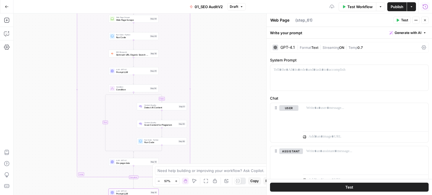
drag, startPoint x: 44, startPoint y: 94, endPoint x: 48, endPoint y: 124, distance: 30.9
click at [47, 122] on div "false false true true Workflow Set Inputs Inputs Workflow Prep: Get Brand Kit D…" at bounding box center [222, 104] width 418 height 182
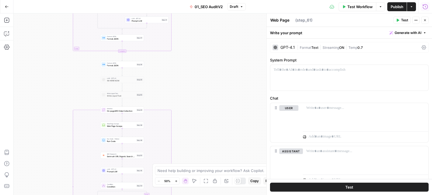
drag, startPoint x: 54, startPoint y: 88, endPoint x: 54, endPoint y: 144, distance: 55.7
click at [54, 144] on div "false false true true Workflow Set Inputs Inputs Workflow Prep: Get Brand Kit D…" at bounding box center [222, 104] width 418 height 182
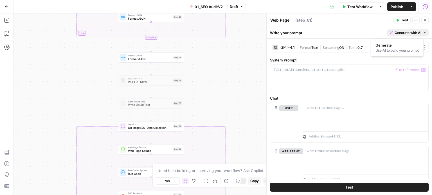
click at [412, 31] on span "Generate with AI" at bounding box center [407, 32] width 27 height 5
click at [388, 48] on div "Use AI to build your prompt" at bounding box center [396, 50] width 43 height 5
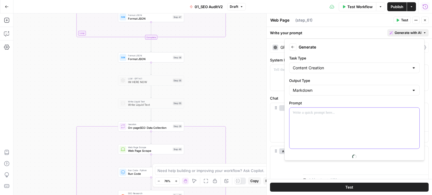
click at [321, 132] on div at bounding box center [354, 128] width 130 height 41
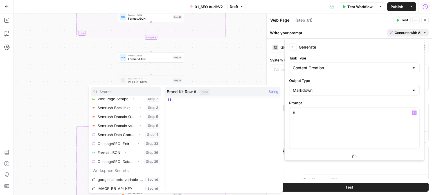
scroll to position [87, 0]
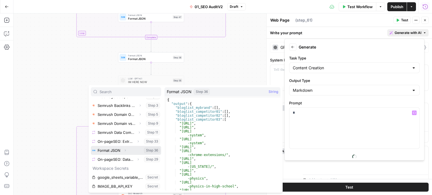
click at [127, 150] on icon "button" at bounding box center [124, 150] width 3 height 3
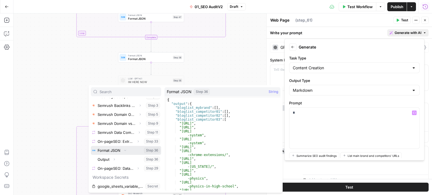
click at [108, 150] on button "Select variable Format JSON" at bounding box center [126, 150] width 70 height 9
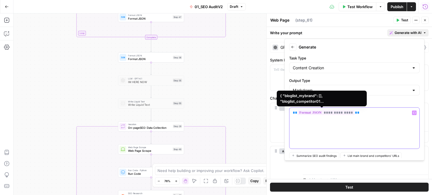
click at [340, 113] on span "**********" at bounding box center [325, 112] width 57 height 5
click at [371, 114] on p "**********" at bounding box center [352, 113] width 119 height 6
click at [372, 116] on div "**********" at bounding box center [354, 128] width 130 height 41
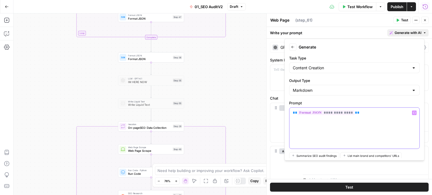
click at [369, 117] on div "**********" at bounding box center [354, 128] width 130 height 41
click at [374, 119] on div "**********" at bounding box center [354, 128] width 130 height 41
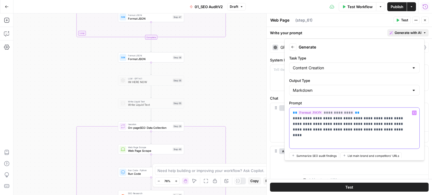
drag, startPoint x: 326, startPoint y: 117, endPoint x: 294, endPoint y: 120, distance: 32.2
click at [294, 120] on p "**********" at bounding box center [352, 121] width 119 height 22
click at [297, 121] on p "**********" at bounding box center [352, 121] width 119 height 22
click at [293, 119] on p "**********" at bounding box center [352, 121] width 119 height 22
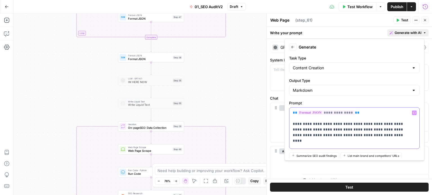
click at [296, 119] on p "**********" at bounding box center [352, 124] width 119 height 28
click at [345, 135] on p "**********" at bounding box center [352, 124] width 119 height 28
click at [307, 118] on p "**********" at bounding box center [352, 124] width 119 height 28
click at [292, 125] on div "**********" at bounding box center [354, 128] width 130 height 41
click at [325, 91] on input "Output Type" at bounding box center [351, 91] width 116 height 6
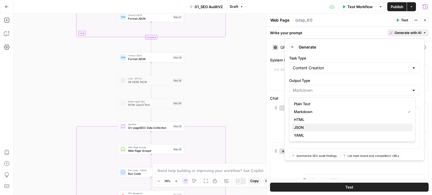
click at [307, 127] on span "JSON" at bounding box center [351, 128] width 114 height 6
type input "JSON"
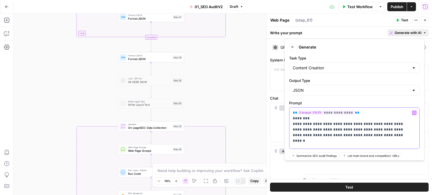
click at [352, 132] on p "**********" at bounding box center [352, 124] width 119 height 28
click at [358, 138] on div "**********" at bounding box center [354, 128] width 130 height 41
click at [362, 143] on div "**********" at bounding box center [354, 128] width 130 height 41
click at [367, 144] on div "**********" at bounding box center [354, 128] width 130 height 41
drag, startPoint x: 304, startPoint y: 123, endPoint x: 294, endPoint y: 125, distance: 10.1
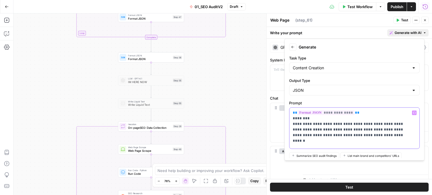
click at [294, 125] on p "**********" at bounding box center [350, 129] width 115 height 39
drag, startPoint x: 379, startPoint y: 136, endPoint x: 290, endPoint y: 123, distance: 89.4
click at [290, 123] on div "**********" at bounding box center [354, 128] width 130 height 41
copy p "**********"
click at [306, 146] on p "**********" at bounding box center [350, 129] width 115 height 39
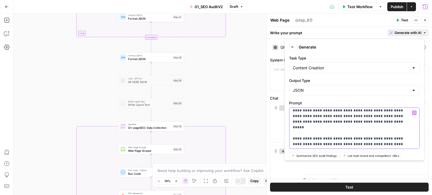
scroll to position [14, 0]
drag, startPoint x: 305, startPoint y: 133, endPoint x: 295, endPoint y: 135, distance: 9.8
click at [295, 135] on p "**********" at bounding box center [350, 121] width 115 height 51
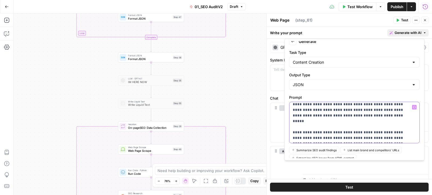
scroll to position [15, 0]
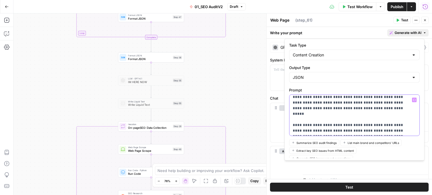
drag, startPoint x: 332, startPoint y: 130, endPoint x: 340, endPoint y: 139, distance: 12.3
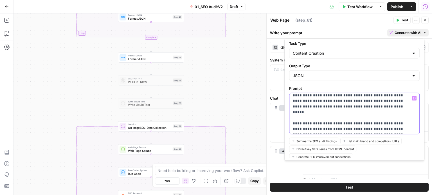
drag, startPoint x: 379, startPoint y: 129, endPoint x: 289, endPoint y: 117, distance: 90.8
click at [289, 117] on div "**********" at bounding box center [354, 114] width 130 height 42
copy p "**********"
click at [385, 129] on p "**********" at bounding box center [350, 107] width 115 height 51
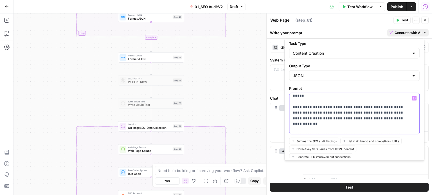
drag, startPoint x: 333, startPoint y: 109, endPoint x: 333, endPoint y: 102, distance: 6.7
drag, startPoint x: 317, startPoint y: 107, endPoint x: 326, endPoint y: 107, distance: 9.0
click at [326, 107] on p "**********" at bounding box center [350, 101] width 115 height 73
drag, startPoint x: 331, startPoint y: 107, endPoint x: 328, endPoint y: 109, distance: 3.1
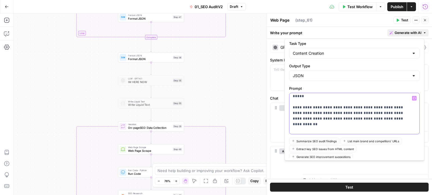
click at [330, 108] on p "**********" at bounding box center [350, 101] width 115 height 73
drag, startPoint x: 326, startPoint y: 107, endPoint x: 317, endPoint y: 107, distance: 9.3
click at [317, 107] on p "**********" at bounding box center [350, 101] width 115 height 73
drag, startPoint x: 394, startPoint y: 113, endPoint x: 288, endPoint y: 102, distance: 106.8
click at [288, 102] on form "**********" at bounding box center [354, 99] width 135 height 117
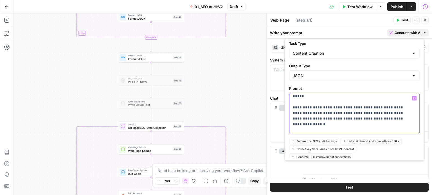
copy p "**********"
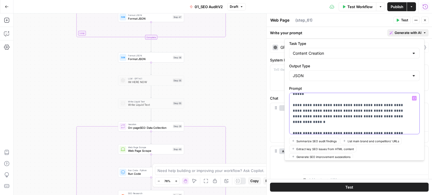
scroll to position [37, 0]
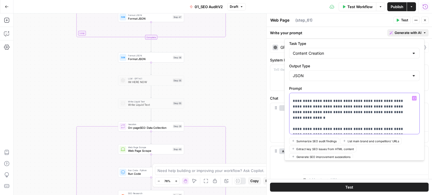
drag, startPoint x: 351, startPoint y: 115, endPoint x: 353, endPoint y: 135, distance: 20.1
click at [377, 128] on p "**********" at bounding box center [350, 95] width 115 height 73
drag, startPoint x: 384, startPoint y: 129, endPoint x: 290, endPoint y: 119, distance: 93.9
click at [290, 119] on div "**********" at bounding box center [352, 113] width 126 height 41
click at [318, 118] on p "**********" at bounding box center [350, 95] width 115 height 73
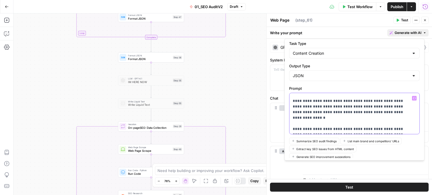
click at [394, 130] on p "**********" at bounding box center [350, 95] width 115 height 73
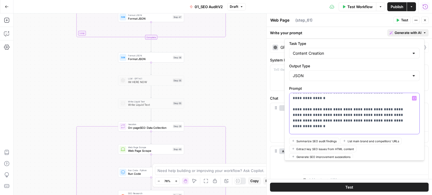
scroll to position [59, 0]
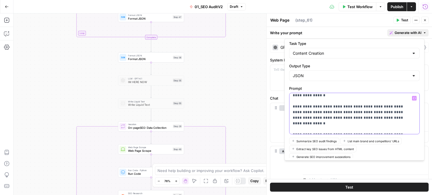
drag, startPoint x: 346, startPoint y: 112, endPoint x: 323, endPoint y: 130, distance: 28.8
click at [316, 117] on p "**********" at bounding box center [350, 85] width 115 height 96
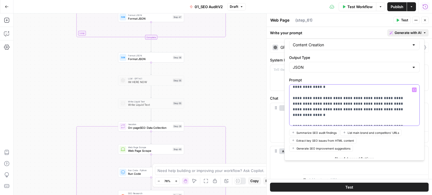
drag, startPoint x: 362, startPoint y: 113, endPoint x: 361, endPoint y: 132, distance: 18.8
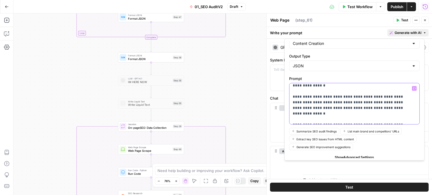
click at [392, 117] on p "**********" at bounding box center [350, 75] width 115 height 96
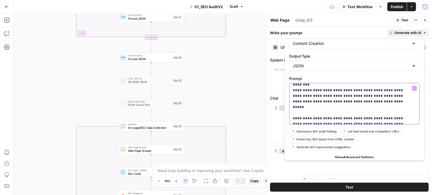
scroll to position [0, 0]
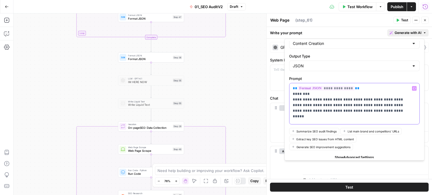
drag, startPoint x: 361, startPoint y: 114, endPoint x: 365, endPoint y: 74, distance: 40.1
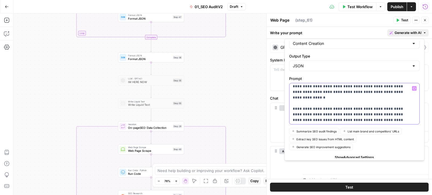
scroll to position [59, 0]
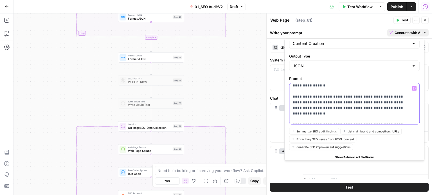
drag, startPoint x: 376, startPoint y: 138, endPoint x: 376, endPoint y: 171, distance: 33.5
click at [398, 121] on p "**********" at bounding box center [350, 75] width 115 height 96
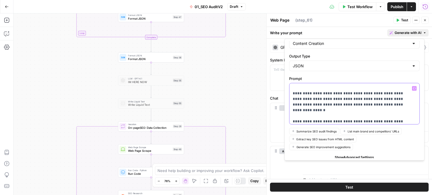
scroll to position [70, 0]
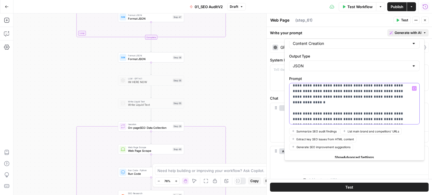
drag, startPoint x: 367, startPoint y: 109, endPoint x: 363, endPoint y: 128, distance: 19.1
click at [317, 120] on p "**********" at bounding box center [350, 68] width 115 height 107
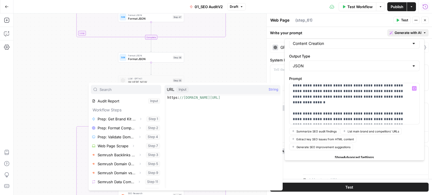
scroll to position [31, 0]
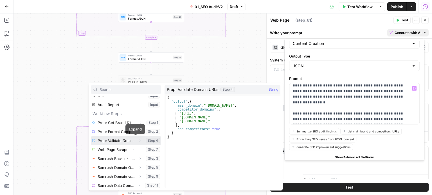
click at [138, 139] on icon "button" at bounding box center [139, 140] width 3 height 3
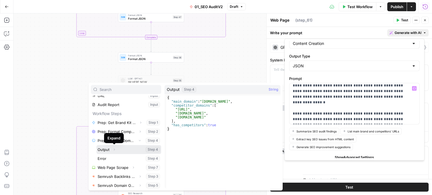
click at [114, 149] on icon "button" at bounding box center [113, 149] width 3 height 3
click at [104, 151] on button "Select variable Output" at bounding box center [128, 149] width 65 height 9
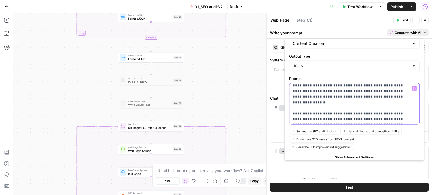
scroll to position [30, 0]
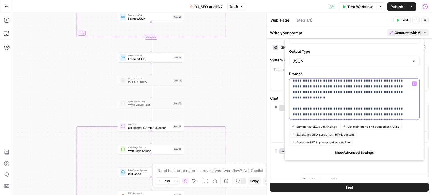
drag, startPoint x: 384, startPoint y: 112, endPoint x: 380, endPoint y: 123, distance: 11.1
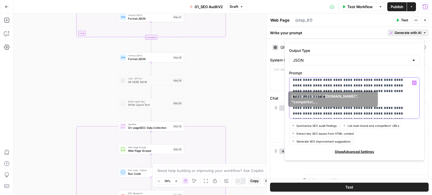
click at [330, 108] on p "**********" at bounding box center [350, 63] width 115 height 107
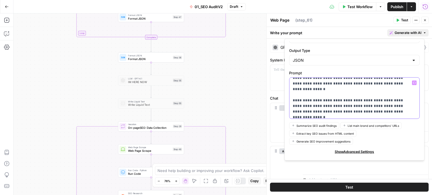
scroll to position [82, 0]
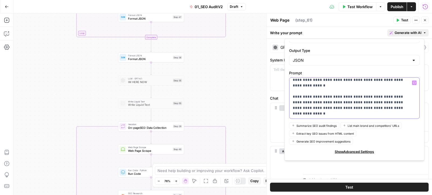
drag, startPoint x: 335, startPoint y: 103, endPoint x: 329, endPoint y: 136, distance: 33.5
click at [328, 105] on p "**********" at bounding box center [350, 58] width 115 height 118
click at [379, 113] on p "**********" at bounding box center [350, 58] width 115 height 118
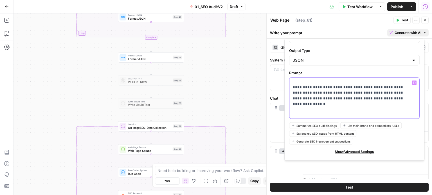
click at [382, 117] on p "**********" at bounding box center [350, 53] width 115 height 129
drag, startPoint x: 399, startPoint y: 110, endPoint x: 399, endPoint y: 126, distance: 15.7
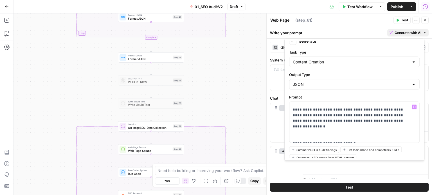
scroll to position [0, 0]
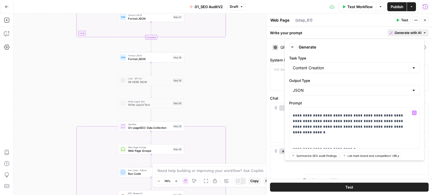
drag, startPoint x: 400, startPoint y: 143, endPoint x: 391, endPoint y: 101, distance: 42.7
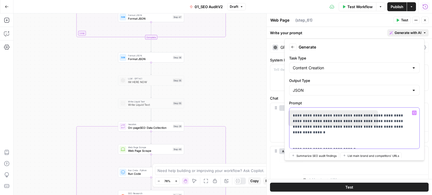
drag, startPoint x: 359, startPoint y: 125, endPoint x: 375, endPoint y: 147, distance: 27.1
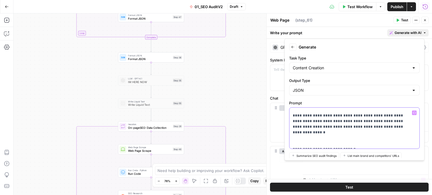
click at [382, 134] on p "**********" at bounding box center [350, 81] width 115 height 129
click at [390, 120] on p "**********" at bounding box center [350, 81] width 115 height 129
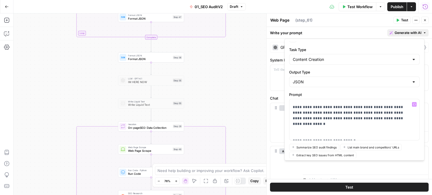
scroll to position [41, 0]
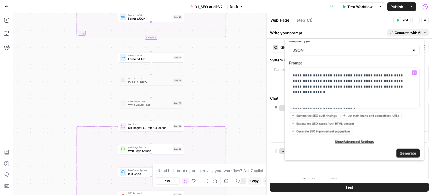
drag, startPoint x: 394, startPoint y: 105, endPoint x: 400, endPoint y: 150, distance: 45.4
click at [407, 146] on form "**********" at bounding box center [354, 99] width 135 height 117
click at [406, 150] on span "Generate" at bounding box center [407, 153] width 17 height 6
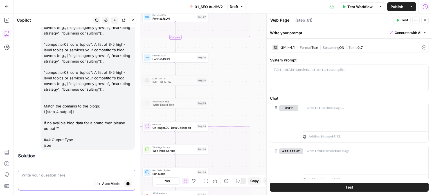
scroll to position [172, 0]
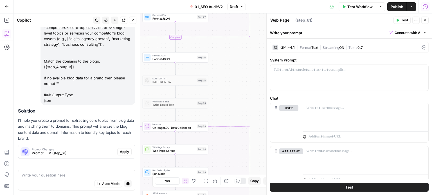
drag, startPoint x: 232, startPoint y: 73, endPoint x: 261, endPoint y: 39, distance: 44.4
click at [261, 41] on div "false false true true Workflow Set Inputs Inputs Workflow Prep: Get Brand Kit D…" at bounding box center [222, 104] width 418 height 182
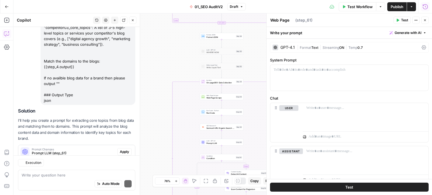
scroll to position [189, 0]
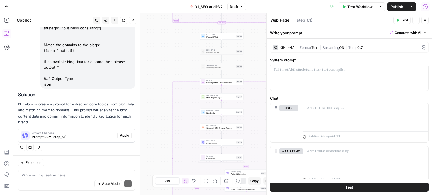
click at [134, 21] on icon "button" at bounding box center [132, 20] width 3 height 3
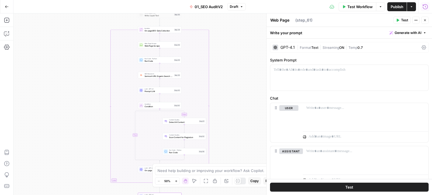
drag, startPoint x: 82, startPoint y: 10, endPoint x: 73, endPoint y: 27, distance: 20.1
click at [66, 1] on div "Go Back 01_SEO AuditV2 Draft Test Workflow Options Publish Actions Run History …" at bounding box center [216, 97] width 432 height 195
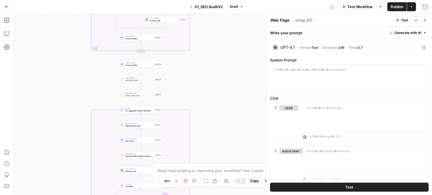
drag, startPoint x: 75, startPoint y: 122, endPoint x: 130, endPoint y: 99, distance: 59.9
click at [75, 126] on div "false false true true Workflow Set Inputs Inputs Workflow Prep: Get Brand Kit D…" at bounding box center [222, 104] width 418 height 182
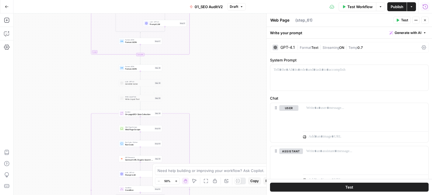
drag, startPoint x: 203, startPoint y: 74, endPoint x: 221, endPoint y: 63, distance: 21.4
click at [220, 64] on div "false false true true Workflow Set Inputs Inputs Workflow Prep: Get Brand Kit D…" at bounding box center [222, 104] width 418 height 182
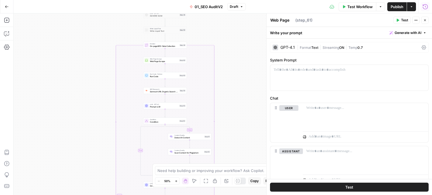
drag, startPoint x: 213, startPoint y: 84, endPoint x: 333, endPoint y: 32, distance: 130.7
click at [226, 30] on div "false false true true Workflow Set Inputs Inputs Workflow Prep: Get Brand Kit D…" at bounding box center [222, 104] width 418 height 182
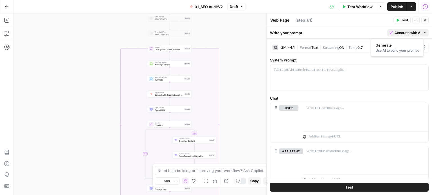
click at [394, 32] on span "Generate with AI" at bounding box center [407, 32] width 27 height 5
click at [390, 49] on div "Use AI to build your prompt" at bounding box center [396, 50] width 43 height 5
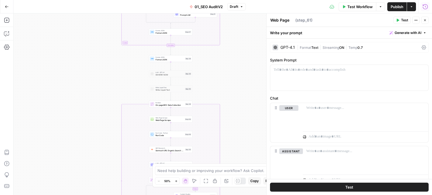
drag, startPoint x: 233, startPoint y: 28, endPoint x: 234, endPoint y: 71, distance: 42.5
click at [234, 84] on div "false false true true Workflow Set Inputs Inputs Workflow Prep: Get Brand Kit D…" at bounding box center [222, 104] width 418 height 182
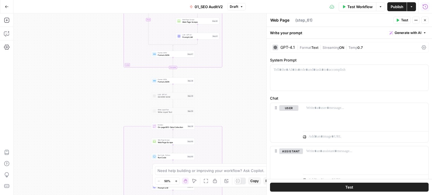
click at [236, 78] on div "false false true true Workflow Set Inputs Inputs Workflow Prep: Get Brand Kit D…" at bounding box center [222, 104] width 418 height 182
click at [4, 30] on button "Copilot" at bounding box center [6, 33] width 9 height 9
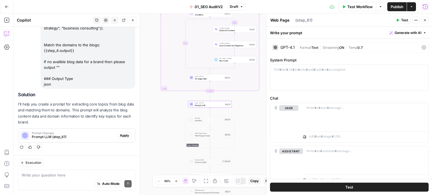
click at [124, 134] on span "Apply" at bounding box center [124, 135] width 9 height 5
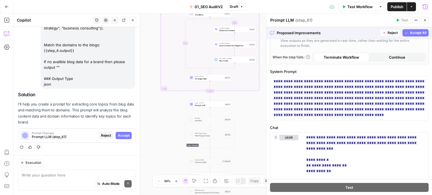
scroll to position [197, 0]
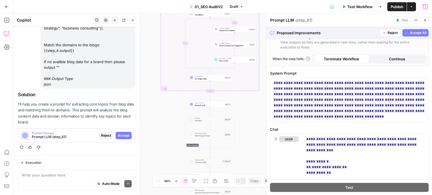
click at [413, 33] on span "Accept All" at bounding box center [418, 32] width 17 height 5
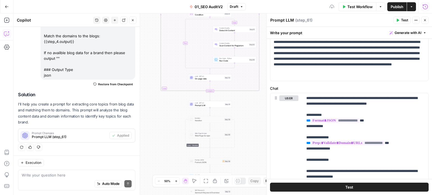
scroll to position [28, 0]
click at [131, 20] on button "Close" at bounding box center [132, 20] width 7 height 7
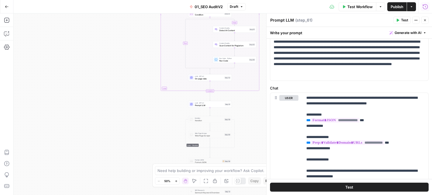
click at [114, 92] on div "false false true true Workflow Set Inputs Inputs Workflow Prep: Get Brand Kit D…" at bounding box center [222, 104] width 418 height 182
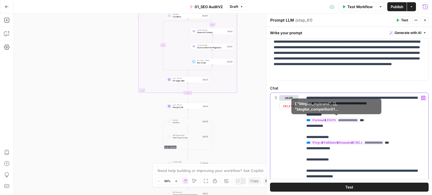
drag, startPoint x: 378, startPoint y: 119, endPoint x: 301, endPoint y: 120, distance: 76.7
click at [301, 120] on div "**********" at bounding box center [349, 194] width 158 height 203
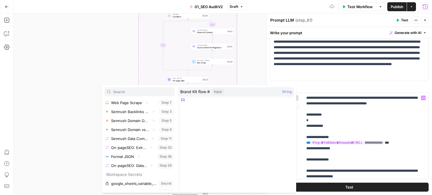
scroll to position [87, 0]
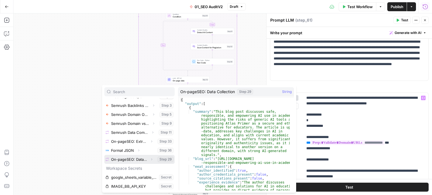
drag, startPoint x: 146, startPoint y: 160, endPoint x: 131, endPoint y: 134, distance: 29.9
click at [150, 160] on icon "button" at bounding box center [151, 159] width 3 height 3
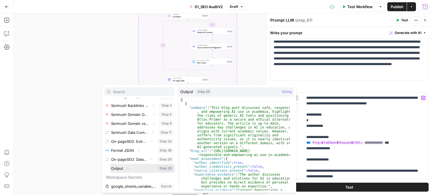
click at [128, 169] on icon "button" at bounding box center [127, 168] width 3 height 3
click at [128, 167] on icon "button" at bounding box center [127, 168] width 3 height 3
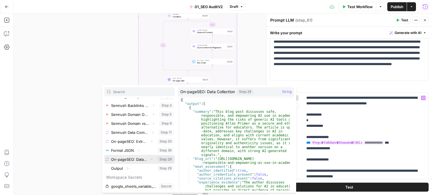
click at [150, 159] on icon "button" at bounding box center [151, 159] width 3 height 3
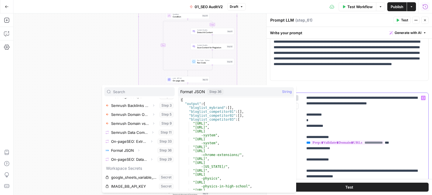
click at [339, 121] on p "**********" at bounding box center [363, 188] width 114 height 186
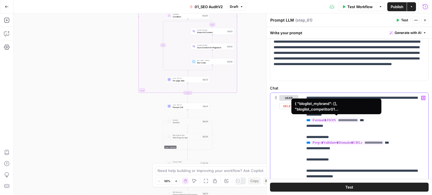
click at [374, 119] on p "**********" at bounding box center [363, 188] width 114 height 186
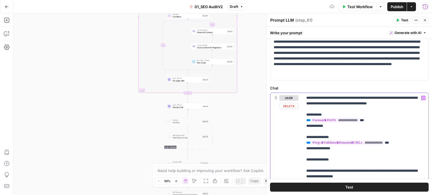
drag, startPoint x: 379, startPoint y: 119, endPoint x: 299, endPoint y: 121, distance: 80.4
click at [299, 121] on div "**********" at bounding box center [349, 194] width 158 height 203
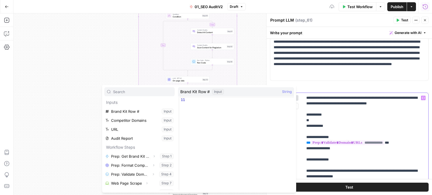
click at [349, 120] on p "**********" at bounding box center [363, 188] width 114 height 186
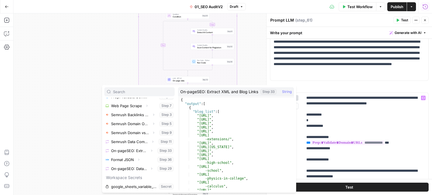
scroll to position [82, 0]
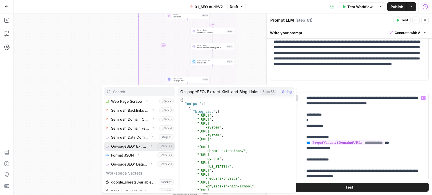
click at [150, 147] on icon "button" at bounding box center [151, 146] width 3 height 3
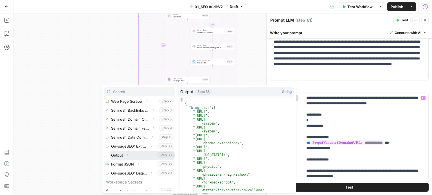
click at [128, 155] on icon "button" at bounding box center [127, 155] width 3 height 3
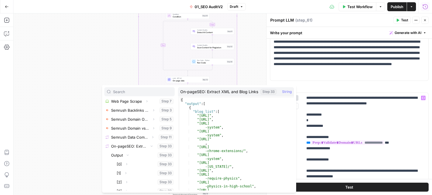
scroll to position [75, 0]
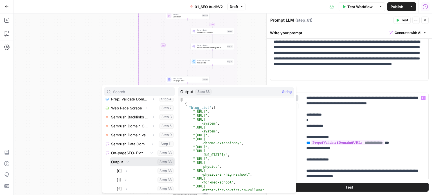
click at [128, 160] on button "Collapse" at bounding box center [127, 162] width 7 height 7
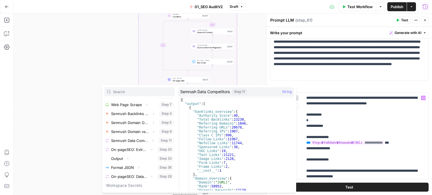
scroll to position [89, 0]
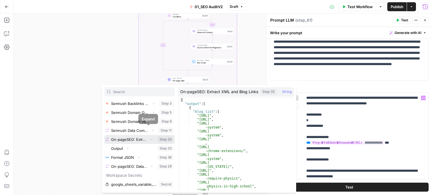
click at [148, 139] on button "Collapse" at bounding box center [151, 139] width 7 height 7
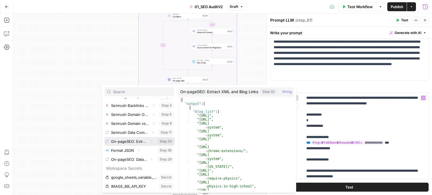
click at [150, 143] on icon "button" at bounding box center [151, 141] width 3 height 3
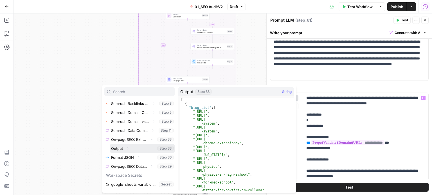
click at [127, 148] on icon "button" at bounding box center [127, 149] width 1 height 2
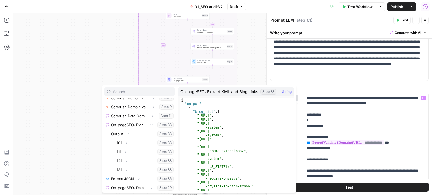
scroll to position [116, 0]
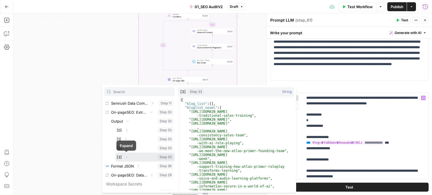
click at [120, 158] on button "Select variable [3]" at bounding box center [145, 157] width 59 height 9
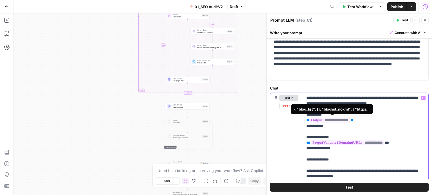
click at [366, 121] on p "**********" at bounding box center [363, 188] width 114 height 186
click at [334, 125] on p "**********" at bounding box center [363, 188] width 114 height 186
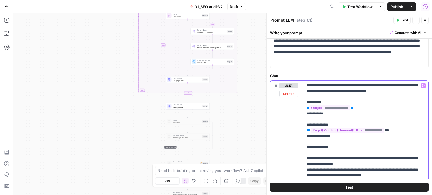
drag, startPoint x: 338, startPoint y: 130, endPoint x: 338, endPoint y: 148, distance: 18.3
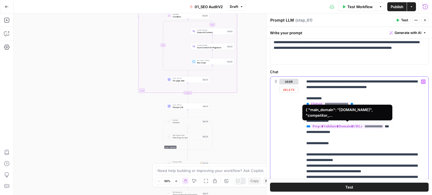
drag, startPoint x: 399, startPoint y: 125, endPoint x: 286, endPoint y: 123, distance: 113.8
click at [286, 123] on div "**********" at bounding box center [349, 178] width 158 height 203
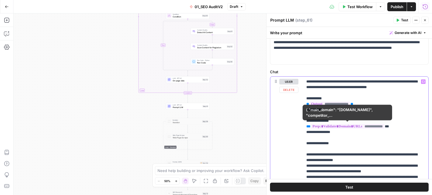
click at [382, 123] on p "**********" at bounding box center [363, 172] width 114 height 186
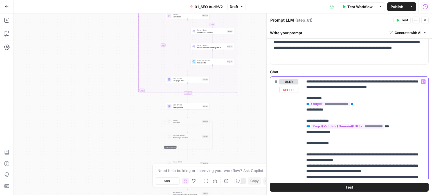
click at [401, 123] on p "**********" at bounding box center [363, 172] width 114 height 186
drag, startPoint x: 394, startPoint y: 127, endPoint x: 302, endPoint y: 126, distance: 91.6
click at [302, 126] on div "**********" at bounding box center [349, 178] width 158 height 203
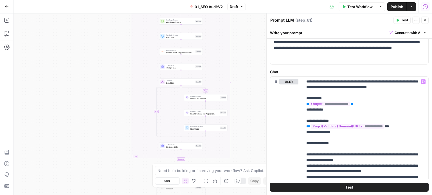
drag, startPoint x: 84, startPoint y: 54, endPoint x: 71, endPoint y: 73, distance: 23.1
click at [75, 156] on div "false false true true Workflow Set Inputs Inputs Workflow Prep: Get Brand Kit D…" at bounding box center [222, 104] width 418 height 182
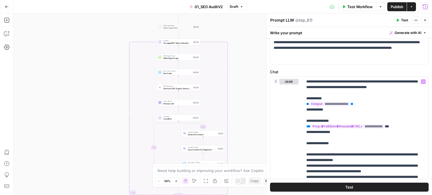
drag, startPoint x: 85, startPoint y: 124, endPoint x: 78, endPoint y: 81, distance: 43.8
click at [85, 125] on div "false false true true Workflow Set Inputs Inputs Workflow Prep: Get Brand Kit D…" at bounding box center [222, 104] width 418 height 182
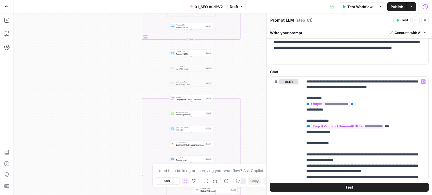
click at [79, 125] on div "false false true true Workflow Set Inputs Inputs Workflow Prep: Get Brand Kit D…" at bounding box center [222, 104] width 418 height 182
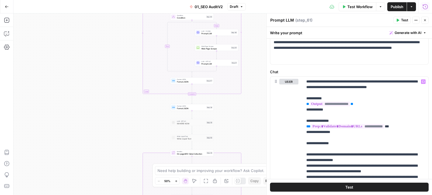
drag, startPoint x: 87, startPoint y: 67, endPoint x: 80, endPoint y: 137, distance: 70.1
click at [81, 137] on div "false false true true Workflow Set Inputs Inputs Workflow Prep: Get Brand Kit D…" at bounding box center [222, 104] width 418 height 182
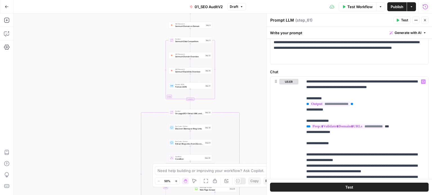
drag, startPoint x: 88, startPoint y: 121, endPoint x: 89, endPoint y: 92, distance: 28.7
click at [88, 130] on div "false false true true Workflow Set Inputs Inputs Workflow Prep: Get Brand Kit D…" at bounding box center [222, 104] width 418 height 182
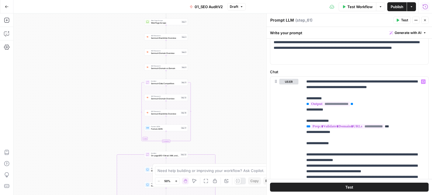
drag, startPoint x: 103, startPoint y: 71, endPoint x: 78, endPoint y: 113, distance: 49.3
click at [78, 113] on div "false false true true Workflow Set Inputs Inputs Workflow Prep: Get Brand Kit D…" at bounding box center [222, 104] width 418 height 182
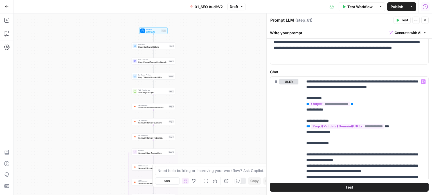
drag, startPoint x: 88, startPoint y: 76, endPoint x: 68, endPoint y: 96, distance: 28.6
click at [72, 128] on div "false false true true Workflow Set Inputs Inputs Workflow Prep: Get Brand Kit D…" at bounding box center [222, 104] width 418 height 182
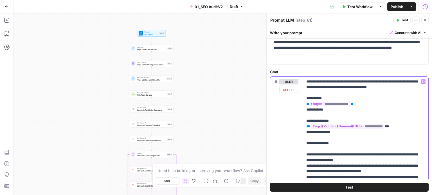
click at [398, 128] on p "**********" at bounding box center [363, 172] width 114 height 186
drag, startPoint x: 381, startPoint y: 128, endPoint x: 300, endPoint y: 125, distance: 80.2
click at [300, 125] on div "**********" at bounding box center [349, 178] width 158 height 203
drag, startPoint x: 345, startPoint y: 134, endPoint x: 300, endPoint y: 121, distance: 47.1
click at [300, 121] on div "**********" at bounding box center [349, 178] width 158 height 203
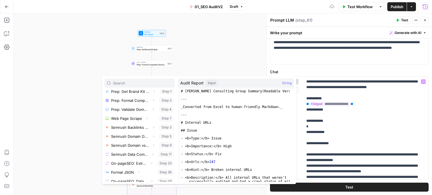
scroll to position [45, 0]
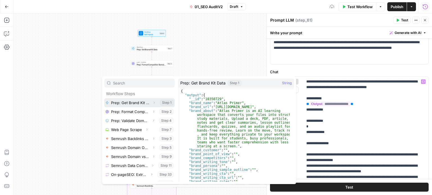
click at [152, 101] on icon "button" at bounding box center [153, 102] width 3 height 3
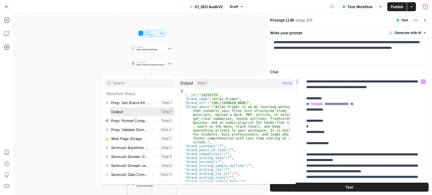
click at [127, 111] on icon "button" at bounding box center [127, 111] width 3 height 3
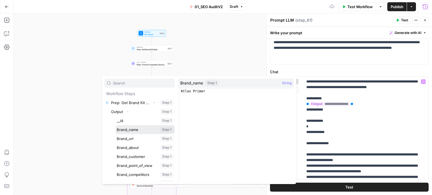
click at [137, 131] on button "Select variable Brand_name" at bounding box center [145, 129] width 59 height 9
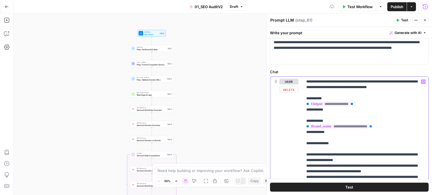
click at [355, 137] on p "**********" at bounding box center [363, 172] width 114 height 186
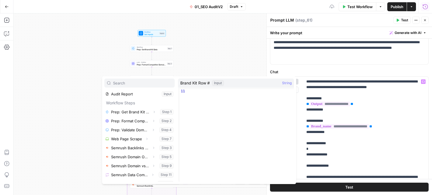
scroll to position [29, 0]
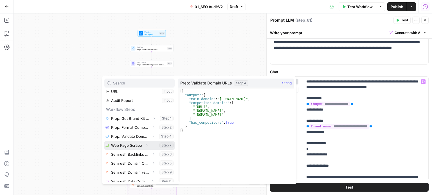
click at [149, 145] on button "Expand" at bounding box center [146, 145] width 7 height 7
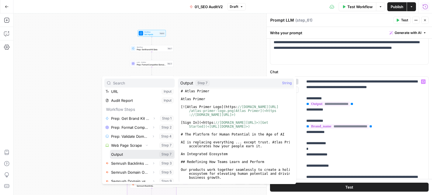
click at [125, 156] on button "Select variable Output" at bounding box center [142, 154] width 65 height 9
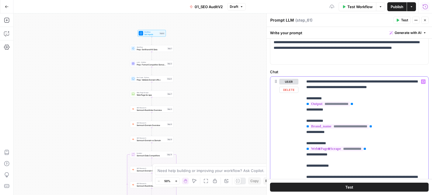
click at [340, 156] on p "**********" at bounding box center [363, 183] width 114 height 208
click at [378, 131] on p "**********" at bounding box center [363, 183] width 114 height 208
drag, startPoint x: 344, startPoint y: 155, endPoint x: 304, endPoint y: 100, distance: 68.1
click at [304, 100] on div "**********" at bounding box center [365, 183] width 125 height 212
copy p "**********"
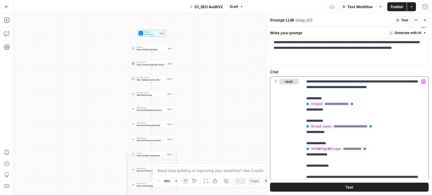
click at [399, 33] on span "Generate with AI" at bounding box center [407, 32] width 27 height 5
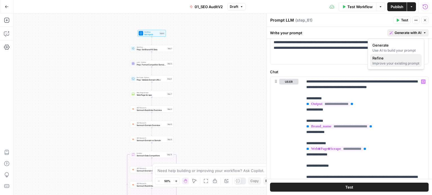
click at [390, 56] on span "Refine" at bounding box center [394, 58] width 45 height 6
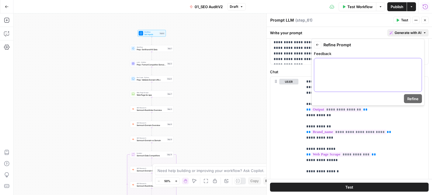
click at [343, 77] on div at bounding box center [367, 74] width 107 height 33
click at [203, 39] on div "false false true true Workflow Set Inputs Inputs Workflow Prep: Get Brand Kit D…" at bounding box center [222, 104] width 418 height 182
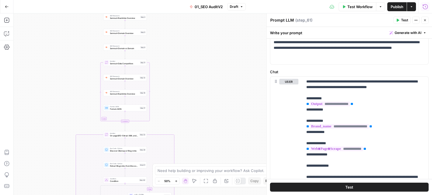
drag, startPoint x: 222, startPoint y: 67, endPoint x: 221, endPoint y: 94, distance: 27.3
click at [229, 37] on div "false false true true Workflow Set Inputs Inputs Workflow Prep: Get Brand Kit D…" at bounding box center [222, 104] width 418 height 182
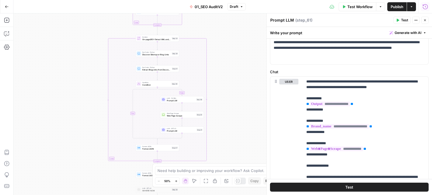
click at [232, 62] on div "false false true true Workflow Set Inputs Inputs Workflow Prep: Get Brand Kit D…" at bounding box center [222, 104] width 418 height 182
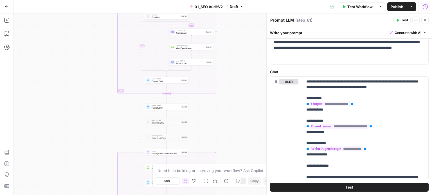
click at [238, 41] on div "false false true true Workflow Set Inputs Inputs Workflow Prep: Get Brand Kit D…" at bounding box center [222, 104] width 418 height 182
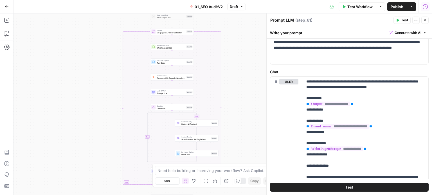
drag, startPoint x: 235, startPoint y: 23, endPoint x: 233, endPoint y: 77, distance: 54.0
click at [225, 0] on html "All About AI New Home Browse Insights Opportunities Your Data Recent Grids Keyw…" at bounding box center [216, 97] width 432 height 195
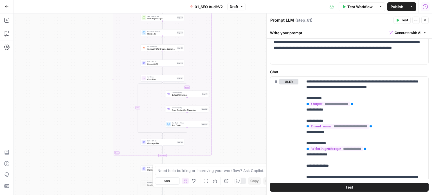
drag, startPoint x: 239, startPoint y: 119, endPoint x: 238, endPoint y: 44, distance: 74.8
click at [238, 44] on div "false false true true Workflow Set Inputs Inputs Workflow Prep: Get Brand Kit D…" at bounding box center [222, 104] width 418 height 182
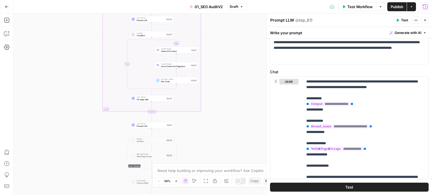
click at [234, 89] on div "false false true true Workflow Set Inputs Inputs Workflow Prep: Get Brand Kit D…" at bounding box center [222, 104] width 418 height 182
click at [394, 33] on span "Generate with AI" at bounding box center [407, 32] width 27 height 5
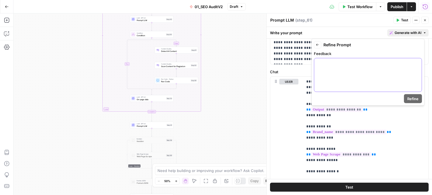
click at [373, 71] on div at bounding box center [367, 74] width 107 height 33
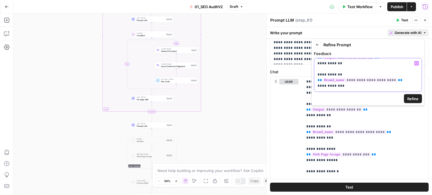
drag, startPoint x: 385, startPoint y: 100, endPoint x: 391, endPoint y: 127, distance: 28.3
click at [410, 98] on span "Refine" at bounding box center [412, 99] width 11 height 6
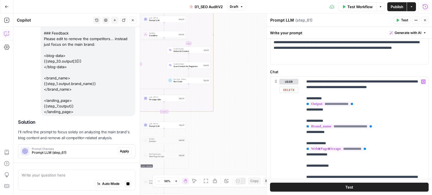
scroll to position [322, 0]
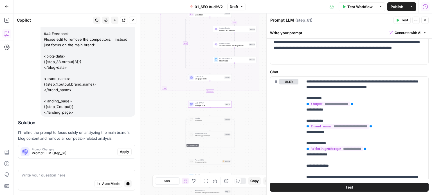
click at [121, 153] on span "Apply" at bounding box center [124, 152] width 9 height 5
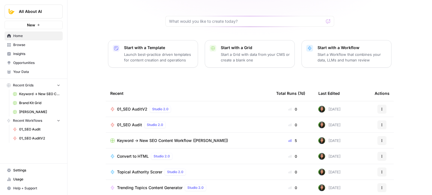
drag, startPoint x: 102, startPoint y: 75, endPoint x: 103, endPoint y: 107, distance: 32.1
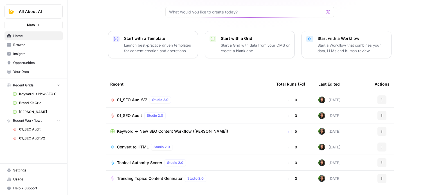
drag, startPoint x: 96, startPoint y: 80, endPoint x: 96, endPoint y: 103, distance: 23.1
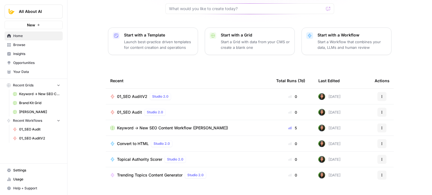
click at [128, 110] on span "01_SEO Audit" at bounding box center [129, 113] width 25 height 6
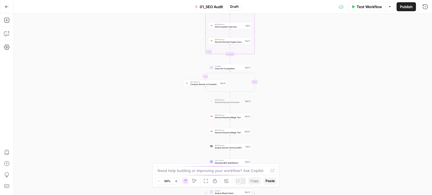
drag, startPoint x: 134, startPoint y: 61, endPoint x: 126, endPoint y: 108, distance: 47.5
click at [126, 108] on div "true false Workflow Set Inputs Inputs Fetch ChatGPT Response Fetch ChatGPT Resp…" at bounding box center [222, 104] width 418 height 182
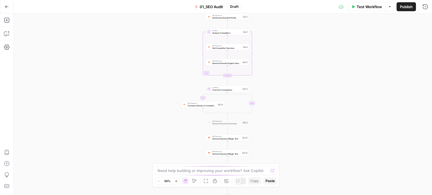
drag, startPoint x: 141, startPoint y: 55, endPoint x: 130, endPoint y: 140, distance: 85.5
click at [130, 140] on div "true false Workflow Set Inputs Inputs Fetch ChatGPT Response Fetch ChatGPT Resp…" at bounding box center [222, 104] width 418 height 182
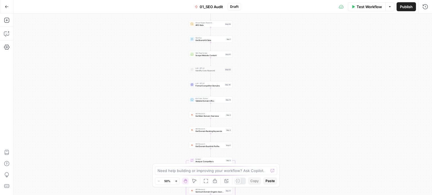
drag, startPoint x: 142, startPoint y: 108, endPoint x: 147, endPoint y: 116, distance: 9.9
click at [142, 126] on div "true false Workflow Set Inputs Inputs Fetch ChatGPT Response Fetch ChatGPT Resp…" at bounding box center [222, 104] width 418 height 182
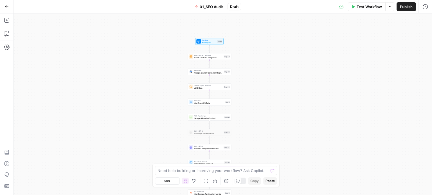
drag, startPoint x: 137, startPoint y: 85, endPoint x: 138, endPoint y: 139, distance: 54.0
click at [137, 139] on div "true false Workflow Set Inputs Inputs Fetch ChatGPT Response Fetch ChatGPT Resp…" at bounding box center [222, 104] width 418 height 182
drag, startPoint x: 162, startPoint y: 103, endPoint x: 160, endPoint y: 65, distance: 37.7
click at [160, 47] on div "true false Workflow Set Inputs Inputs Fetch ChatGPT Response Fetch ChatGPT Resp…" at bounding box center [222, 104] width 418 height 182
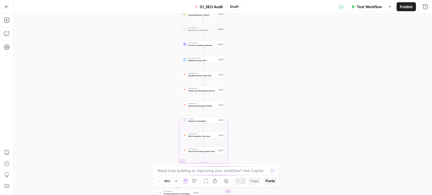
drag, startPoint x: 162, startPoint y: 89, endPoint x: 155, endPoint y: 81, distance: 11.0
click at [159, 56] on div "true false Workflow Set Inputs Inputs Fetch ChatGPT Response Fetch ChatGPT Resp…" at bounding box center [222, 104] width 418 height 182
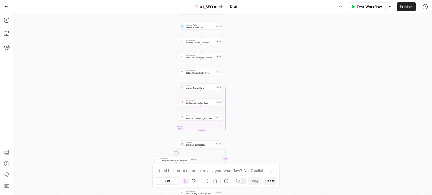
drag, startPoint x: 146, startPoint y: 104, endPoint x: 144, endPoint y: 53, distance: 50.4
click at [144, 53] on div "true false Workflow Set Inputs Inputs Fetch ChatGPT Response Fetch ChatGPT Resp…" at bounding box center [222, 104] width 418 height 182
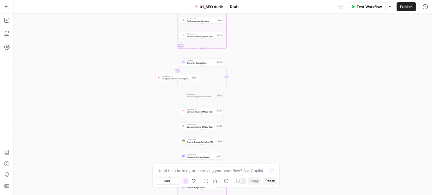
drag, startPoint x: 124, startPoint y: 113, endPoint x: 128, endPoint y: 77, distance: 36.3
click at [128, 78] on div "true false Workflow Set Inputs Inputs Fetch ChatGPT Response Fetch ChatGPT Resp…" at bounding box center [222, 104] width 418 height 182
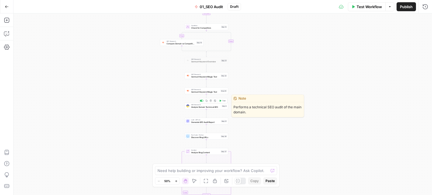
click at [200, 106] on span "Analyze Domain Technical SEO" at bounding box center [205, 107] width 29 height 3
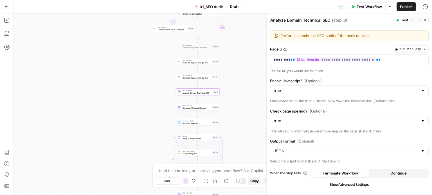
drag, startPoint x: 146, startPoint y: 114, endPoint x: 128, endPoint y: 87, distance: 32.2
click at [129, 89] on div "true false Workflow Set Inputs Inputs Fetch ChatGPT Response Fetch ChatGPT Resp…" at bounding box center [222, 104] width 418 height 182
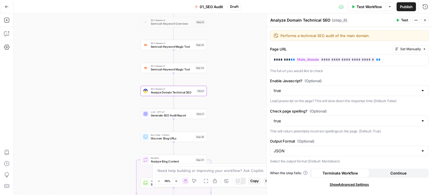
drag, startPoint x: 157, startPoint y: 65, endPoint x: 120, endPoint y: 81, distance: 40.4
click at [120, 81] on div "true false Workflow Set Inputs Inputs Fetch ChatGPT Response Fetch ChatGPT Resp…" at bounding box center [222, 104] width 418 height 182
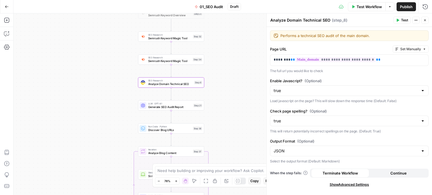
drag, startPoint x: 108, startPoint y: 134, endPoint x: 106, endPoint y: 126, distance: 8.8
click at [106, 126] on div "true false Workflow Set Inputs Inputs Fetch ChatGPT Response Fetch ChatGPT Resp…" at bounding box center [222, 104] width 418 height 182
click at [238, 180] on icon at bounding box center [238, 181] width 4 height 4
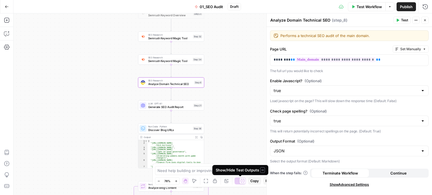
click at [239, 180] on div at bounding box center [239, 181] width 11 height 7
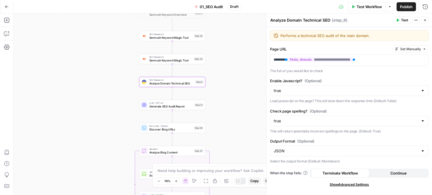
drag, startPoint x: 83, startPoint y: 148, endPoint x: 87, endPoint y: 98, distance: 50.1
click at [87, 97] on div "true false Workflow Set Inputs Inputs Fetch ChatGPT Response Fetch ChatGPT Resp…" at bounding box center [222, 104] width 418 height 182
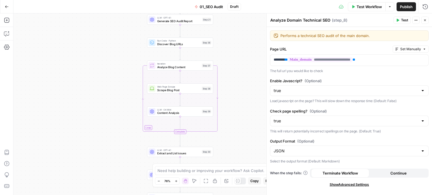
click at [87, 89] on div "true false Workflow Set Inputs Inputs Fetch ChatGPT Response Fetch ChatGPT Resp…" at bounding box center [222, 104] width 418 height 182
drag, startPoint x: 87, startPoint y: 115, endPoint x: 81, endPoint y: 67, distance: 47.8
click at [81, 68] on div "true false Workflow Set Inputs Inputs Fetch ChatGPT Response Fetch ChatGPT Resp…" at bounding box center [222, 104] width 418 height 182
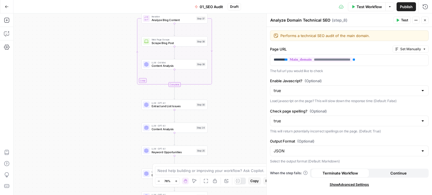
drag, startPoint x: 82, startPoint y: 114, endPoint x: 82, endPoint y: 102, distance: 12.6
click at [82, 102] on div "true false Workflow Set Inputs Inputs Fetch ChatGPT Response Fetch ChatGPT Resp…" at bounding box center [222, 104] width 418 height 182
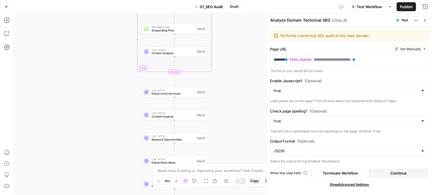
click at [163, 94] on span "Extract and List Issues" at bounding box center [172, 94] width 43 height 4
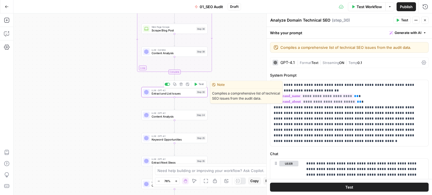
type textarea "Extract and List Issues"
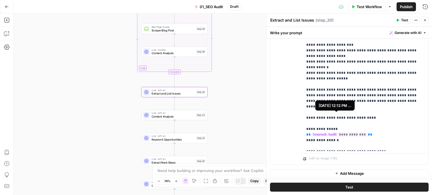
scroll to position [143, 0]
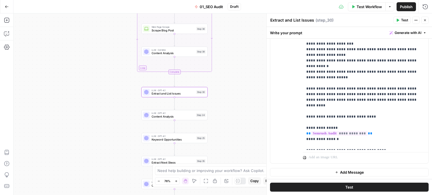
click at [174, 118] on span "Content Analysis" at bounding box center [172, 117] width 43 height 4
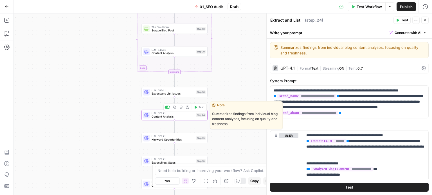
type textarea "Content Analysis"
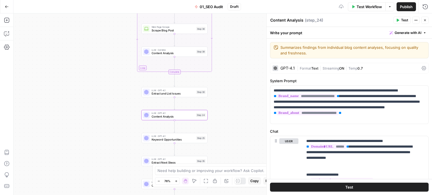
click at [115, 111] on div "true false Workflow Set Inputs Inputs Fetch ChatGPT Response Fetch ChatGPT Resp…" at bounding box center [222, 104] width 418 height 182
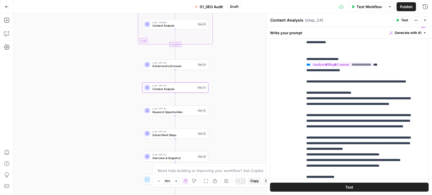
scroll to position [197, 0]
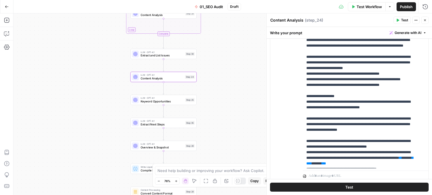
drag, startPoint x: 231, startPoint y: 120, endPoint x: 187, endPoint y: 105, distance: 46.8
click at [216, 109] on div "true false Workflow Set Inputs Inputs Fetch ChatGPT Response Fetch ChatGPT Resp…" at bounding box center [222, 104] width 418 height 182
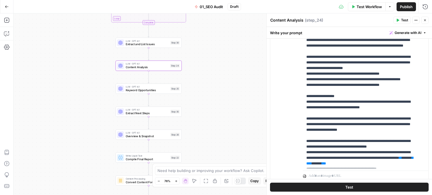
click at [149, 91] on span "Keyword Opportunities" at bounding box center [147, 90] width 43 height 4
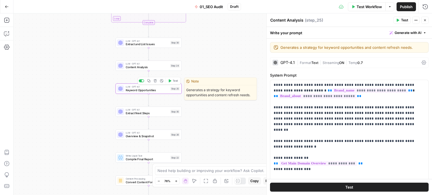
type textarea "Keyword Opportunities"
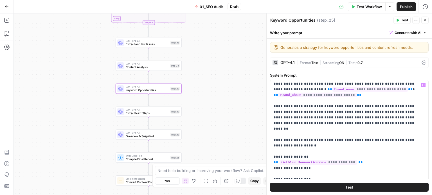
scroll to position [0, 0]
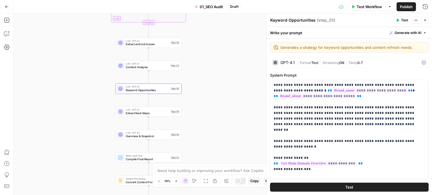
click at [212, 124] on div "true false Workflow Set Inputs Inputs Fetch ChatGPT Response Fetch ChatGPT Resp…" at bounding box center [222, 104] width 418 height 182
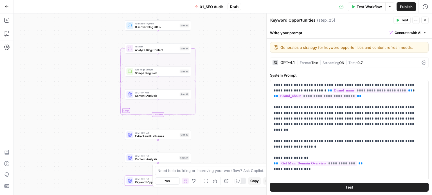
drag, startPoint x: 222, startPoint y: 92, endPoint x: 230, endPoint y: 115, distance: 24.5
click at [229, 155] on div "true false Workflow Set Inputs Inputs Fetch ChatGPT Response Fetch ChatGPT Resp…" at bounding box center [222, 104] width 418 height 182
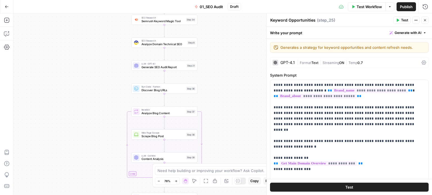
drag, startPoint x: 227, startPoint y: 50, endPoint x: 224, endPoint y: 87, distance: 36.7
click at [219, 148] on div "true false Workflow Set Inputs Inputs Fetch ChatGPT Response Fetch ChatGPT Resp…" at bounding box center [222, 104] width 418 height 182
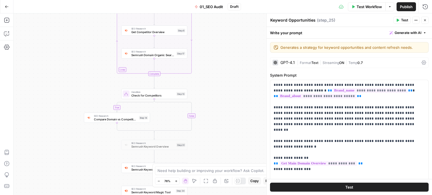
click at [220, 114] on div "true false Workflow Set Inputs Inputs Fetch ChatGPT Response Fetch ChatGPT Resp…" at bounding box center [222, 104] width 418 height 182
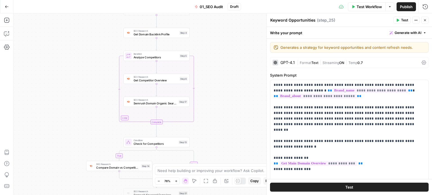
drag, startPoint x: 233, startPoint y: 100, endPoint x: 230, endPoint y: 46, distance: 54.0
click at [230, 156] on div "true false Workflow Set Inputs Inputs Fetch ChatGPT Response Fetch ChatGPT Resp…" at bounding box center [222, 104] width 418 height 182
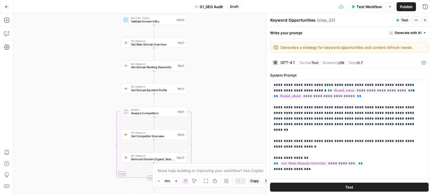
click at [232, 145] on div "true false Workflow Set Inputs Inputs Fetch ChatGPT Response Fetch ChatGPT Resp…" at bounding box center [222, 104] width 418 height 182
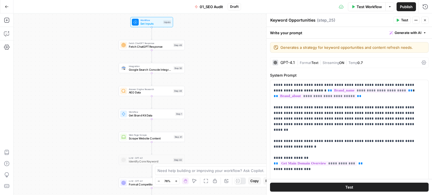
drag, startPoint x: 226, startPoint y: 112, endPoint x: 200, endPoint y: 22, distance: 93.3
click at [200, 22] on div "true false Workflow Set Inputs Inputs Fetch ChatGPT Response Fetch ChatGPT Resp…" at bounding box center [222, 104] width 418 height 182
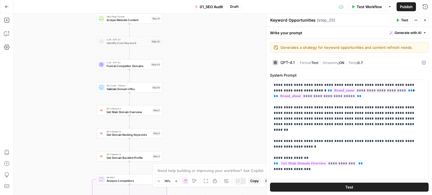
click at [205, 56] on div "true false Workflow Set Inputs Inputs Fetch ChatGPT Response Fetch ChatGPT Resp…" at bounding box center [222, 104] width 418 height 182
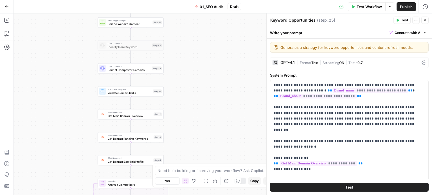
click at [214, 38] on div "true false Workflow Set Inputs Inputs Fetch ChatGPT Response Fetch ChatGPT Resp…" at bounding box center [222, 104] width 418 height 182
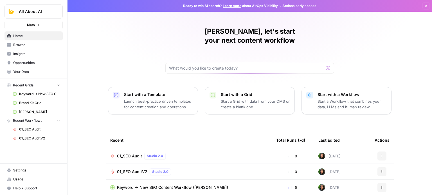
click at [32, 45] on span "Browse" at bounding box center [36, 44] width 47 height 5
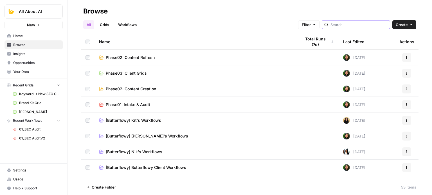
click at [346, 25] on input "search" at bounding box center [358, 25] width 57 height 6
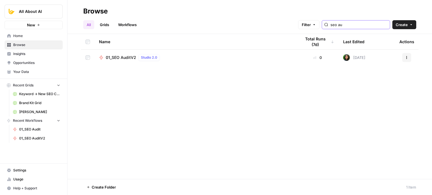
type input "seo au"
click at [124, 24] on link "Workflows" at bounding box center [127, 24] width 25 height 9
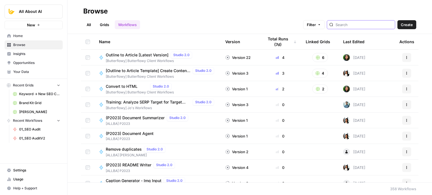
click at [353, 26] on input "search" at bounding box center [363, 25] width 57 height 6
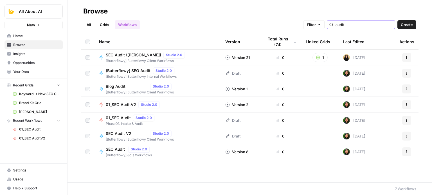
type input "audit"
click at [123, 56] on span "SEO Audit (Zoe)" at bounding box center [133, 55] width 55 height 6
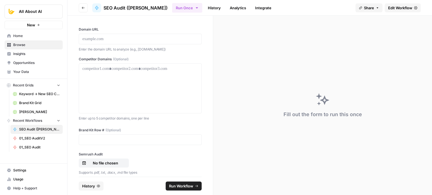
click at [398, 9] on span "Edit Workflow" at bounding box center [400, 8] width 24 height 6
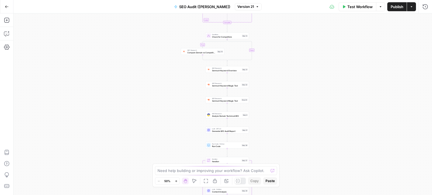
drag, startPoint x: 286, startPoint y: 60, endPoint x: 259, endPoint y: 7, distance: 60.1
click at [256, 12] on div "Go Back SEO Audit (Zoe) Version 21 Test Workflow Options Publish Actions Run Hi…" at bounding box center [216, 97] width 432 height 195
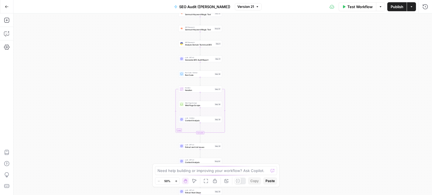
drag, startPoint x: 266, startPoint y: 103, endPoint x: 249, endPoint y: 74, distance: 33.6
click at [256, 60] on div "true false Workflow Set Inputs Inputs Workflow Workflow Step 1 Web Page Scrape …" at bounding box center [222, 104] width 418 height 182
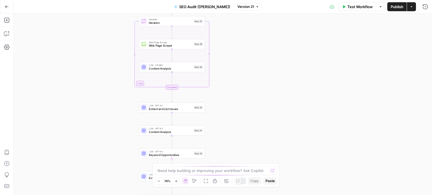
drag, startPoint x: 239, startPoint y: 111, endPoint x: 232, endPoint y: 81, distance: 31.2
click at [232, 80] on div "true false Workflow Set Inputs Inputs Workflow Workflow Step 1 Web Page Scrape …" at bounding box center [222, 104] width 418 height 182
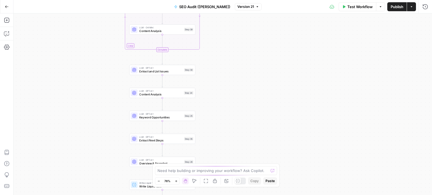
click at [171, 96] on span "Content Analysis" at bounding box center [160, 94] width 43 height 4
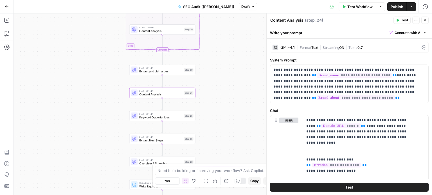
click at [182, 119] on div "LLM · GPT-4.1 Keyword Opportunities Step 25 Copy step Delete step Add Note Test" at bounding box center [162, 115] width 63 height 7
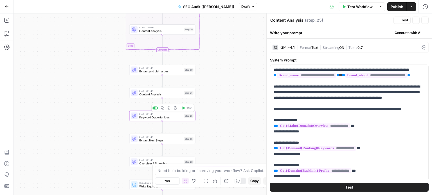
type textarea "Keyword Opportunities"
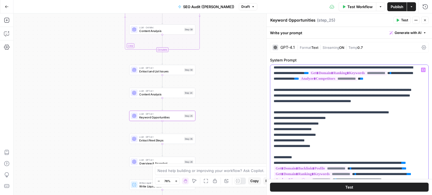
scroll to position [298, 0]
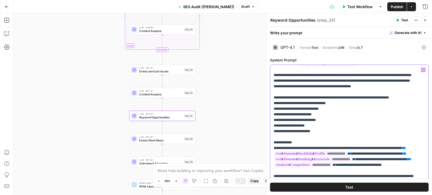
drag, startPoint x: 355, startPoint y: 101, endPoint x: 355, endPoint y: 139, distance: 38.8
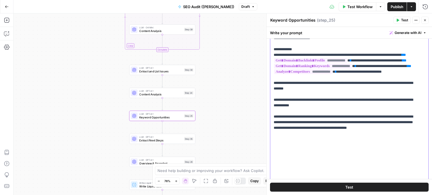
drag, startPoint x: 363, startPoint y: 104, endPoint x: 362, endPoint y: 134, distance: 29.8
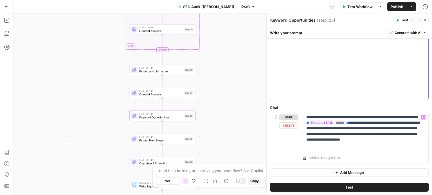
scroll to position [195, 0]
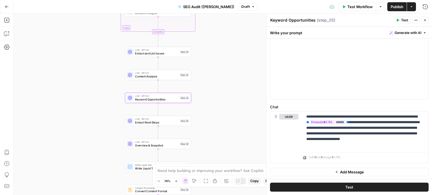
click at [237, 109] on div "true false Workflow Set Inputs Inputs Workflow Workflow Step 1 Web Page Scrape …" at bounding box center [222, 104] width 418 height 182
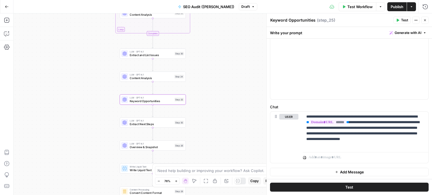
drag, startPoint x: 221, startPoint y: 99, endPoint x: 217, endPoint y: 115, distance: 16.4
click at [218, 125] on div "true false Workflow Set Inputs Inputs Workflow Workflow Step 1 Web Page Scrape …" at bounding box center [222, 104] width 418 height 182
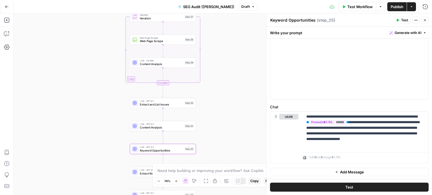
drag, startPoint x: 229, startPoint y: 119, endPoint x: 197, endPoint y: 36, distance: 88.8
click at [236, 143] on div "true false Workflow Set Inputs Inputs Workflow Workflow Step 1 Web Page Scrape …" at bounding box center [222, 104] width 418 height 182
click at [3, 4] on button "Go Back" at bounding box center [7, 7] width 10 height 10
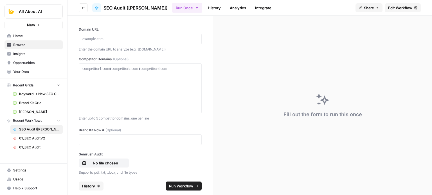
click at [26, 178] on span "Usage" at bounding box center [36, 179] width 47 height 5
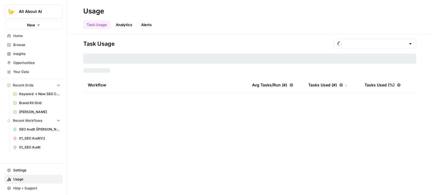
type input "September Included Tasks"
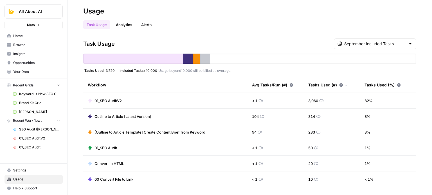
drag, startPoint x: 82, startPoint y: 66, endPoint x: 169, endPoint y: 61, distance: 87.9
click at [67, 68] on div "All About AI New Home Browse Insights Opportunities Your Data Recent Grids Keyw…" at bounding box center [216, 97] width 432 height 195
drag, startPoint x: 186, startPoint y: 67, endPoint x: 146, endPoint y: 73, distance: 40.3
click at [186, 67] on div "Task Usage September Included Tasks Tasks Used: 3,740 Included Tasks: 10,000 Us…" at bounding box center [249, 115] width 333 height 152
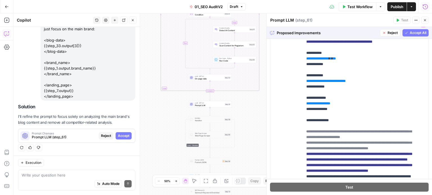
scroll to position [116, 0]
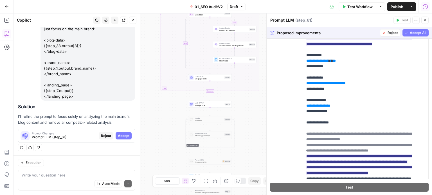
click at [410, 30] on span "Accept All" at bounding box center [418, 32] width 17 height 5
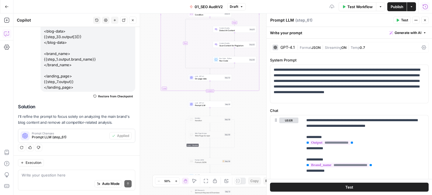
scroll to position [178, 0]
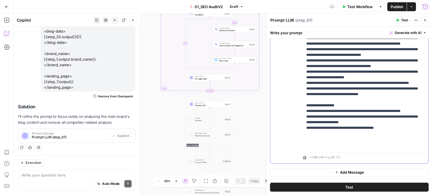
click at [356, 121] on p "**********" at bounding box center [363, 44] width 114 height 208
click at [355, 108] on p "**********" at bounding box center [363, 44] width 114 height 208
click at [356, 98] on p "**********" at bounding box center [363, 44] width 114 height 208
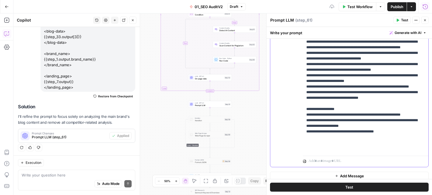
scroll to position [161, 0]
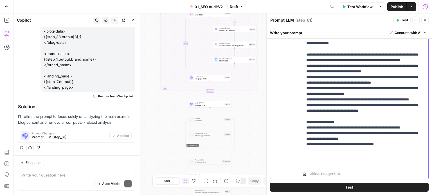
drag, startPoint x: 368, startPoint y: 122, endPoint x: 369, endPoint y: 101, distance: 21.4
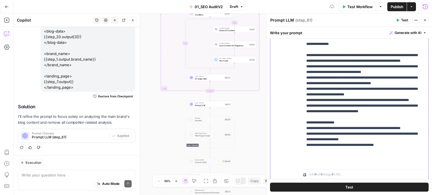
click at [346, 112] on p "**********" at bounding box center [363, 61] width 114 height 208
click at [400, 122] on p "**********" at bounding box center [363, 61] width 114 height 208
click at [353, 107] on p "**********" at bounding box center [363, 61] width 114 height 208
click at [342, 66] on p "**********" at bounding box center [363, 61] width 114 height 208
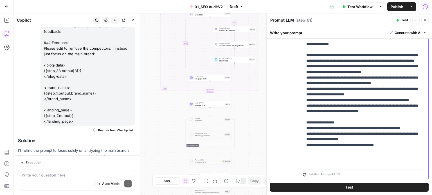
scroll to position [356, 0]
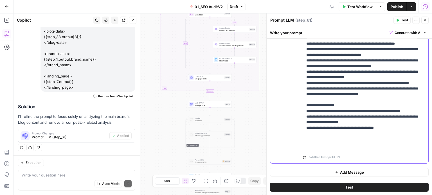
drag, startPoint x: 356, startPoint y: 87, endPoint x: 354, endPoint y: 175, distance: 88.5
drag, startPoint x: 365, startPoint y: 119, endPoint x: 367, endPoint y: 164, distance: 45.6
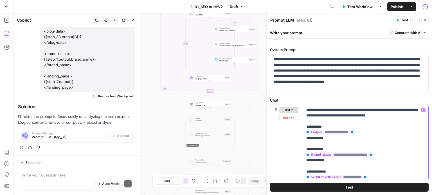
scroll to position [0, 0]
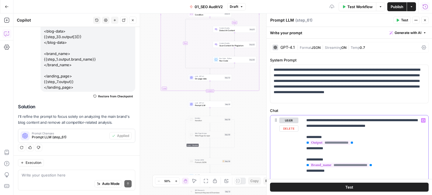
drag, startPoint x: 383, startPoint y: 144, endPoint x: 368, endPoint y: 73, distance: 72.5
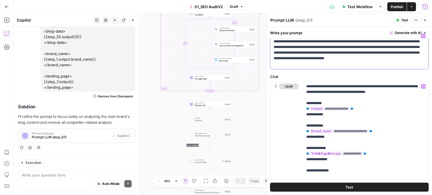
drag, startPoint x: 381, startPoint y: 96, endPoint x: 381, endPoint y: 150, distance: 53.4
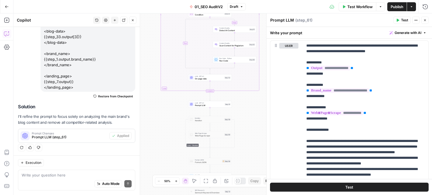
click at [425, 18] on button "Close" at bounding box center [424, 20] width 7 height 7
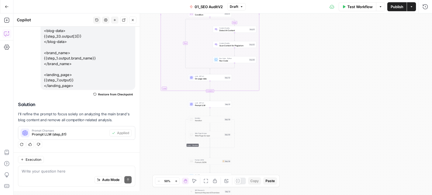
scroll to position [356, 0]
click at [133, 21] on icon "button" at bounding box center [132, 20] width 3 height 3
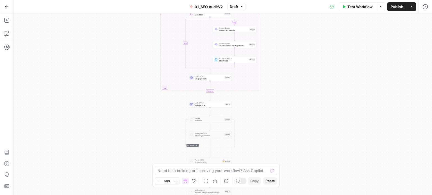
click at [313, 114] on div "false false true true Workflow Set Inputs Inputs Workflow Prep: Get Brand Kit D…" at bounding box center [222, 104] width 418 height 182
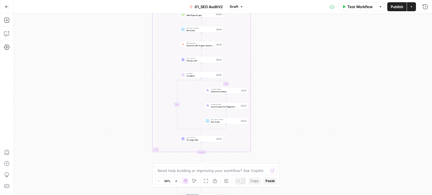
drag, startPoint x: 309, startPoint y: 53, endPoint x: 308, endPoint y: 106, distance: 52.8
click at [308, 105] on div "false false true true Workflow Set Inputs Inputs Workflow Prep: Get Brand Kit D…" at bounding box center [222, 104] width 418 height 182
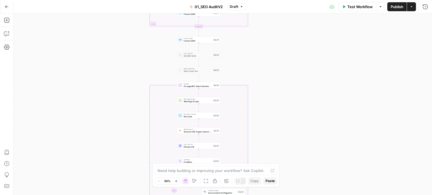
drag, startPoint x: 301, startPoint y: 99, endPoint x: 299, endPoint y: 103, distance: 5.0
click at [301, 110] on div "false false true true Workflow Set Inputs Inputs Workflow Prep: Get Brand Kit D…" at bounding box center [222, 104] width 418 height 182
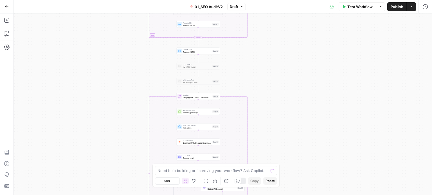
click at [278, 45] on div "false false true true Workflow Set Inputs Inputs Workflow Prep: Get Brand Kit D…" at bounding box center [222, 104] width 418 height 182
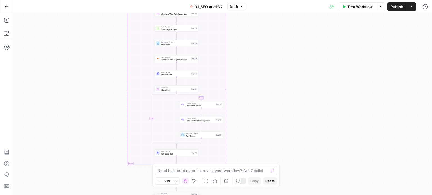
click at [282, 35] on div "false false true true Workflow Set Inputs Inputs Workflow Prep: Get Brand Kit D…" at bounding box center [222, 104] width 418 height 182
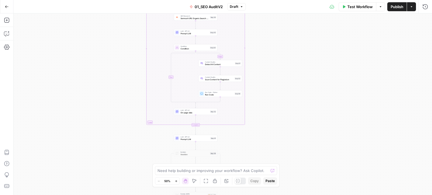
drag, startPoint x: 273, startPoint y: 82, endPoint x: 290, endPoint y: 108, distance: 31.0
click at [290, 108] on div "false false true true Workflow Set Inputs Inputs Workflow Prep: Get Brand Kit D…" at bounding box center [222, 104] width 418 height 182
drag, startPoint x: 282, startPoint y: 139, endPoint x: 289, endPoint y: 92, distance: 48.1
click at [289, 92] on div "false false true true Workflow Set Inputs Inputs Workflow Prep: Get Brand Kit D…" at bounding box center [222, 104] width 418 height 182
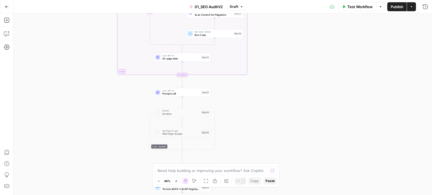
click at [209, 93] on div "Step 61" at bounding box center [206, 92] width 8 height 3
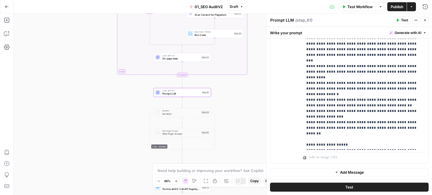
drag, startPoint x: 362, startPoint y: 147, endPoint x: 365, endPoint y: 167, distance: 19.9
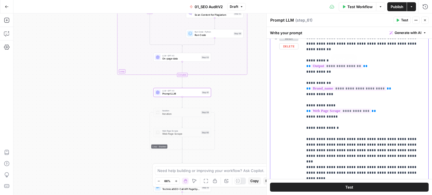
scroll to position [0, 0]
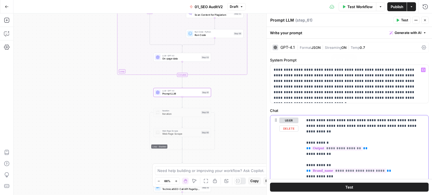
drag, startPoint x: 378, startPoint y: 140, endPoint x: 368, endPoint y: 59, distance: 81.3
click at [425, 21] on icon "button" at bounding box center [424, 20] width 3 height 3
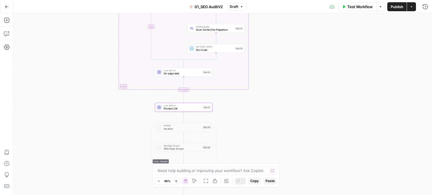
drag, startPoint x: 303, startPoint y: 66, endPoint x: 312, endPoint y: 110, distance: 45.7
click at [312, 110] on div "false false true true Workflow Set Inputs Inputs Workflow Prep: Get Brand Kit D…" at bounding box center [222, 104] width 418 height 182
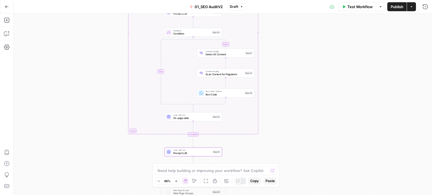
click at [302, 120] on div "false false true true Workflow Set Inputs Inputs Workflow Prep: Get Brand Kit D…" at bounding box center [222, 104] width 418 height 182
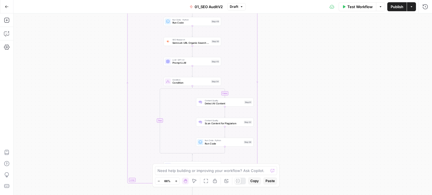
drag, startPoint x: 297, startPoint y: 107, endPoint x: 296, endPoint y: 57, distance: 50.3
click at [296, 57] on div "false false true true Workflow Set Inputs Inputs Workflow Prep: Get Brand Kit D…" at bounding box center [222, 104] width 418 height 182
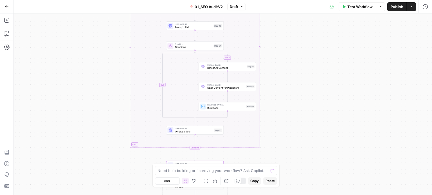
drag, startPoint x: 290, startPoint y: 79, endPoint x: 289, endPoint y: 87, distance: 8.0
click at [291, 54] on div "false false true true Workflow Set Inputs Inputs Workflow Prep: Get Brand Kit D…" at bounding box center [222, 104] width 418 height 182
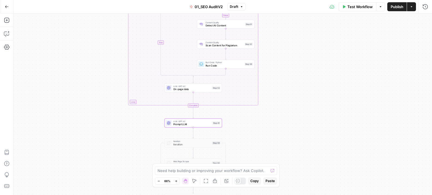
drag, startPoint x: 286, startPoint y: 74, endPoint x: 279, endPoint y: 49, distance: 26.5
click at [280, 50] on div "false false true true Workflow Set Inputs Inputs Workflow Prep: Get Brand Kit D…" at bounding box center [222, 104] width 418 height 182
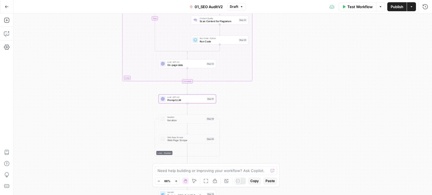
click at [194, 97] on span "LLM · GPT-4.1" at bounding box center [186, 97] width 38 height 3
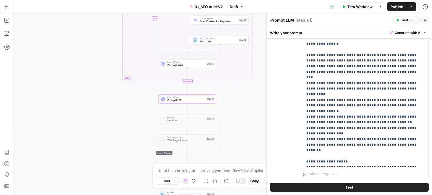
scroll to position [184, 0]
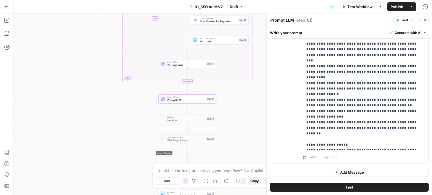
click at [398, 22] on button "Test" at bounding box center [401, 20] width 17 height 7
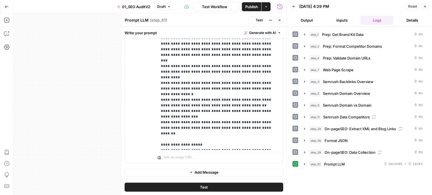
click at [279, 20] on icon "button" at bounding box center [279, 20] width 3 height 3
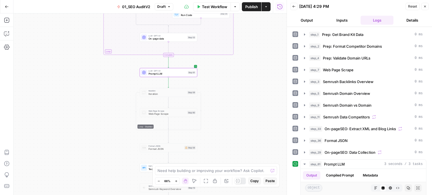
drag, startPoint x: 105, startPoint y: 110, endPoint x: 89, endPoint y: 84, distance: 30.4
click at [89, 84] on div "false false true true Workflow Set Inputs Inputs Workflow Prep: Get Brand Kit D…" at bounding box center [149, 104] width 273 height 182
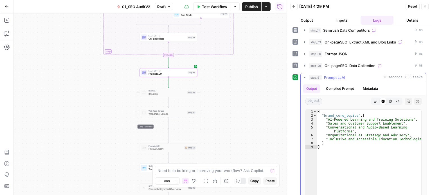
scroll to position [112, 0]
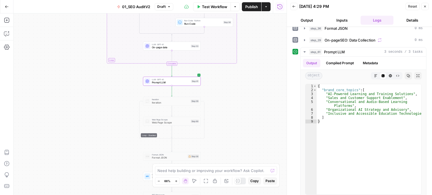
drag, startPoint x: 248, startPoint y: 89, endPoint x: 247, endPoint y: 73, distance: 16.3
click at [247, 73] on div "false false true true Workflow Set Inputs Inputs Workflow Prep: Get Brand Kit D…" at bounding box center [149, 104] width 273 height 182
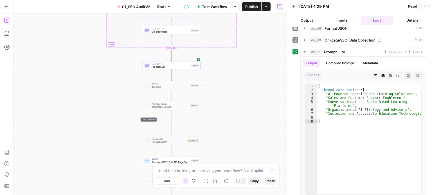
click at [7, 22] on icon "button" at bounding box center [7, 20] width 6 height 6
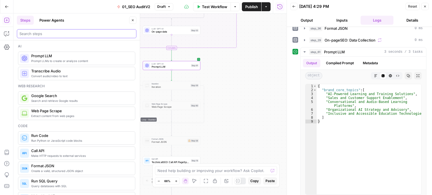
click at [33, 33] on input "search" at bounding box center [76, 34] width 114 height 6
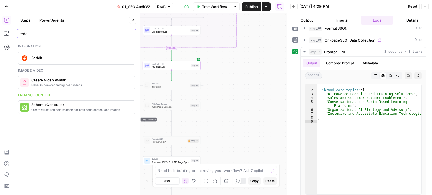
type input "reddit"
drag, startPoint x: 68, startPoint y: 68, endPoint x: 70, endPoint y: 61, distance: 7.8
click at [70, 61] on div "Integration Reddit Image & video Make AI-powered talking head videos Create Vid…" at bounding box center [76, 117] width 126 height 155
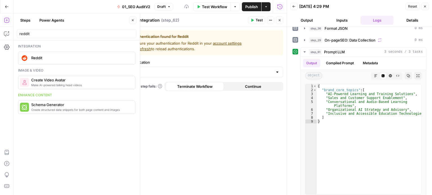
click at [134, 20] on icon "button" at bounding box center [132, 20] width 3 height 3
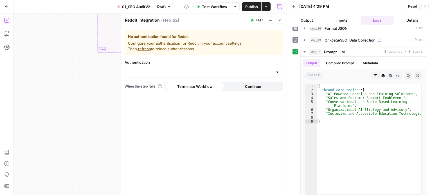
drag, startPoint x: 84, startPoint y: 63, endPoint x: 129, endPoint y: 80, distance: 48.0
click at [12, 64] on div "Add Steps Copilot Settings AirOps Academy Help Give Feedback Shortcuts false fa…" at bounding box center [143, 104] width 286 height 182
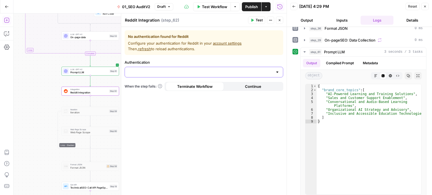
click at [144, 73] on input "Authentication" at bounding box center [200, 72] width 144 height 6
click at [150, 83] on button "﹢ Create New" at bounding box center [203, 86] width 153 height 8
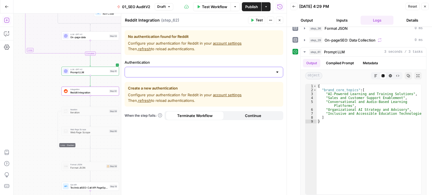
click at [218, 72] on input "Authentication" at bounding box center [200, 72] width 144 height 6
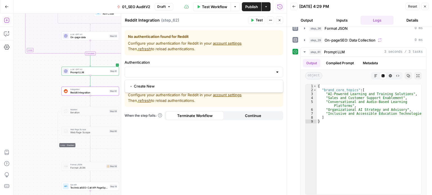
click at [278, 21] on icon "button" at bounding box center [279, 20] width 3 height 3
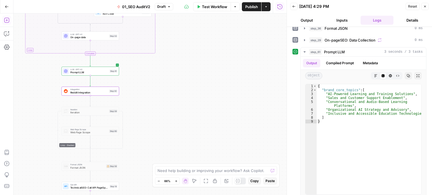
click at [87, 92] on span "Reddit Integration" at bounding box center [88, 93] width 37 height 4
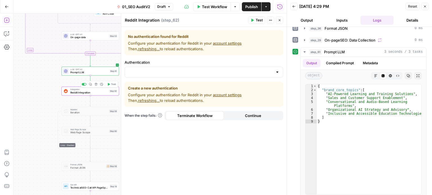
click at [190, 82] on div "Create a new authentication Configure your authentication for Reddit in your ac…" at bounding box center [204, 94] width 159 height 25
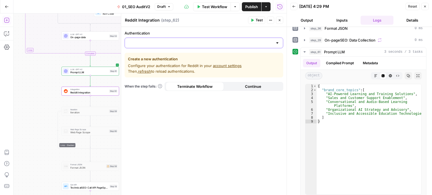
click at [184, 43] on input "Authentication" at bounding box center [200, 43] width 144 height 6
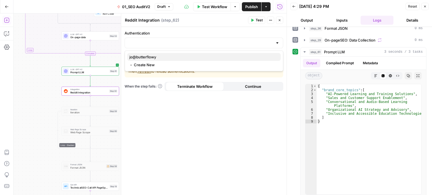
click at [152, 55] on span "jo@butterflowy" at bounding box center [202, 57] width 147 height 6
type input "jo@butterflowy"
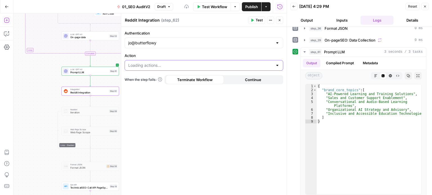
click at [160, 65] on input "Action" at bounding box center [200, 66] width 144 height 6
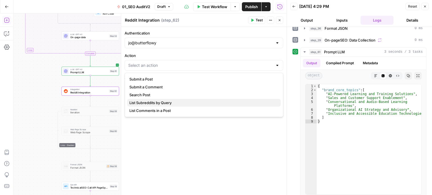
click at [186, 102] on span "List Subreddits by Query" at bounding box center [202, 103] width 147 height 6
type input "List Subreddits by Query"
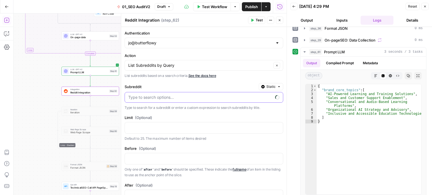
click at [177, 99] on input "Subreddit" at bounding box center [200, 98] width 144 height 6
click at [178, 91] on div "Subreddit Static Type to search for a subreddit or enter a custom expression to…" at bounding box center [204, 97] width 159 height 28
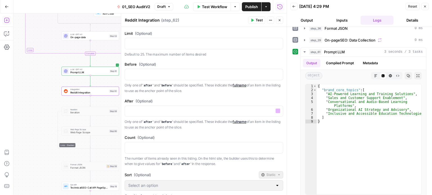
drag, startPoint x: 185, startPoint y: 105, endPoint x: 188, endPoint y: 128, distance: 23.2
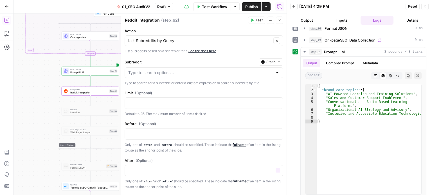
scroll to position [0, 0]
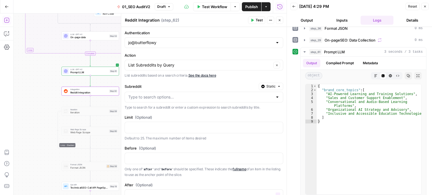
drag, startPoint x: 201, startPoint y: 153, endPoint x: 206, endPoint y: 116, distance: 37.1
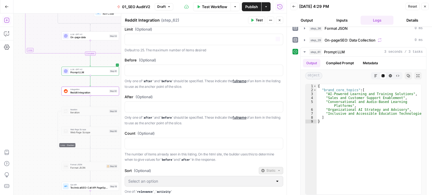
scroll to position [123, 0]
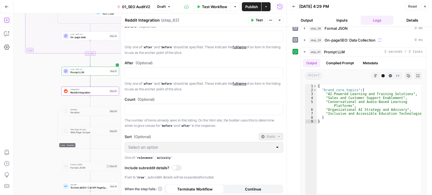
drag, startPoint x: 165, startPoint y: 80, endPoint x: 178, endPoint y: 126, distance: 47.5
drag, startPoint x: 182, startPoint y: 136, endPoint x: 179, endPoint y: 132, distance: 5.7
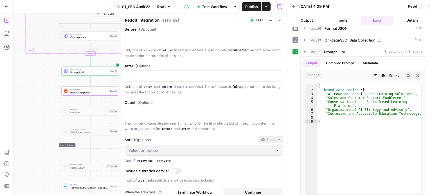
drag, startPoint x: 182, startPoint y: 138, endPoint x: 184, endPoint y: 154, distance: 16.4
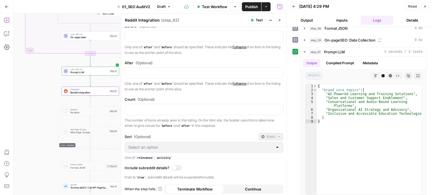
drag, startPoint x: 191, startPoint y: 132, endPoint x: 194, endPoint y: 153, distance: 20.4
click at [175, 167] on div at bounding box center [174, 168] width 4 height 4
click at [175, 167] on div at bounding box center [176, 168] width 10 height 6
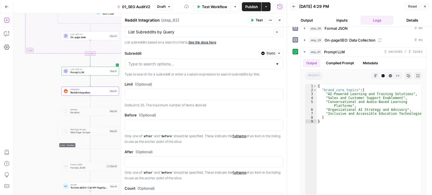
scroll to position [0, 0]
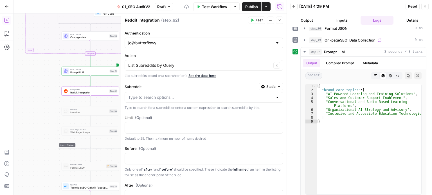
drag, startPoint x: 199, startPoint y: 166, endPoint x: 199, endPoint y: 112, distance: 53.4
click at [168, 65] on input "Action" at bounding box center [199, 66] width 143 height 6
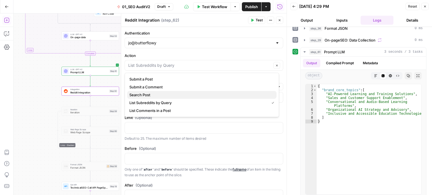
click at [168, 95] on span "Search Post" at bounding box center [200, 95] width 143 height 6
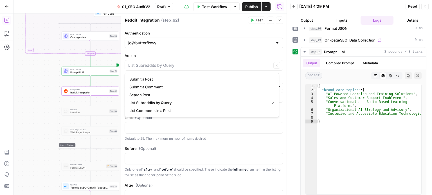
type input "Search Post"
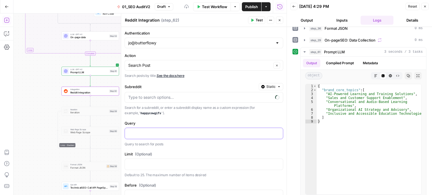
click at [162, 138] on div at bounding box center [199, 133] width 149 height 11
click at [180, 100] on input "Subreddit" at bounding box center [200, 98] width 144 height 6
click at [190, 89] on div "Subreddit Static" at bounding box center [204, 86] width 159 height 7
click at [423, 5] on button "Close" at bounding box center [424, 6] width 7 height 7
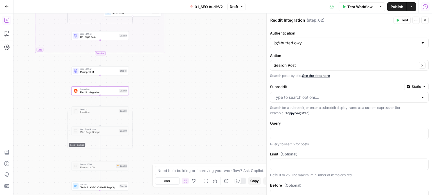
drag, startPoint x: 180, startPoint y: 70, endPoint x: 215, endPoint y: 63, distance: 35.6
click at [215, 63] on div "false false true true Workflow Set Inputs Inputs Workflow Prep: Get Brand Kit D…" at bounding box center [222, 104] width 418 height 182
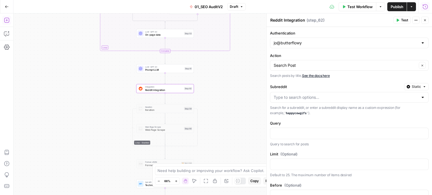
drag, startPoint x: 195, startPoint y: 69, endPoint x: 220, endPoint y: 75, distance: 26.1
click at [220, 75] on div "false false true true Workflow Set Inputs Inputs Workflow Prep: Get Brand Kit D…" at bounding box center [222, 104] width 418 height 182
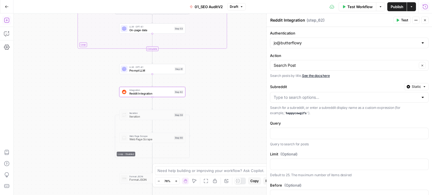
click at [165, 73] on span "Prompt LLM" at bounding box center [151, 71] width 44 height 4
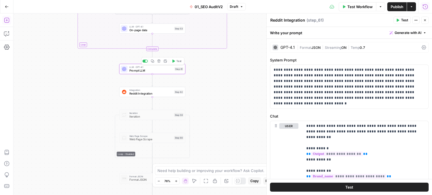
type textarea "Prompt LLM"
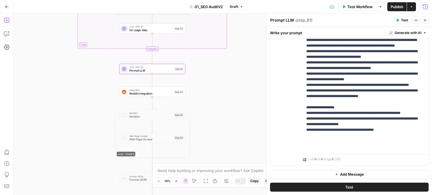
scroll to position [184, 0]
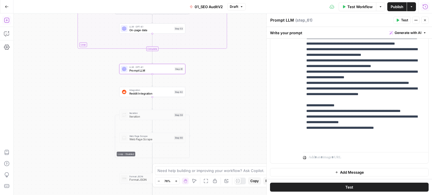
click at [426, 19] on icon "button" at bounding box center [424, 20] width 3 height 3
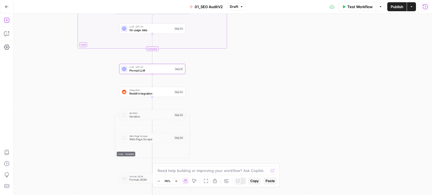
click at [426, 6] on icon "button" at bounding box center [425, 7] width 6 height 6
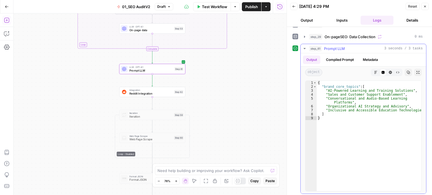
scroll to position [88, 0]
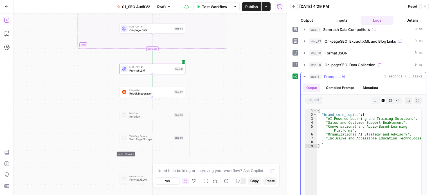
click at [368, 74] on div "step_61 Prompt LLM 3 seconds / 3 tasks" at bounding box center [366, 77] width 114 height 6
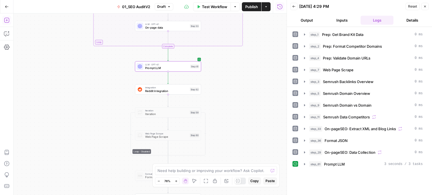
drag, startPoint x: 240, startPoint y: 89, endPoint x: 241, endPoint y: 93, distance: 4.2
click at [241, 93] on div "false false true true Workflow Set Inputs Inputs Workflow Prep: Get Brand Kit D…" at bounding box center [149, 104] width 273 height 182
click at [73, 58] on div "false false true true Workflow Set Inputs Inputs Workflow Prep: Get Brand Kit D…" at bounding box center [149, 104] width 273 height 182
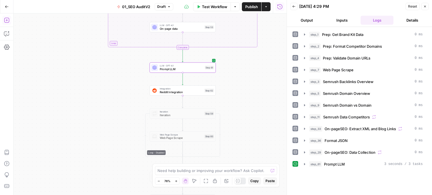
click at [8, 22] on icon "button" at bounding box center [7, 20] width 6 height 6
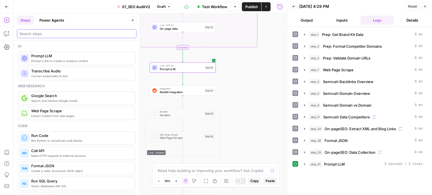
click at [33, 35] on input "search" at bounding box center [76, 34] width 114 height 6
type input "brand"
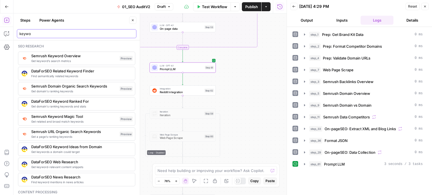
type input "keywor"
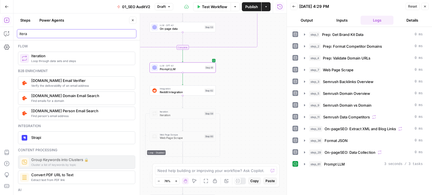
type input "itera"
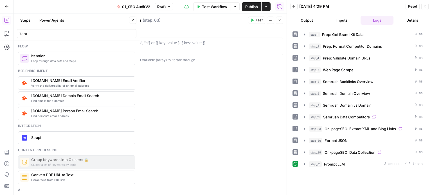
click at [133, 22] on textarea "Iteration" at bounding box center [133, 20] width 16 height 6
click at [103, 22] on div "Steps Power Agents" at bounding box center [72, 20] width 110 height 9
click at [131, 21] on icon "button" at bounding box center [132, 20] width 3 height 3
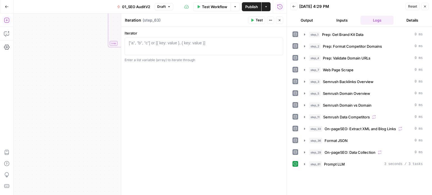
click at [71, 60] on div "false false true true Workflow Set Inputs Inputs Workflow Prep: Get Brand Kit D…" at bounding box center [149, 104] width 273 height 182
click at [426, 9] on button "Close" at bounding box center [424, 6] width 7 height 7
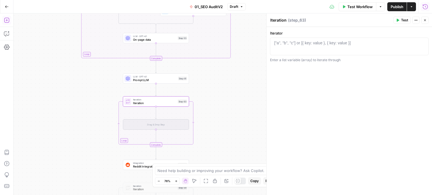
drag, startPoint x: 79, startPoint y: 78, endPoint x: 114, endPoint y: 73, distance: 35.5
click at [112, 75] on div "false false true true Workflow Set Inputs Inputs Workflow Prep: Get Brand Kit D…" at bounding box center [222, 104] width 418 height 182
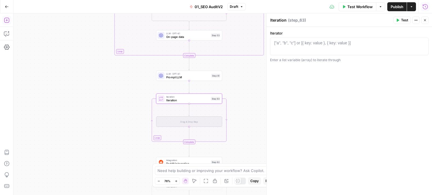
click at [305, 47] on div at bounding box center [349, 50] width 154 height 21
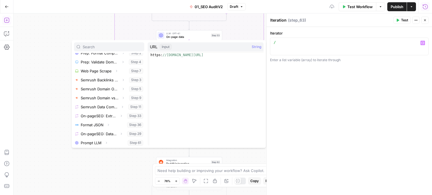
scroll to position [96, 0]
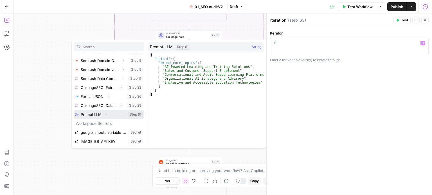
click at [107, 113] on icon "button" at bounding box center [106, 114] width 3 height 3
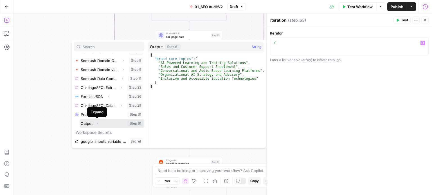
click at [96, 124] on icon "button" at bounding box center [97, 123] width 3 height 3
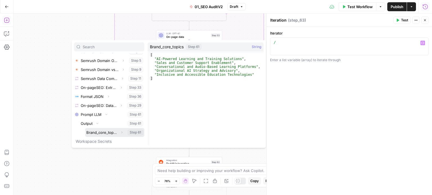
click at [93, 132] on button "Select variable Brand_core_topics" at bounding box center [114, 132] width 59 height 9
type textarea "**********"
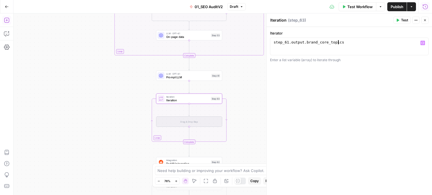
click at [356, 94] on div "**********" at bounding box center [348, 111] width 165 height 168
click at [424, 20] on icon "button" at bounding box center [424, 20] width 3 height 3
click at [133, 96] on div "false false true true Workflow Set Inputs Inputs Workflow Prep: Get Brand Kit D…" at bounding box center [222, 104] width 418 height 182
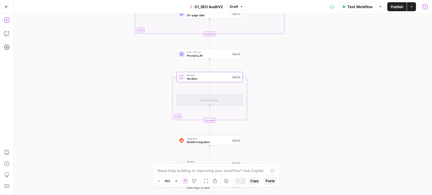
click at [6, 18] on icon "button" at bounding box center [7, 20] width 6 height 6
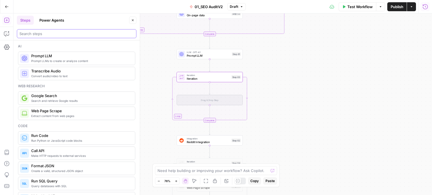
click at [36, 35] on input "search" at bounding box center [76, 34] width 114 height 6
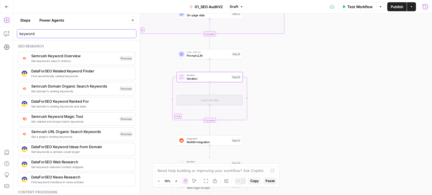
type input "keyword"
click at [77, 34] on input "keyword" at bounding box center [76, 34] width 114 height 6
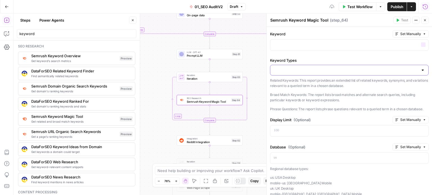
click at [288, 67] on input "Keyword Types" at bounding box center [345, 70] width 144 height 6
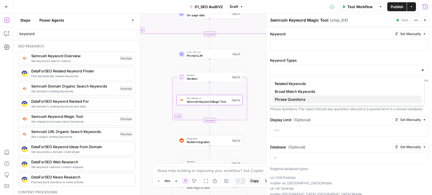
click at [296, 98] on span "Phrase Questions" at bounding box center [346, 100] width 143 height 6
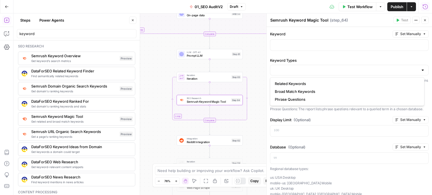
type input "Phrase Questions"
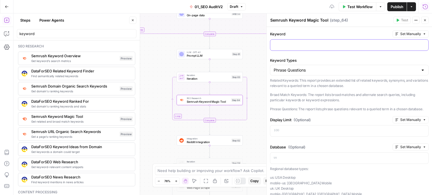
click at [302, 46] on p at bounding box center [348, 45] width 151 height 6
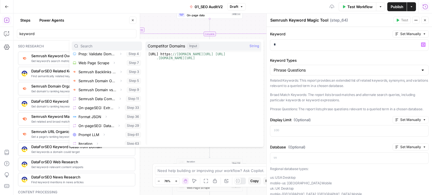
scroll to position [105, 0]
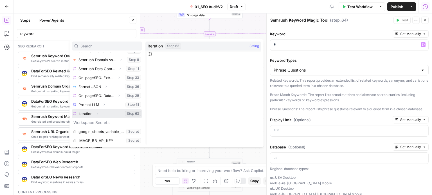
click at [97, 113] on icon "button" at bounding box center [97, 113] width 3 height 3
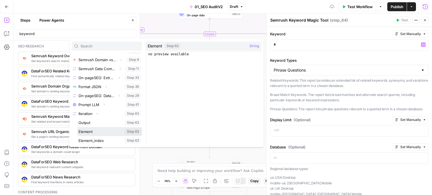
click at [93, 129] on button "Select variable Element" at bounding box center [109, 131] width 65 height 9
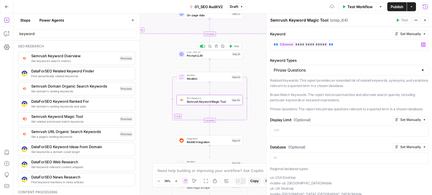
click at [203, 56] on span "Prompt LLM" at bounding box center [209, 56] width 44 height 4
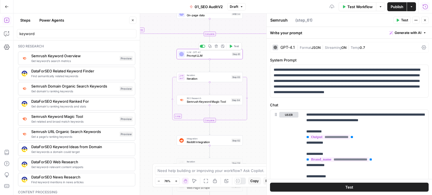
type textarea "Prompt LLM"
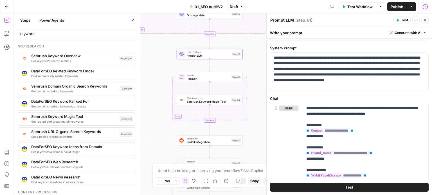
scroll to position [56, 0]
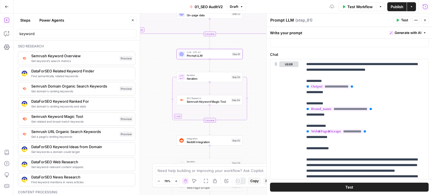
click at [426, 18] on button "Close" at bounding box center [424, 20] width 7 height 7
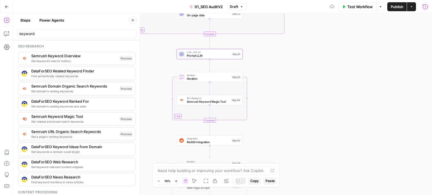
click at [133, 20] on icon "button" at bounding box center [132, 20] width 3 height 3
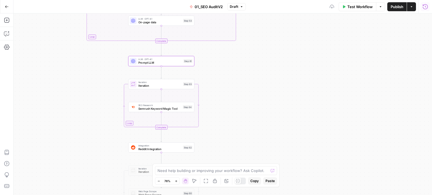
drag, startPoint x: 92, startPoint y: 69, endPoint x: 137, endPoint y: 64, distance: 45.6
click at [84, 69] on div "false false true true Workflow Set Inputs Inputs Workflow Prep: Get Brand Kit D…" at bounding box center [222, 104] width 418 height 182
click at [148, 64] on span "Prompt LLM" at bounding box center [157, 63] width 44 height 4
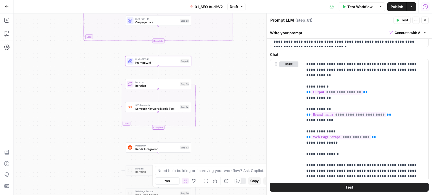
click at [426, 6] on icon "button" at bounding box center [425, 7] width 6 height 6
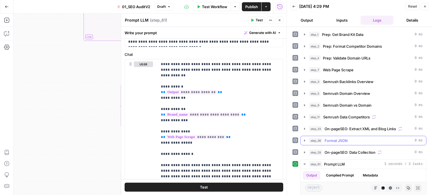
scroll to position [112, 0]
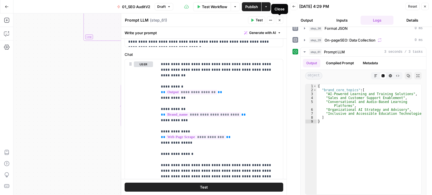
click at [259, 33] on span "Generate with AI" at bounding box center [262, 32] width 27 height 5
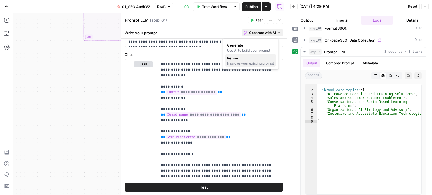
click at [241, 57] on span "Refine" at bounding box center [249, 58] width 45 height 6
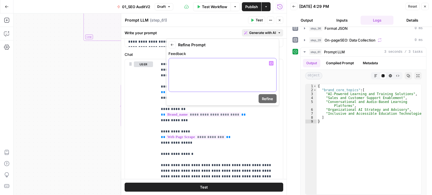
click at [239, 76] on div at bounding box center [222, 74] width 107 height 33
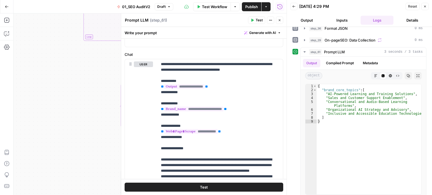
click at [218, 36] on div "Write your prompt Generate with AI" at bounding box center [203, 33] width 165 height 12
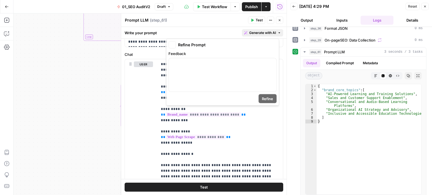
click at [244, 33] on icon "button" at bounding box center [245, 32] width 3 height 3
click at [199, 70] on div at bounding box center [222, 74] width 107 height 33
click at [268, 102] on button "Refine" at bounding box center [267, 98] width 18 height 9
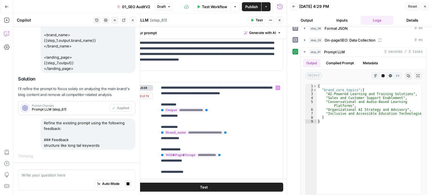
scroll to position [29, 0]
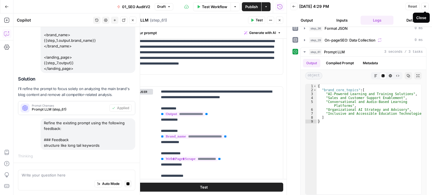
click at [423, 5] on button "Close" at bounding box center [424, 6] width 7 height 7
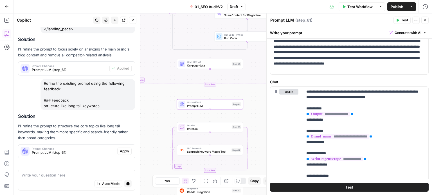
scroll to position [405, 0]
click at [120, 152] on span "Apply" at bounding box center [124, 152] width 9 height 5
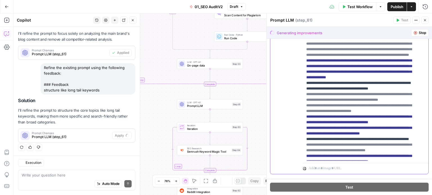
scroll to position [421, 0]
drag, startPoint x: 383, startPoint y: 152, endPoint x: 382, endPoint y: 73, distance: 79.0
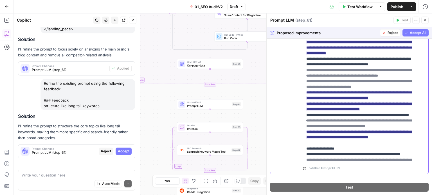
scroll to position [90, 0]
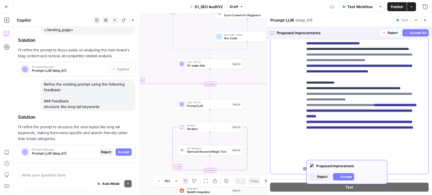
drag, startPoint x: 410, startPoint y: 45, endPoint x: 406, endPoint y: 123, distance: 78.3
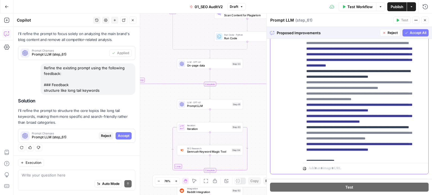
scroll to position [6, 0]
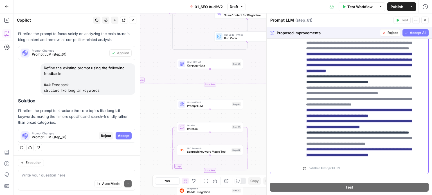
drag, startPoint x: 355, startPoint y: 110, endPoint x: 358, endPoint y: 99, distance: 11.0
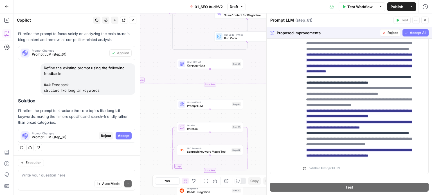
click at [412, 32] on span "Accept All" at bounding box center [418, 32] width 17 height 5
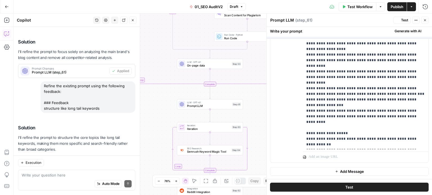
scroll to position [0, 0]
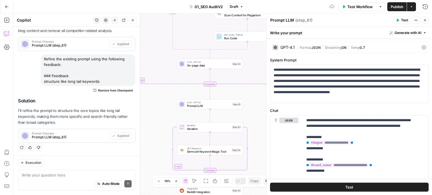
click at [401, 18] on span "Test" at bounding box center [404, 20] width 7 height 5
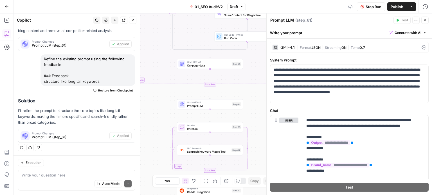
click at [131, 21] on button "Close" at bounding box center [132, 20] width 7 height 7
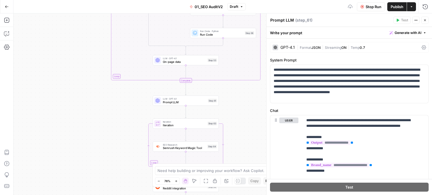
drag, startPoint x: 107, startPoint y: 120, endPoint x: 198, endPoint y: 76, distance: 101.2
click at [84, 108] on div "false false true true Workflow Set Inputs Inputs Workflow Prep: Get Brand Kit D…" at bounding box center [222, 104] width 418 height 182
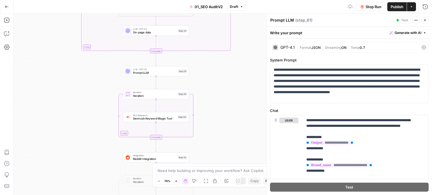
click at [213, 107] on div "false false true true Workflow Set Inputs Inputs Workflow Prep: Get Brand Kit D…" at bounding box center [222, 104] width 418 height 182
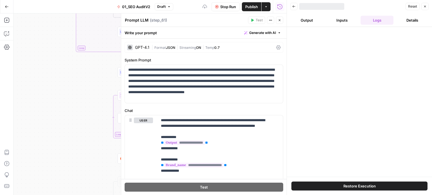
drag, startPoint x: 100, startPoint y: 81, endPoint x: 78, endPoint y: 85, distance: 22.8
click at [78, 85] on div "false false true true Workflow Set Inputs Inputs Workflow Prep: Get Brand Kit D…" at bounding box center [149, 104] width 273 height 182
click at [49, 78] on div "false false true true Workflow Set Inputs Inputs Workflow Prep: Get Brand Kit D…" at bounding box center [149, 104] width 273 height 182
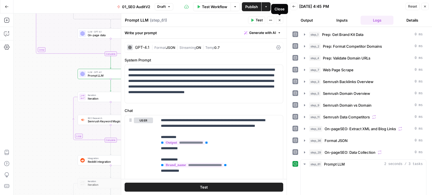
click at [279, 23] on button "Close" at bounding box center [279, 20] width 7 height 7
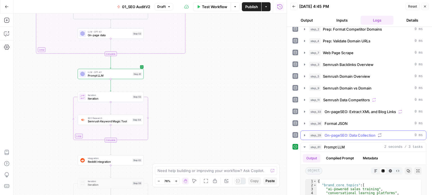
scroll to position [116, 0]
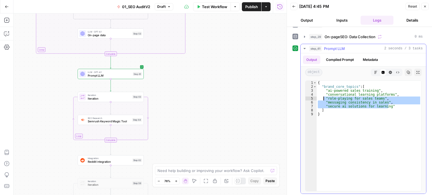
drag, startPoint x: 395, startPoint y: 106, endPoint x: 323, endPoint y: 96, distance: 72.9
click at [323, 96] on div "{ "brand_core_topics" : [ "ai-powered sales training" , "conversational learnin…" at bounding box center [368, 140] width 105 height 119
click at [363, 100] on div "{ "brand_core_topics" : [ "ai-powered sales training" , "conversational learnin…" at bounding box center [368, 136] width 105 height 110
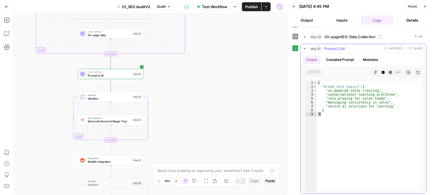
click at [367, 112] on div "{ "brand_core_topics" : [ "ai-powered sales training" , "conversational learnin…" at bounding box center [368, 140] width 105 height 119
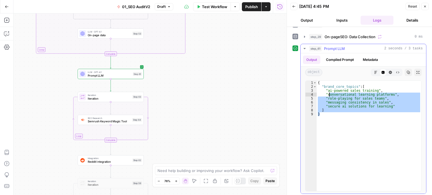
drag, startPoint x: 329, startPoint y: 94, endPoint x: 319, endPoint y: 86, distance: 12.8
click at [316, 81] on div "{ "brand_core_topics" : [ "ai-powered sales training" , "conversational learnin…" at bounding box center [368, 140] width 105 height 119
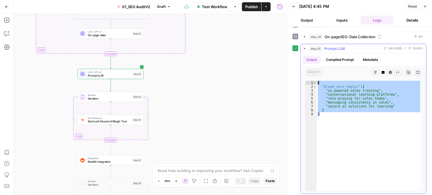
click at [342, 113] on div "{ "brand_core_topics" : [ "ai-powered sales training" , "conversational learnin…" at bounding box center [368, 136] width 105 height 110
type textarea "*"
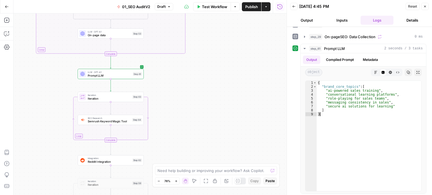
click at [232, 96] on div "false false true true Workflow Set Inputs Inputs Workflow Prep: Get Brand Kit D…" at bounding box center [149, 104] width 273 height 182
click at [254, 88] on div "false false true true Workflow Set Inputs Inputs Workflow Prep: Get Brand Kit D…" at bounding box center [149, 104] width 273 height 182
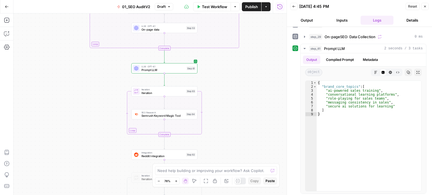
click at [425, 9] on button "Close" at bounding box center [424, 6] width 7 height 7
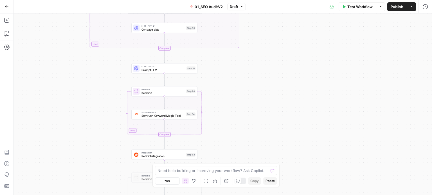
click at [172, 72] on div "LLM · GPT-4.1 Prompt LLM Step 61 Copy step Delete step Add Note Test" at bounding box center [164, 68] width 66 height 10
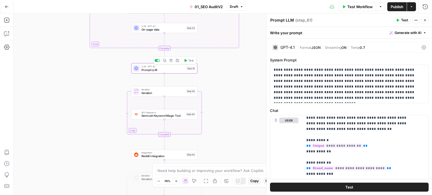
scroll to position [6, 0]
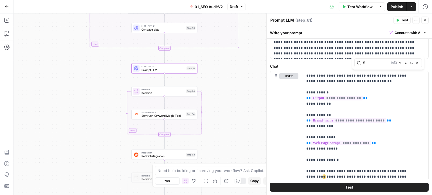
type input "5"
click at [407, 63] on span "Next Match" at bounding box center [407, 63] width 0 height 0
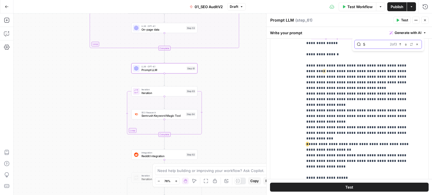
scroll to position [110, 0]
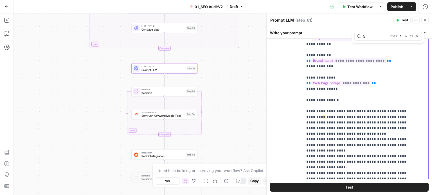
click at [325, 115] on span "*" at bounding box center [324, 117] width 2 height 4
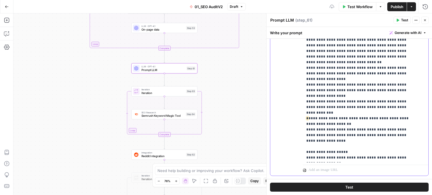
scroll to position [195, 0]
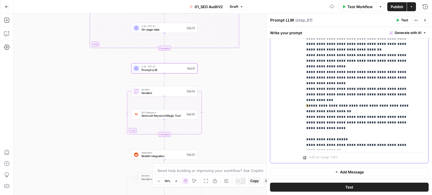
click at [376, 127] on p "**********" at bounding box center [361, 38] width 110 height 230
click at [334, 83] on p "**********" at bounding box center [361, 38] width 110 height 230
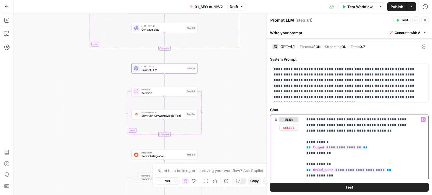
scroll to position [0, 0]
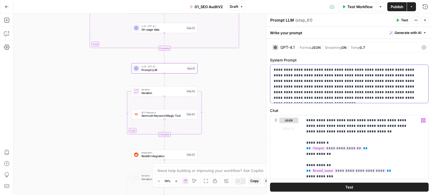
click at [375, 89] on p "**********" at bounding box center [346, 84] width 147 height 34
click at [427, 19] on button "Close" at bounding box center [424, 20] width 7 height 7
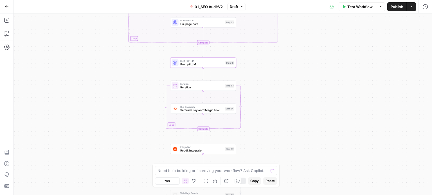
drag, startPoint x: 266, startPoint y: 83, endPoint x: 305, endPoint y: 77, distance: 39.2
click at [305, 77] on div "false false true true Workflow Set Inputs Inputs Workflow Prep: Get Brand Kit D…" at bounding box center [222, 104] width 418 height 182
drag, startPoint x: 327, startPoint y: 76, endPoint x: 316, endPoint y: 61, distance: 18.0
click at [313, 71] on div "false false true true Workflow Set Inputs Inputs Workflow Prep: Get Brand Kit D…" at bounding box center [222, 104] width 418 height 182
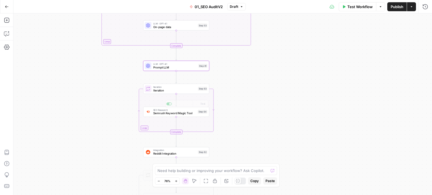
click at [173, 117] on div "false false true true Workflow Set Inputs Inputs Workflow Prep: Get Brand Kit D…" at bounding box center [222, 104] width 418 height 182
click at [174, 113] on span "Semrush Keyword Magic Tool" at bounding box center [174, 113] width 43 height 4
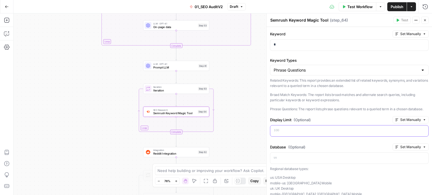
click at [304, 134] on p at bounding box center [348, 131] width 151 height 6
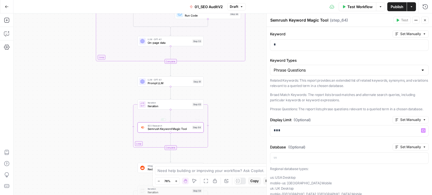
drag, startPoint x: 97, startPoint y: 108, endPoint x: 88, endPoint y: 121, distance: 16.2
click at [88, 121] on div "false false true true Workflow Set Inputs Inputs Workflow Prep: Get Brand Kit D…" at bounding box center [222, 104] width 418 height 182
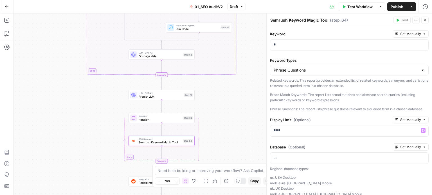
click at [145, 121] on span "Iteration" at bounding box center [160, 119] width 43 height 4
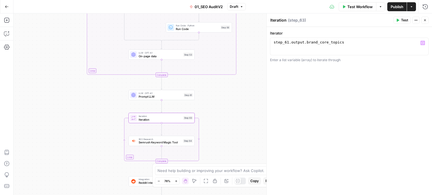
click at [275, 20] on textarea "Iteration" at bounding box center [278, 20] width 16 height 6
type textarea "AEO Assessment: Phrase questions curation"
click at [155, 96] on span "Prompt LLM" at bounding box center [161, 96] width 44 height 4
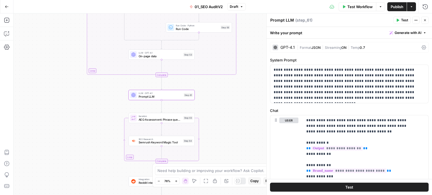
click at [283, 21] on textarea "Prompt LLM" at bounding box center [282, 20] width 24 height 6
paste textarea "AEO Assessment: Phrase questions curation"
drag, startPoint x: 305, startPoint y: 20, endPoint x: 431, endPoint y: 25, distance: 126.9
click at [431, 25] on header "AEO Assessment: Phrase questions curation AEO Assessment: Phrase questions cura…" at bounding box center [348, 19] width 165 height 13
click at [322, 20] on textarea "AEO Assessment: Core TOpic Extraction" at bounding box center [309, 20] width 78 height 6
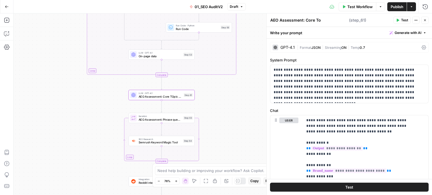
type textarea "AEO Assessment: Core Topic Extraction"
click at [426, 17] on button "Close" at bounding box center [424, 20] width 7 height 7
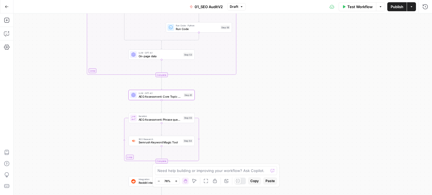
click at [147, 120] on span "AEO Assessment: Phrase questions curation" at bounding box center [160, 119] width 43 height 4
click at [322, 20] on textarea "AEO Assessment: Phrase questions curation" at bounding box center [313, 20] width 87 height 6
type textarea "AEO Assessment: Phrase Questions Curation"
drag, startPoint x: 353, startPoint y: 82, endPoint x: 400, endPoint y: 33, distance: 67.0
click at [353, 83] on div "Iterator 1 step_61 . output . brand_core_topics XXXXXXXXXXXXXXXXXXXXXXXXXXXXXXX…" at bounding box center [348, 111] width 165 height 168
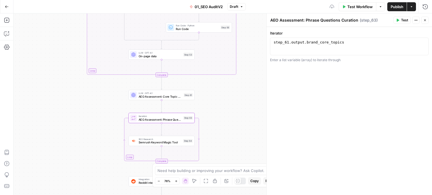
click at [425, 23] on button "Close" at bounding box center [424, 20] width 7 height 7
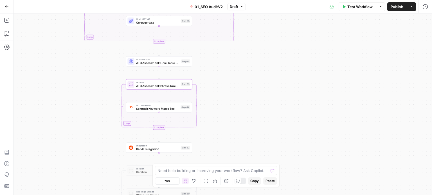
click at [267, 85] on div "false false true true Workflow Set Inputs Inputs Workflow Prep: Get Brand Kit D…" at bounding box center [222, 104] width 418 height 182
click at [168, 85] on span "AEO Assessment: Phrase Questions Curation" at bounding box center [157, 85] width 43 height 4
click at [421, 21] on button "Close" at bounding box center [424, 20] width 7 height 7
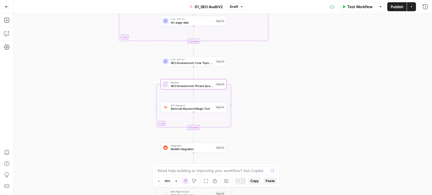
drag, startPoint x: 305, startPoint y: 120, endPoint x: 309, endPoint y: 119, distance: 4.0
click at [309, 119] on div "false false true true Workflow Set Inputs Inputs Workflow Prep: Get Brand Kit D…" at bounding box center [222, 104] width 418 height 182
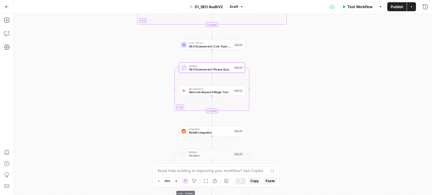
drag, startPoint x: 293, startPoint y: 123, endPoint x: 312, endPoint y: 107, distance: 24.7
click at [312, 107] on div "false false true true Workflow Set Inputs Inputs Workflow Prep: Get Brand Kit D…" at bounding box center [222, 104] width 418 height 182
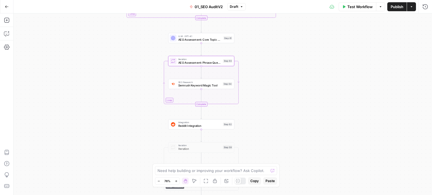
click at [310, 107] on div "false false true true Workflow Set Inputs Inputs Workflow Prep: Get Brand Kit D…" at bounding box center [222, 104] width 418 height 182
click at [226, 55] on span "Test" at bounding box center [227, 53] width 5 height 4
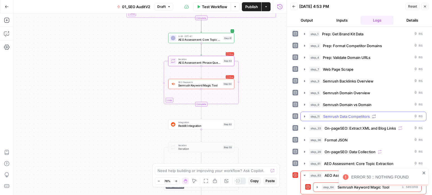
scroll to position [1, 0]
click at [421, 174] on div "ERROR 50 :: NOTHING FOUND" at bounding box center [381, 177] width 81 height 9
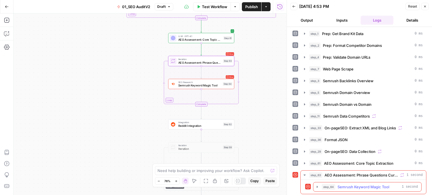
click at [336, 183] on button "step_64 Semrush Keyword Magic Tool 1 second" at bounding box center [367, 187] width 108 height 9
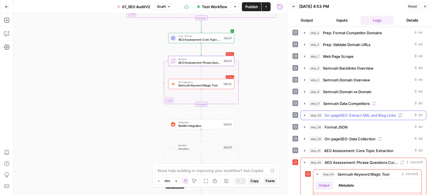
scroll to position [47, 0]
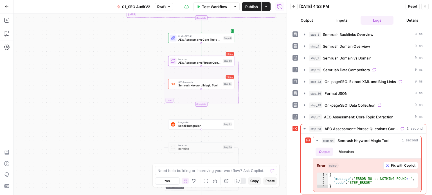
click at [214, 84] on span "Semrush Keyword Magic Tool" at bounding box center [199, 85] width 43 height 4
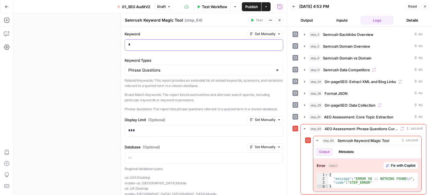
click at [143, 41] on div "*" at bounding box center [204, 45] width 158 height 11
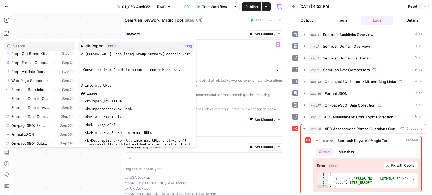
scroll to position [105, 0]
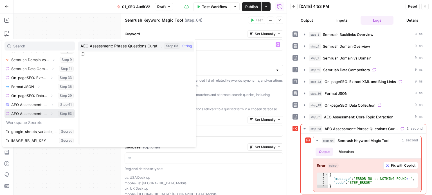
click at [50, 113] on icon "button" at bounding box center [51, 113] width 3 height 3
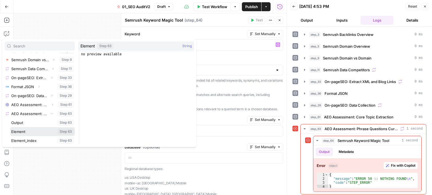
click at [23, 132] on button "Select variable Element" at bounding box center [42, 131] width 65 height 9
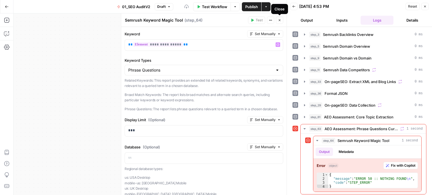
click at [279, 21] on icon "button" at bounding box center [279, 20] width 3 height 3
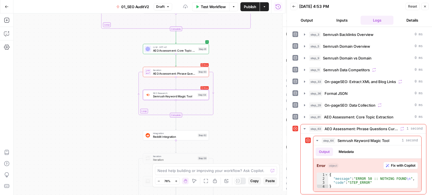
drag, startPoint x: 81, startPoint y: 86, endPoint x: 144, endPoint y: 77, distance: 63.9
click at [48, 85] on div "false false true true Workflow Set Inputs Inputs Workflow Prep: Get Brand Kit D…" at bounding box center [149, 104] width 273 height 182
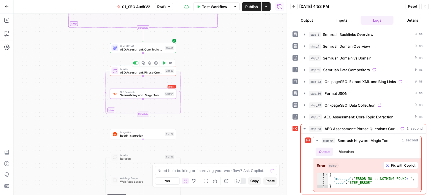
click at [167, 62] on span "Test" at bounding box center [169, 63] width 5 height 4
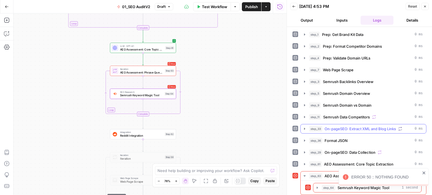
scroll to position [1, 0]
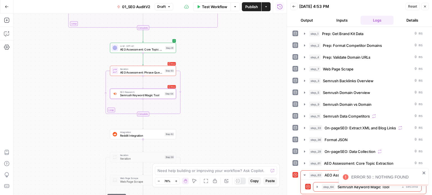
click at [418, 171] on div "ERROR 50 :: NOTHING FOUND" at bounding box center [383, 177] width 90 height 18
click at [146, 94] on span "Semrush Keyword Magic Tool" at bounding box center [141, 95] width 43 height 4
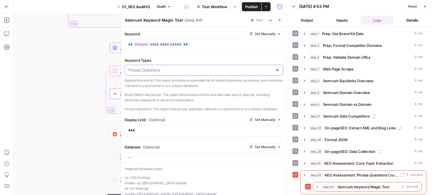
click at [188, 71] on input "Keyword Types" at bounding box center [200, 70] width 144 height 6
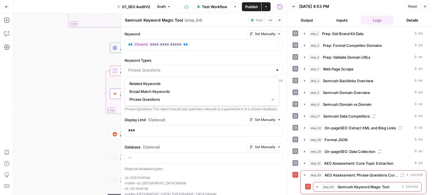
click at [280, 17] on button "Close" at bounding box center [279, 20] width 7 height 7
type input "Phrase Questions"
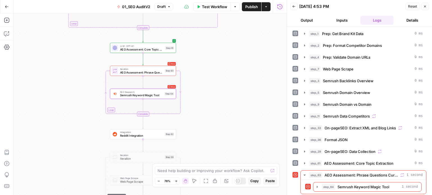
click at [144, 71] on span "AEO Assessment: Phrase Questions Curation" at bounding box center [141, 72] width 43 height 4
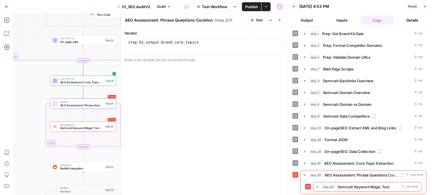
drag, startPoint x: 33, startPoint y: 91, endPoint x: 19, endPoint y: 93, distance: 13.7
click at [19, 93] on div "false false true true Workflow Set Inputs Inputs Workflow Prep: Get Brand Kit D…" at bounding box center [149, 104] width 273 height 182
type textarea "**********"
click at [229, 49] on div "step_61 . output . brand_core_topics" at bounding box center [204, 50] width 154 height 21
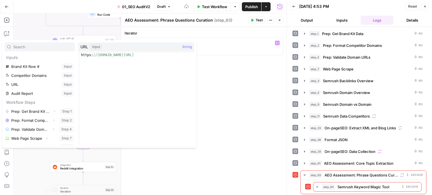
scroll to position [96, 0]
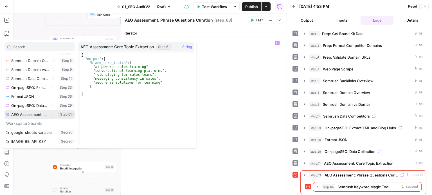
click at [51, 116] on icon "button" at bounding box center [52, 114] width 3 height 3
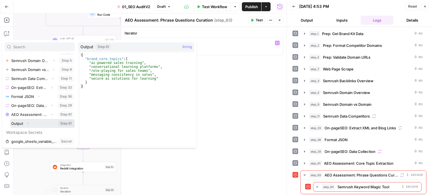
click at [28, 123] on icon "button" at bounding box center [28, 124] width 1 height 2
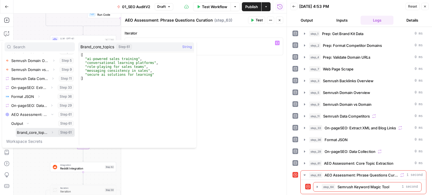
click at [26, 134] on button "Select variable Brand_core_topics" at bounding box center [45, 132] width 59 height 9
type textarea "**********"
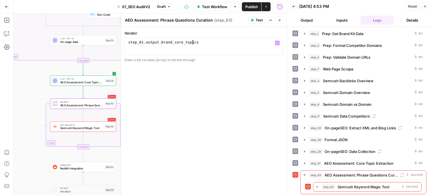
click at [239, 72] on div "**********" at bounding box center [203, 111] width 165 height 168
click at [281, 21] on button "Close" at bounding box center [279, 20] width 7 height 7
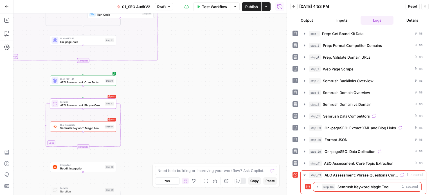
click at [107, 93] on button "Test" at bounding box center [107, 96] width 13 height 6
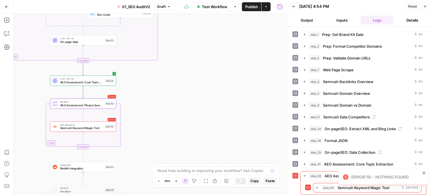
drag, startPoint x: 189, startPoint y: 108, endPoint x: 240, endPoint y: 96, distance: 52.8
click at [196, 95] on div "false false true true Workflow Set Inputs Inputs Workflow Prep: Get Brand Kit D…" at bounding box center [149, 104] width 273 height 182
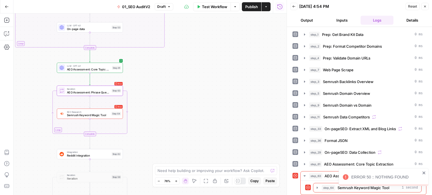
drag, startPoint x: 425, startPoint y: 171, endPoint x: 392, endPoint y: 178, distance: 33.7
click at [425, 171] on icon "close" at bounding box center [424, 173] width 4 height 4
click at [349, 185] on span "Semrush Keyword Magic Tool" at bounding box center [363, 188] width 52 height 6
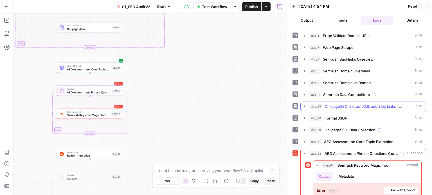
scroll to position [47, 0]
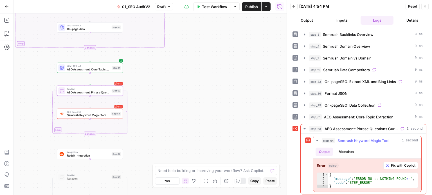
click at [350, 150] on button "Metadata" at bounding box center [346, 152] width 22 height 8
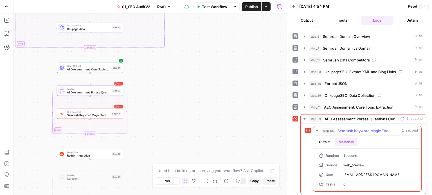
click at [323, 136] on div "Output Metadata" at bounding box center [367, 142] width 108 height 13
click at [324, 143] on button "Output" at bounding box center [323, 142] width 17 height 8
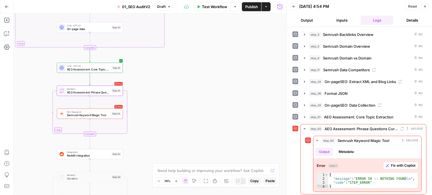
click at [199, 103] on div "false false true true Workflow Set Inputs Inputs Workflow Prep: Get Brand Kit D…" at bounding box center [149, 104] width 273 height 182
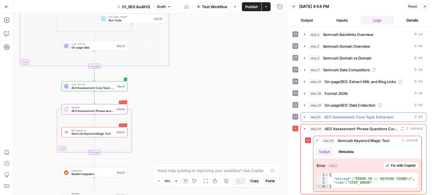
click at [360, 115] on span "AEO Assessment: Core Topic Extraction" at bounding box center [358, 117] width 69 height 6
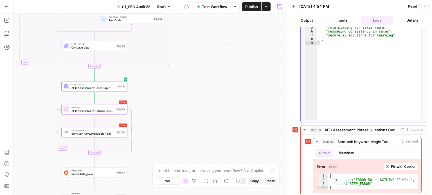
scroll to position [188, 0]
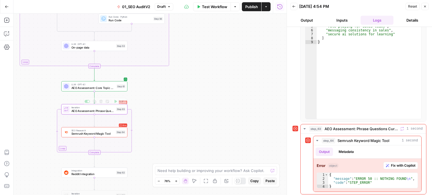
click at [97, 86] on span "AEO Assessment: Core Topic Extraction" at bounding box center [93, 88] width 44 height 4
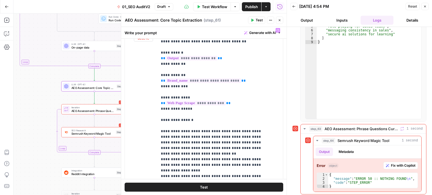
scroll to position [112, 0]
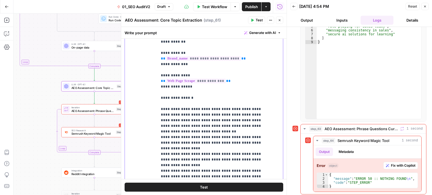
click at [242, 118] on p "**********" at bounding box center [216, 120] width 110 height 230
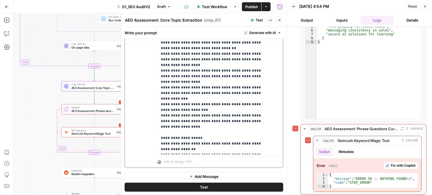
scroll to position [195, 0]
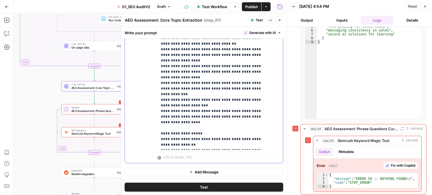
click at [228, 138] on p "**********" at bounding box center [216, 32] width 110 height 230
click at [226, 128] on p "**********" at bounding box center [216, 32] width 110 height 230
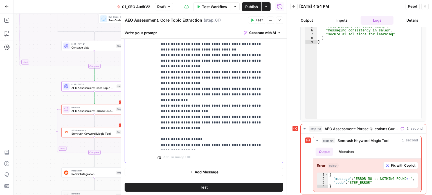
drag, startPoint x: 244, startPoint y: 148, endPoint x: 233, endPoint y: 67, distance: 81.4
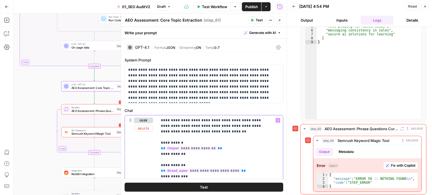
drag, startPoint x: 247, startPoint y: 104, endPoint x: 238, endPoint y: 40, distance: 65.2
click at [233, 89] on p "**********" at bounding box center [201, 84] width 147 height 34
click at [234, 96] on p "**********" at bounding box center [201, 84] width 147 height 34
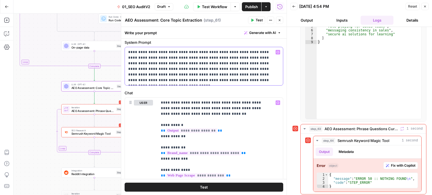
drag, startPoint x: 234, startPoint y: 100, endPoint x: 238, endPoint y: 125, distance: 25.6
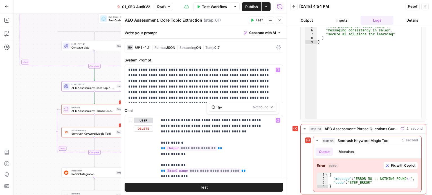
type input "five"
type input "6"
type input "5"
click at [260, 109] on button "Next Match" at bounding box center [260, 107] width 4 height 4
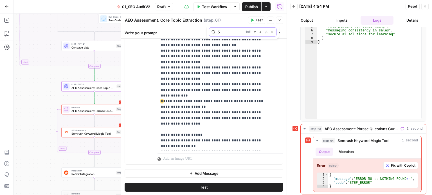
scroll to position [195, 0]
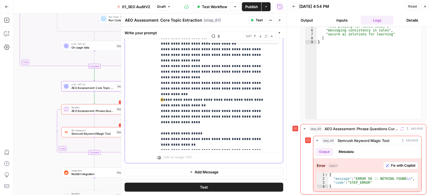
click at [217, 101] on p "**********" at bounding box center [216, 32] width 110 height 230
click at [277, 19] on button "Close" at bounding box center [279, 20] width 7 height 7
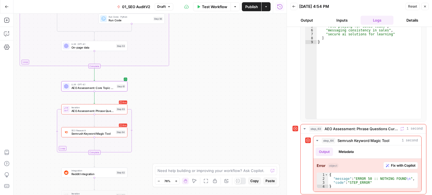
click at [186, 117] on div "false false true true Workflow Set Inputs Inputs Workflow Prep: Get Brand Kit D…" at bounding box center [149, 104] width 273 height 182
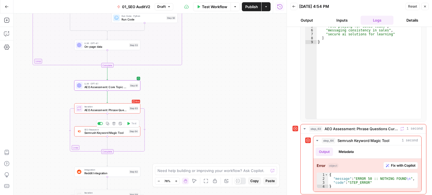
click at [110, 131] on span "Semrush Keyword Magic Tool" at bounding box center [105, 133] width 43 height 4
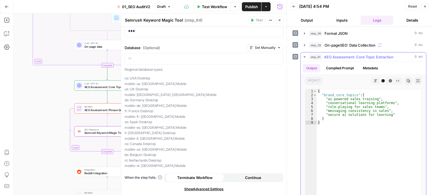
scroll to position [104, 0]
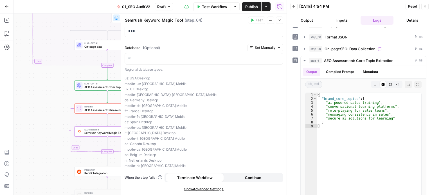
drag, startPoint x: 56, startPoint y: 97, endPoint x: 37, endPoint y: 97, distance: 19.4
click at [34, 100] on div "false false true true Workflow Set Inputs Inputs Workflow Prep: Get Brand Kit D…" at bounding box center [149, 104] width 273 height 182
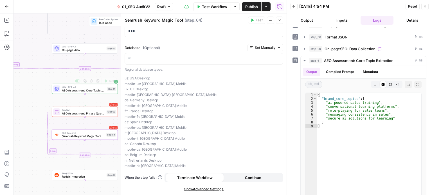
click at [106, 81] on div "false false true true Workflow Set Inputs Inputs Workflow Prep: Get Brand Kit D…" at bounding box center [149, 104] width 273 height 182
click at [110, 80] on span "Test" at bounding box center [111, 81] width 5 height 4
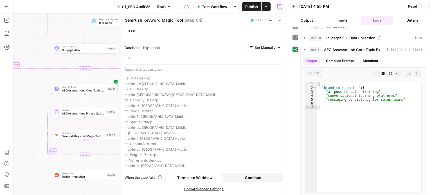
scroll to position [116, 0]
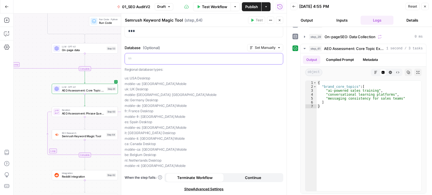
click at [160, 61] on p at bounding box center [203, 59] width 151 height 6
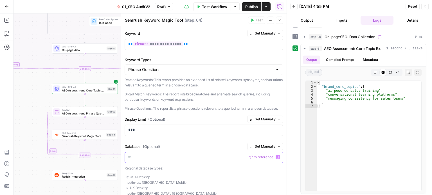
scroll to position [0, 0]
click at [277, 19] on button "Close" at bounding box center [279, 20] width 7 height 7
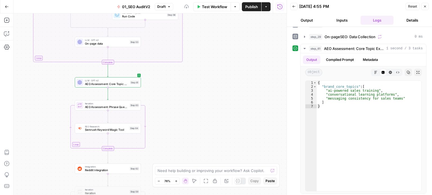
click at [190, 101] on div "false false true true Workflow Set Inputs Inputs Workflow Prep: Get Brand Kit D…" at bounding box center [149, 104] width 273 height 182
click at [116, 127] on span "SEO Research" at bounding box center [106, 126] width 43 height 3
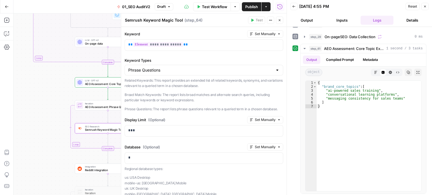
click at [150, 161] on p "*" at bounding box center [201, 158] width 147 height 6
click at [198, 147] on div "**********" at bounding box center [203, 161] width 165 height 268
click at [279, 20] on icon "button" at bounding box center [279, 20] width 3 height 3
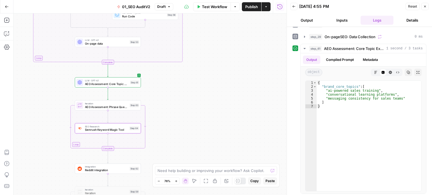
click at [118, 128] on span "Semrush Keyword Magic Tool" at bounding box center [106, 130] width 43 height 4
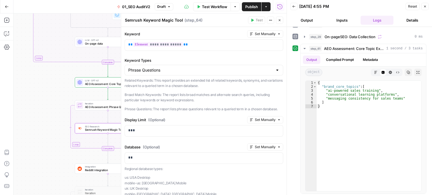
drag, startPoint x: 280, startPoint y: 18, endPoint x: 177, endPoint y: 94, distance: 128.5
click at [280, 19] on icon "button" at bounding box center [279, 20] width 3 height 3
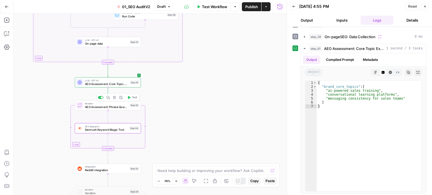
click at [131, 99] on button "Test" at bounding box center [131, 98] width 13 height 6
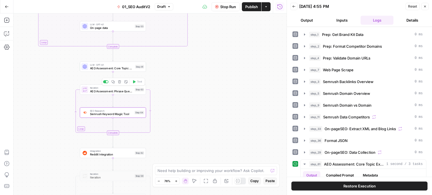
click at [213, 107] on div "false false true true Workflow Set Inputs Inputs Workflow Prep: Get Brand Kit D…" at bounding box center [149, 104] width 273 height 182
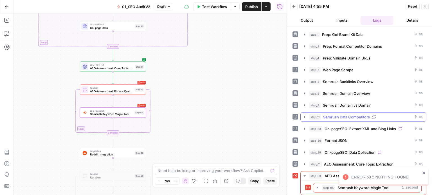
scroll to position [1, 0]
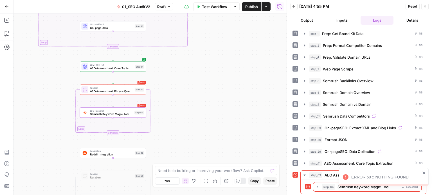
click at [426, 171] on div "ERROR 50 :: NOTHING FOUND" at bounding box center [383, 177] width 90 height 18
click at [113, 113] on span "Semrush Keyword Magic Tool" at bounding box center [111, 114] width 43 height 4
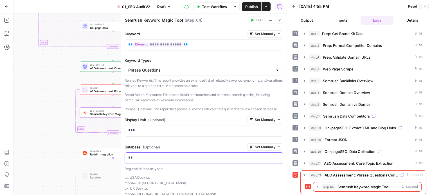
drag, startPoint x: 138, startPoint y: 165, endPoint x: 71, endPoint y: 153, distance: 68.3
click at [73, 156] on body "All About AI New Home Browse Insights Opportunities Your Data Recent Grids Keyw…" at bounding box center [216, 97] width 432 height 195
click at [184, 109] on p "Phrase Questions: The report lists phrase questions relevant to a queried term …" at bounding box center [204, 110] width 159 height 6
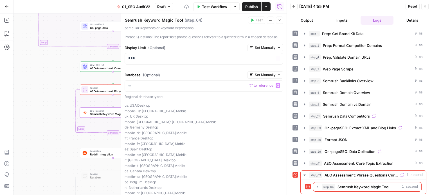
scroll to position [104, 0]
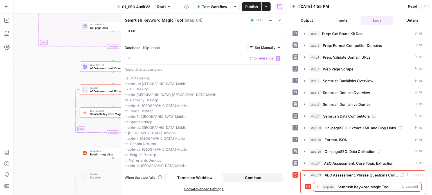
drag, startPoint x: 214, startPoint y: 96, endPoint x: 221, endPoint y: 161, distance: 65.0
click at [248, 176] on span "Continue" at bounding box center [253, 178] width 16 height 6
click at [278, 19] on icon "button" at bounding box center [279, 20] width 3 height 3
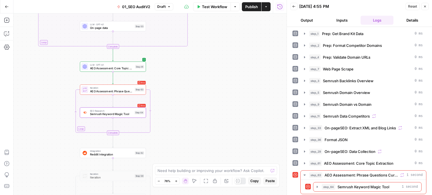
click at [135, 82] on icon "button" at bounding box center [134, 81] width 3 height 3
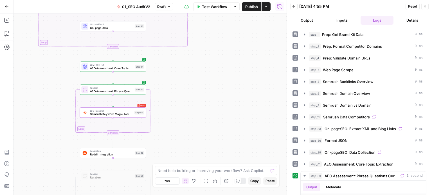
scroll to position [84, 0]
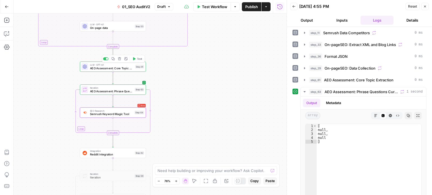
click at [131, 67] on span "AEO Assessment: Core Topic Extraction" at bounding box center [112, 68] width 44 height 4
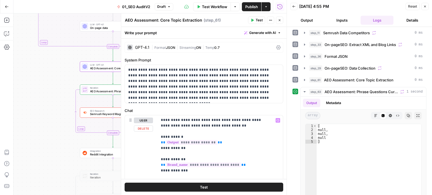
scroll to position [195, 0]
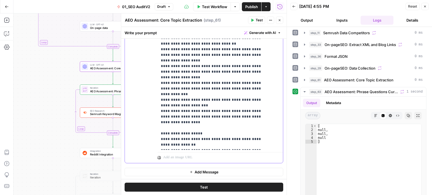
click at [225, 123] on p "**********" at bounding box center [216, 32] width 110 height 230
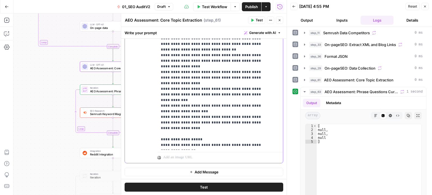
drag, startPoint x: 217, startPoint y: 124, endPoint x: 211, endPoint y: 73, distance: 51.7
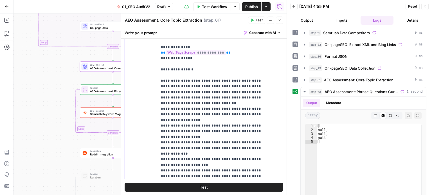
drag, startPoint x: 215, startPoint y: 67, endPoint x: 225, endPoint y: 31, distance: 37.2
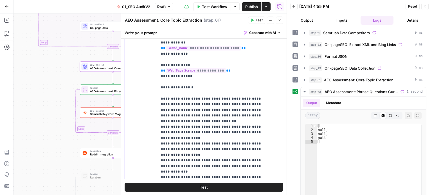
drag, startPoint x: 219, startPoint y: 111, endPoint x: 232, endPoint y: 80, distance: 33.1
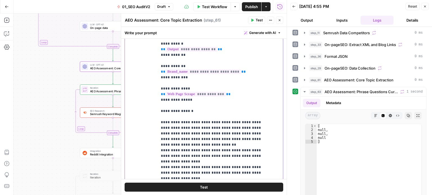
drag, startPoint x: 224, startPoint y: 135, endPoint x: 232, endPoint y: 107, distance: 30.0
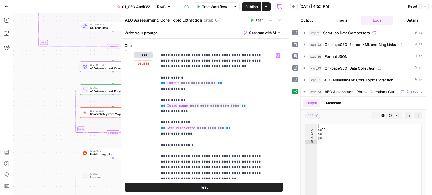
scroll to position [15, 0]
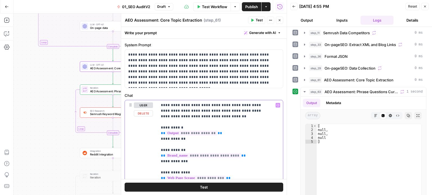
drag, startPoint x: 254, startPoint y: 48, endPoint x: 250, endPoint y: 20, distance: 28.7
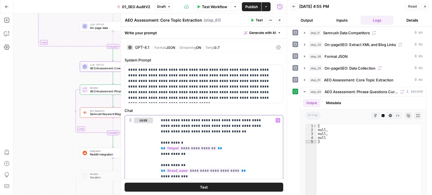
click at [253, 31] on span "Generate with AI" at bounding box center [262, 32] width 27 height 5
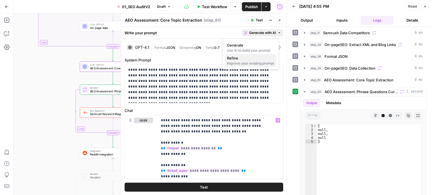
click at [249, 60] on span "Refine" at bounding box center [249, 58] width 45 height 6
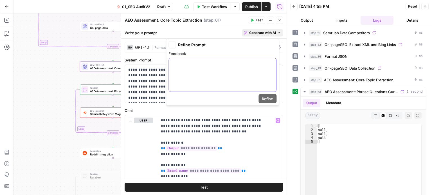
click at [232, 81] on div at bounding box center [222, 74] width 107 height 33
click at [268, 98] on span "Refine" at bounding box center [267, 99] width 11 height 6
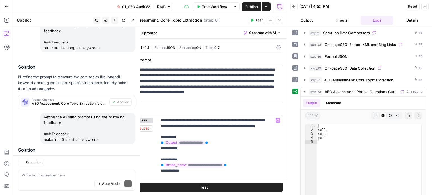
scroll to position [525, 0]
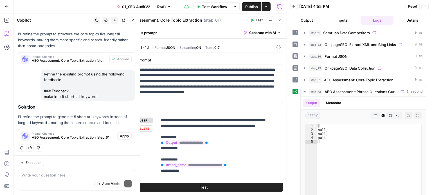
click at [117, 135] on button "Apply" at bounding box center [124, 136] width 14 height 7
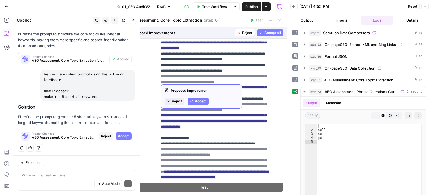
scroll to position [84, 0]
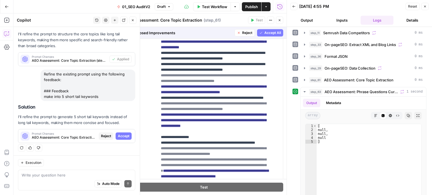
click at [264, 31] on span "Accept All" at bounding box center [272, 32] width 17 height 5
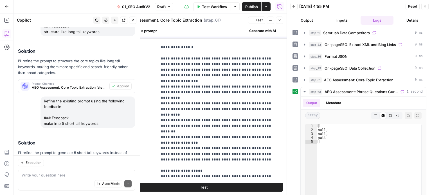
scroll to position [0, 0]
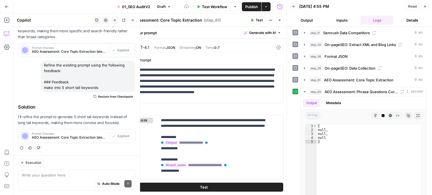
click at [259, 20] on span "Test" at bounding box center [258, 20] width 7 height 5
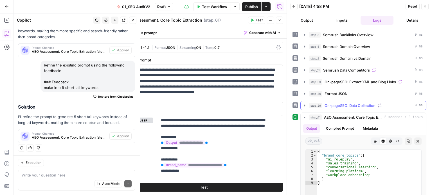
scroll to position [56, 0]
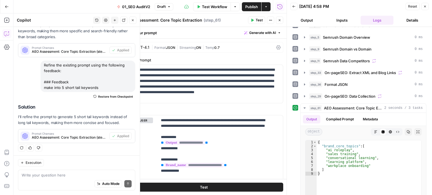
click at [281, 20] on icon "button" at bounding box center [279, 20] width 3 height 3
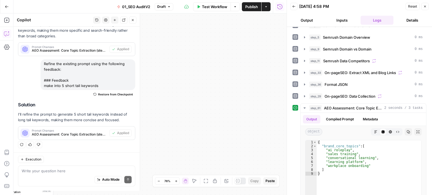
scroll to position [534, 0]
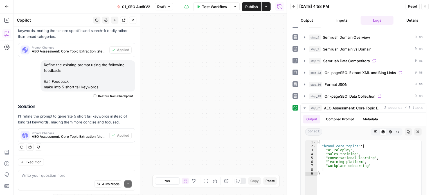
click at [134, 24] on header "Copilot History Settings New chat Detach Close" at bounding box center [76, 19] width 126 height 13
click at [134, 17] on button "Close" at bounding box center [132, 20] width 7 height 7
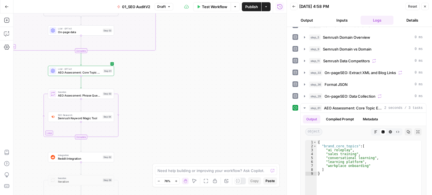
drag, startPoint x: 190, startPoint y: 94, endPoint x: 257, endPoint y: 68, distance: 72.0
click at [258, 67] on div "false false true true Workflow Set Inputs Inputs Workflow Prep: Get Brand Kit D…" at bounding box center [149, 104] width 273 height 182
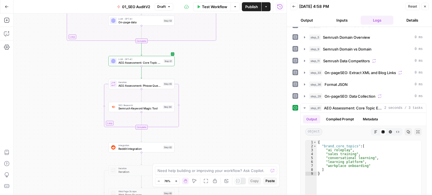
click at [238, 69] on div "false false true true Workflow Set Inputs Inputs Workflow Prep: Get Brand Kit D…" at bounding box center [149, 104] width 273 height 182
click at [167, 77] on span "Test" at bounding box center [168, 76] width 5 height 4
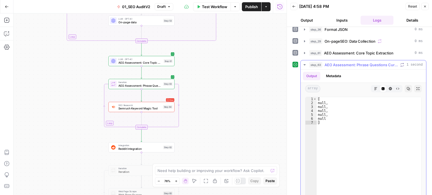
scroll to position [112, 0]
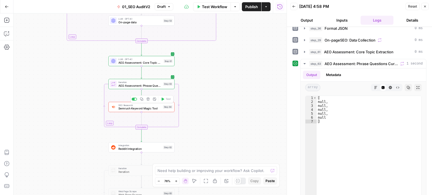
click at [138, 106] on span "SEO Research" at bounding box center [139, 104] width 43 height 3
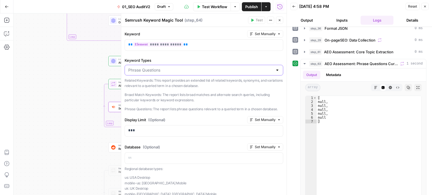
click at [192, 69] on input "Keyword Types" at bounding box center [200, 70] width 144 height 6
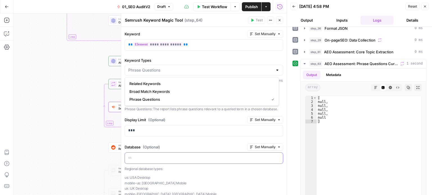
type input "Phrase Questions"
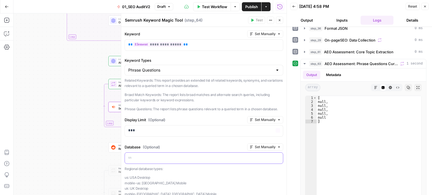
click at [178, 161] on p at bounding box center [203, 158] width 151 height 6
click at [275, 22] on div "Test Actions Close" at bounding box center [265, 20] width 35 height 7
click at [279, 20] on icon "button" at bounding box center [279, 20] width 3 height 3
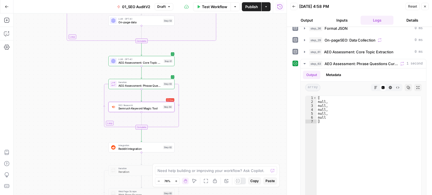
click at [144, 107] on span "Semrush Keyword Magic Tool" at bounding box center [139, 109] width 43 height 4
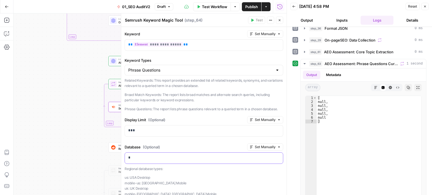
click at [152, 161] on p "*" at bounding box center [201, 158] width 147 height 6
click at [278, 19] on icon "button" at bounding box center [279, 20] width 3 height 3
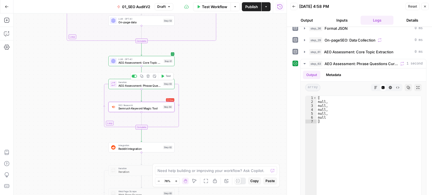
click at [168, 74] on span "Test" at bounding box center [168, 76] width 5 height 4
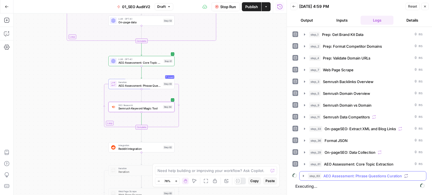
click at [332, 176] on span "AEO Assessment: Phrase Questions Curation" at bounding box center [362, 176] width 78 height 6
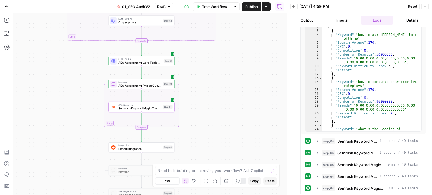
scroll to position [188, 0]
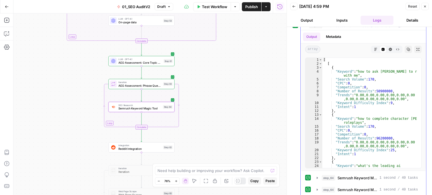
drag, startPoint x: 296, startPoint y: 110, endPoint x: 300, endPoint y: 82, distance: 28.7
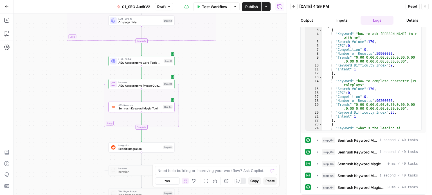
drag, startPoint x: 292, startPoint y: 83, endPoint x: 293, endPoint y: 103, distance: 20.3
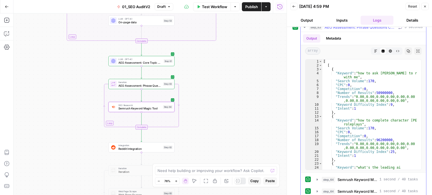
drag, startPoint x: 297, startPoint y: 114, endPoint x: 300, endPoint y: 86, distance: 28.3
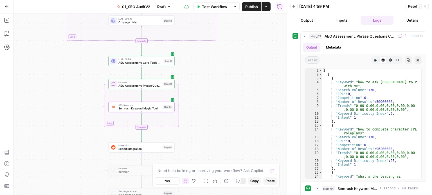
scroll to position [128, 0]
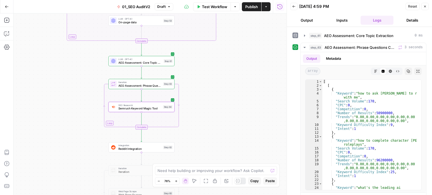
drag, startPoint x: 294, startPoint y: 87, endPoint x: 295, endPoint y: 62, distance: 25.9
click at [335, 46] on span "AEO Assessment: Phrase Questions Curation" at bounding box center [359, 48] width 71 height 6
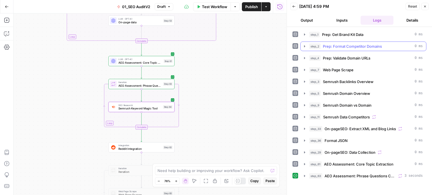
scroll to position [0, 0]
click at [322, 173] on span "step_63" at bounding box center [315, 176] width 13 height 6
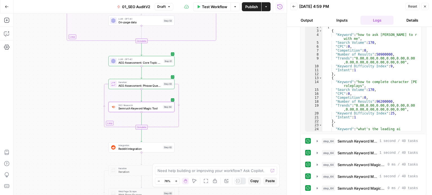
scroll to position [188, 0]
drag, startPoint x: 292, startPoint y: 162, endPoint x: 295, endPoint y: 176, distance: 14.4
click at [164, 65] on div "LLM · GPT-4.1 AEO Assessment: Core Topic Extraction Step 61 Copy step Delete st…" at bounding box center [141, 61] width 63 height 7
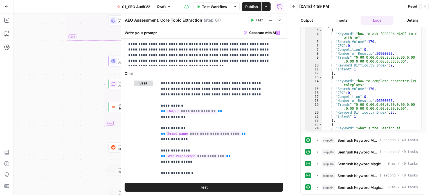
scroll to position [84, 0]
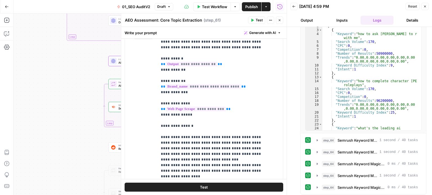
click at [427, 7] on button "Close" at bounding box center [424, 6] width 7 height 7
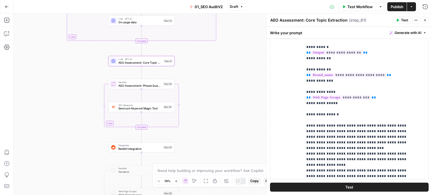
scroll to position [195, 0]
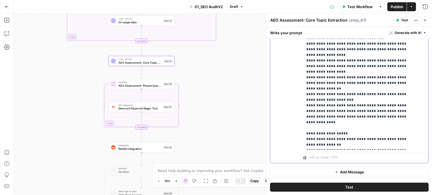
click at [371, 120] on p "**********" at bounding box center [361, 30] width 110 height 236
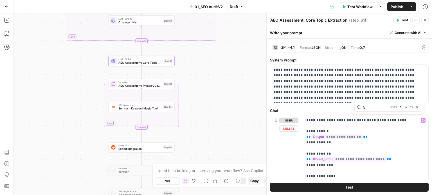
type input "5"
click at [404, 107] on icon "button" at bounding box center [405, 107] width 3 height 3
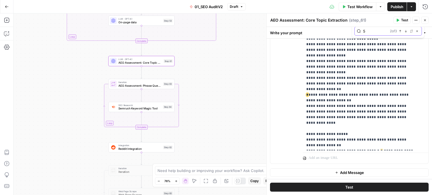
scroll to position [195, 0]
click at [372, 122] on p "**********" at bounding box center [361, 30] width 110 height 236
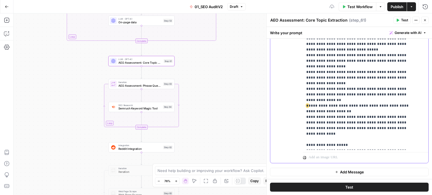
drag, startPoint x: 384, startPoint y: 133, endPoint x: 382, endPoint y: 83, distance: 49.3
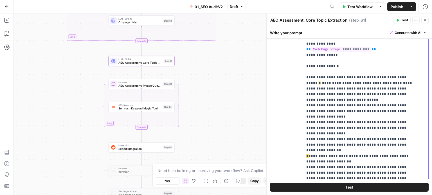
drag, startPoint x: 393, startPoint y: 111, endPoint x: 388, endPoint y: 74, distance: 37.1
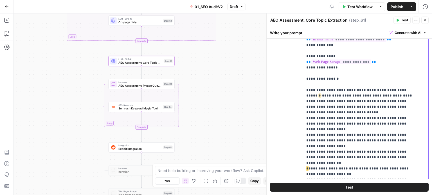
drag, startPoint x: 387, startPoint y: 107, endPoint x: 388, endPoint y: 90, distance: 16.3
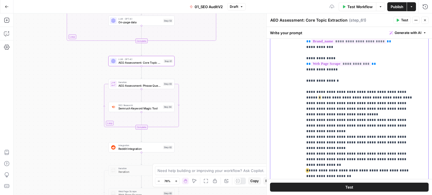
click at [402, 90] on p "**********" at bounding box center [361, 106] width 110 height 236
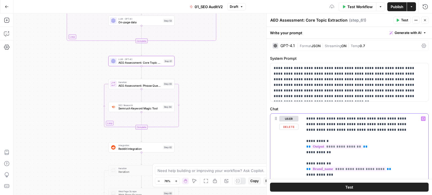
drag, startPoint x: 377, startPoint y: 122, endPoint x: 374, endPoint y: 58, distance: 63.6
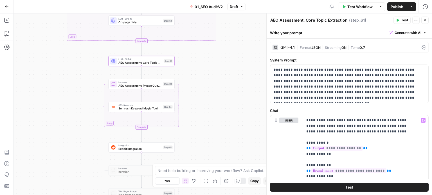
click at [400, 22] on button "Test" at bounding box center [401, 20] width 17 height 7
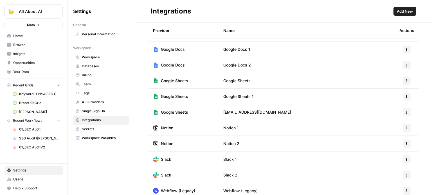
scroll to position [32, 0]
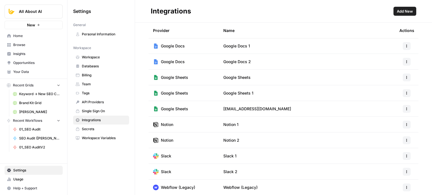
click at [410, 10] on span "Add New" at bounding box center [405, 11] width 16 height 6
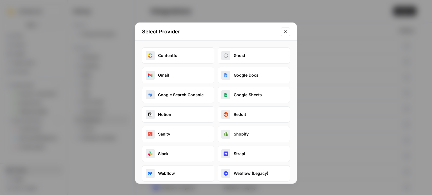
click at [242, 112] on button "Reddit" at bounding box center [254, 115] width 72 height 16
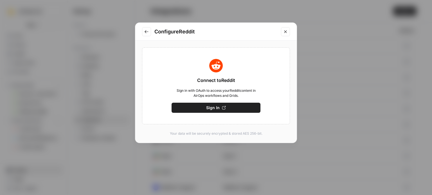
click at [234, 106] on button "Sign In" at bounding box center [215, 108] width 89 height 10
click at [220, 107] on button "Sign In" at bounding box center [215, 108] width 89 height 10
click at [210, 107] on span "Sign In" at bounding box center [212, 108] width 13 height 6
click at [287, 31] on icon "Close modal" at bounding box center [285, 32] width 4 height 4
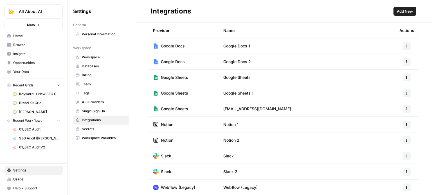
drag, startPoint x: 277, startPoint y: 134, endPoint x: 281, endPoint y: 163, distance: 29.3
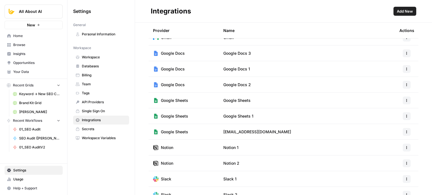
drag, startPoint x: 278, startPoint y: 170, endPoint x: 281, endPoint y: 81, distance: 89.2
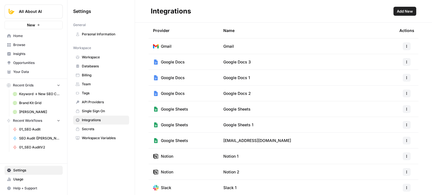
scroll to position [32, 0]
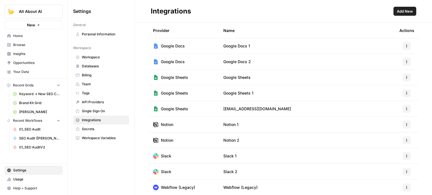
drag, startPoint x: 285, startPoint y: 108, endPoint x: 282, endPoint y: 163, distance: 54.9
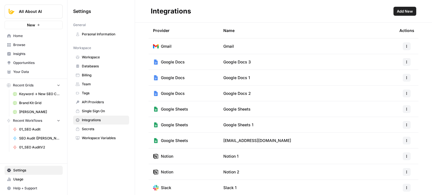
drag, startPoint x: 280, startPoint y: 137, endPoint x: 251, endPoint y: 74, distance: 69.7
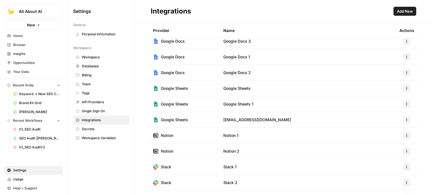
scroll to position [32, 0]
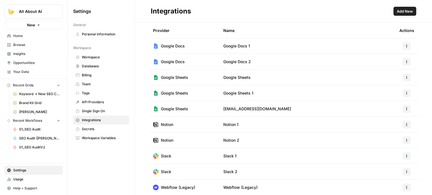
drag, startPoint x: 259, startPoint y: 80, endPoint x: 256, endPoint y: 146, distance: 65.5
drag, startPoint x: 283, startPoint y: 138, endPoint x: 300, endPoint y: 66, distance: 74.1
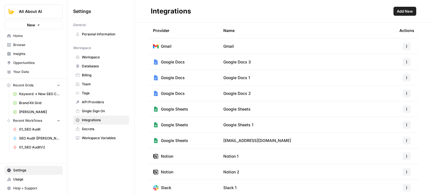
click at [394, 13] on button "Add New" at bounding box center [404, 11] width 23 height 9
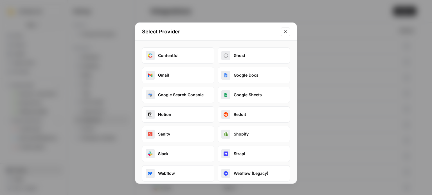
click at [238, 117] on button "Reddit" at bounding box center [254, 115] width 72 height 16
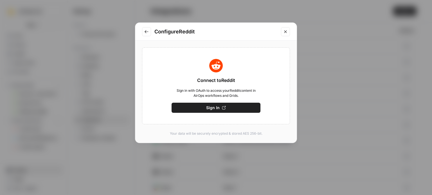
click at [208, 108] on span "Sign In" at bounding box center [212, 108] width 13 height 6
click at [221, 105] on button "Save" at bounding box center [215, 108] width 89 height 10
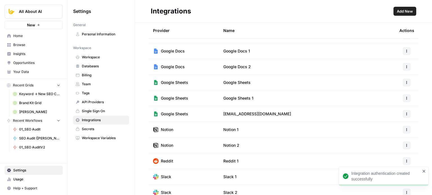
scroll to position [28, 0]
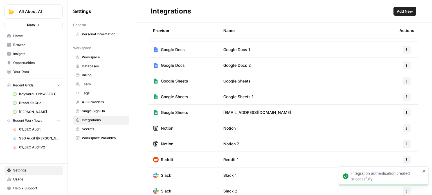
click at [399, 159] on div at bounding box center [406, 160] width 15 height 8
click at [405, 160] on icon "button" at bounding box center [406, 159] width 3 height 3
click at [387, 127] on span "Edit" at bounding box center [390, 127] width 18 height 6
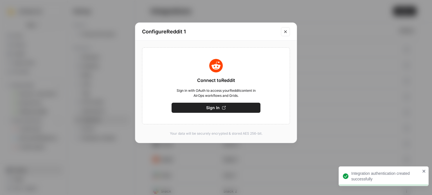
click at [283, 33] on icon "Close modal" at bounding box center [285, 32] width 4 height 4
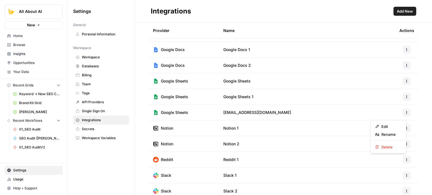
click at [406, 159] on icon "button" at bounding box center [406, 159] width 1 height 1
click at [385, 135] on span "Rename" at bounding box center [390, 135] width 18 height 6
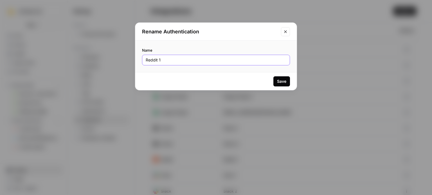
drag, startPoint x: 192, startPoint y: 61, endPoint x: 86, endPoint y: 64, distance: 106.6
click at [91, 63] on div "Rename Authentication Name Reddit 1 Save" at bounding box center [216, 97] width 432 height 195
type input "jo@butterflowy"
click at [286, 79] on div "Save" at bounding box center [281, 82] width 9 height 6
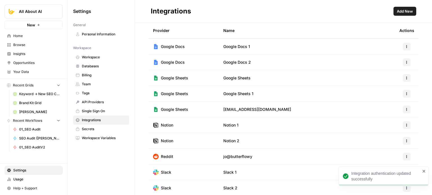
scroll to position [0, 0]
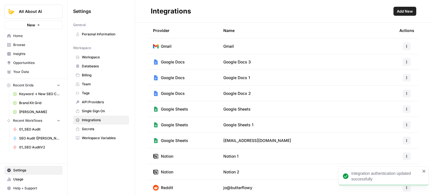
drag, startPoint x: 270, startPoint y: 148, endPoint x: 272, endPoint y: 86, distance: 61.9
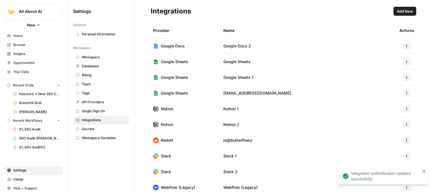
drag, startPoint x: 281, startPoint y: 112, endPoint x: 282, endPoint y: 117, distance: 4.8
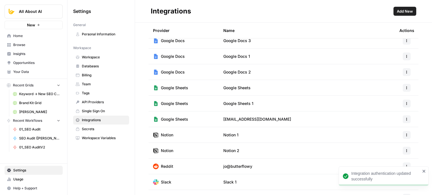
drag, startPoint x: 282, startPoint y: 142, endPoint x: 272, endPoint y: 63, distance: 79.8
